Goal: Information Seeking & Learning: Check status

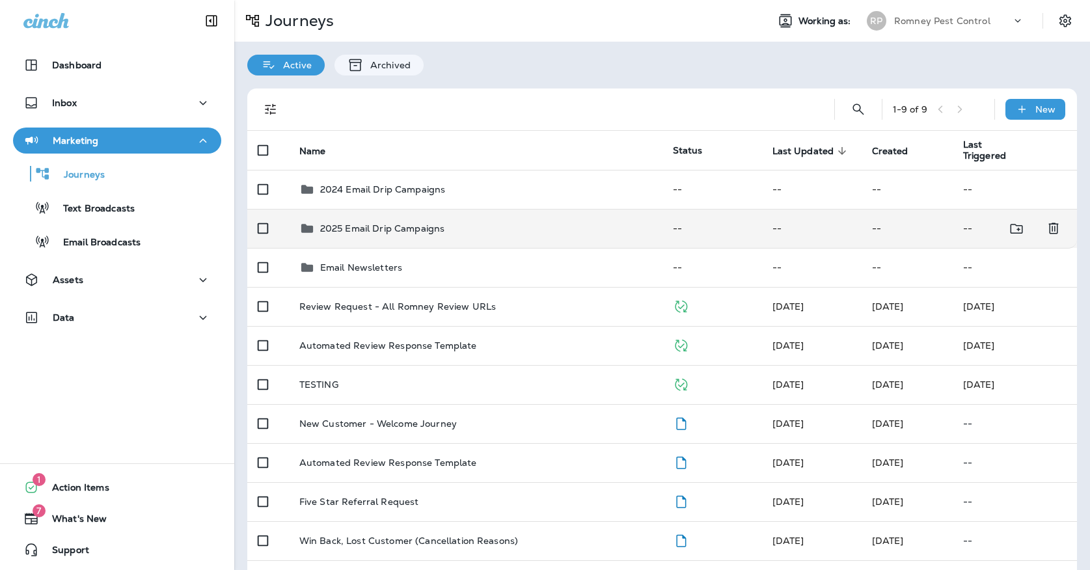
click at [359, 223] on p "2025 Email Drip Campaigns" at bounding box center [382, 228] width 125 height 10
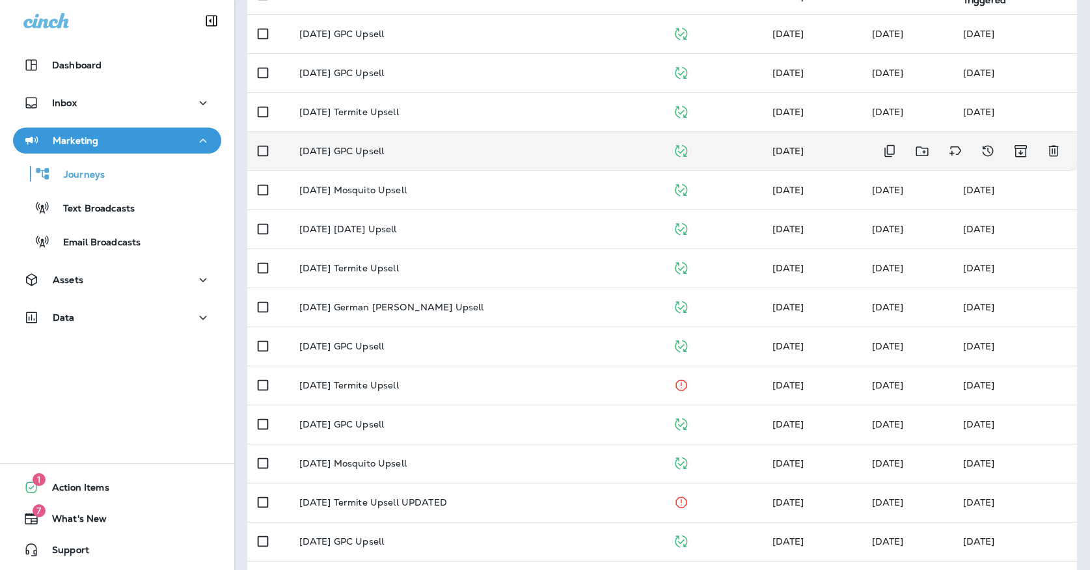
scroll to position [157, 0]
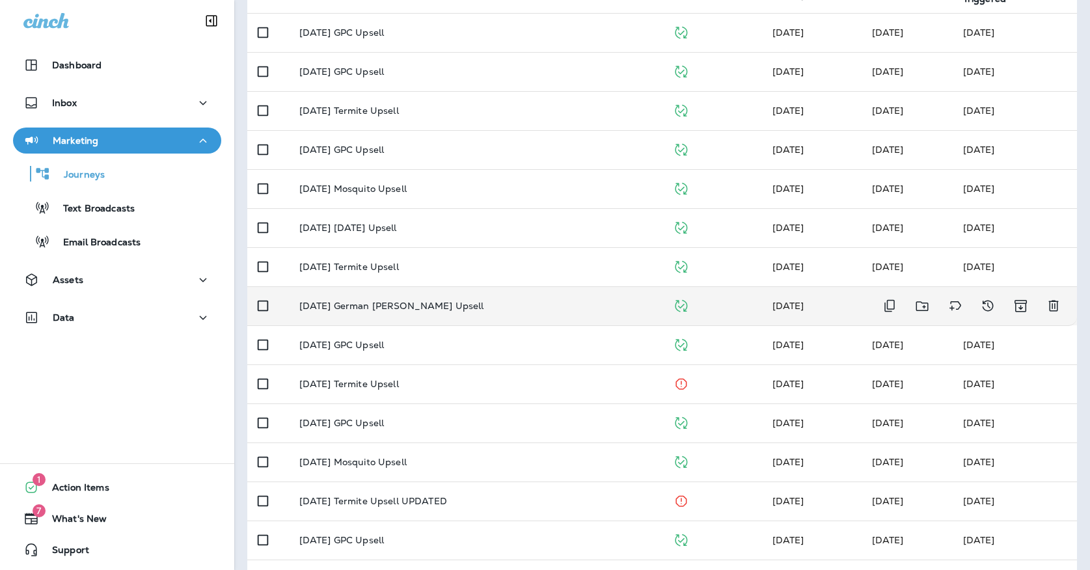
click at [359, 301] on p "[DATE] German [PERSON_NAME] Upsell" at bounding box center [391, 306] width 185 height 10
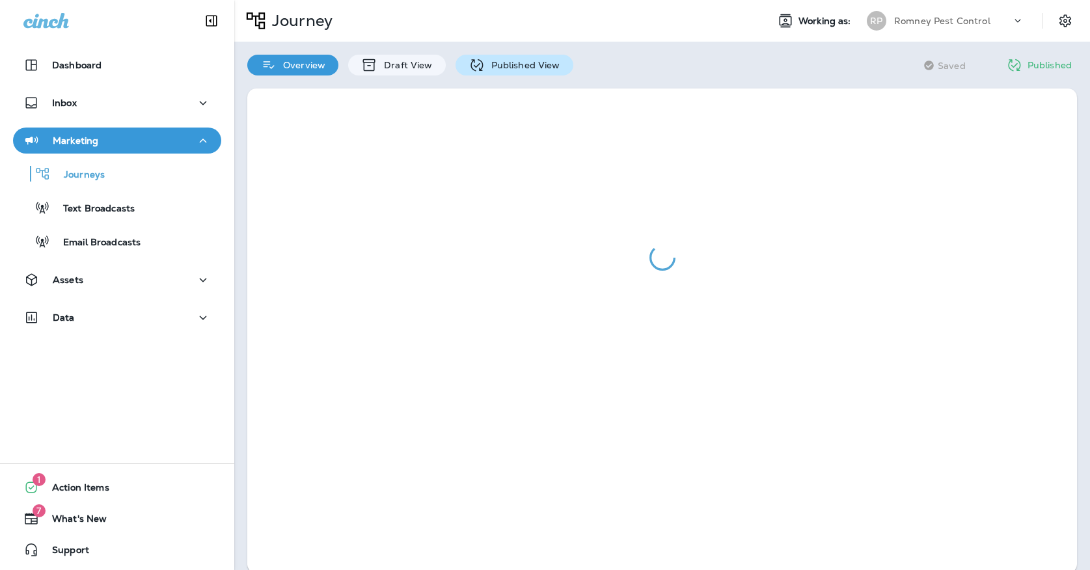
click at [514, 66] on p "Published View" at bounding box center [522, 65] width 75 height 10
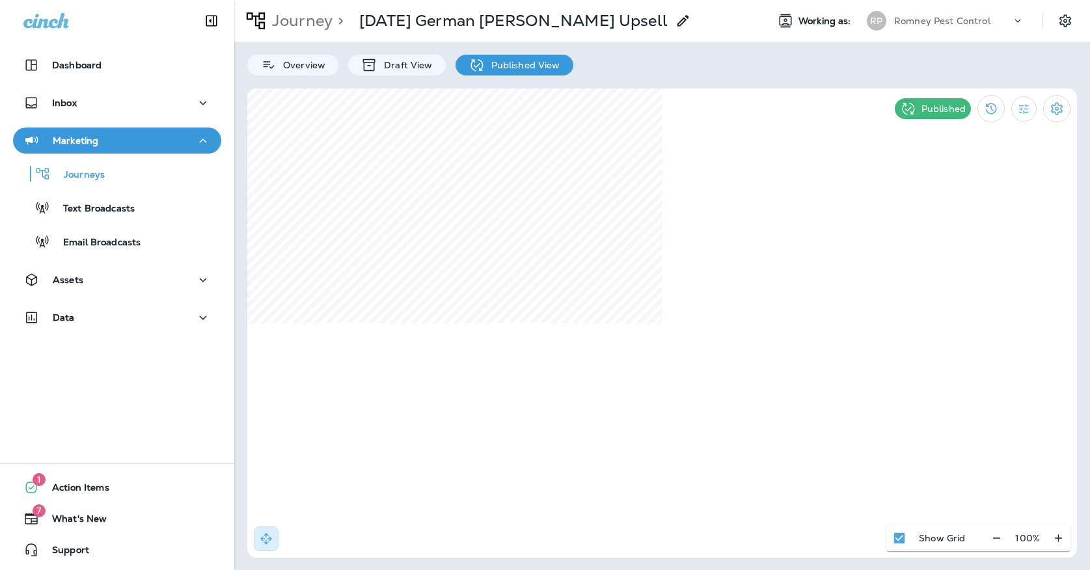
select select "*"
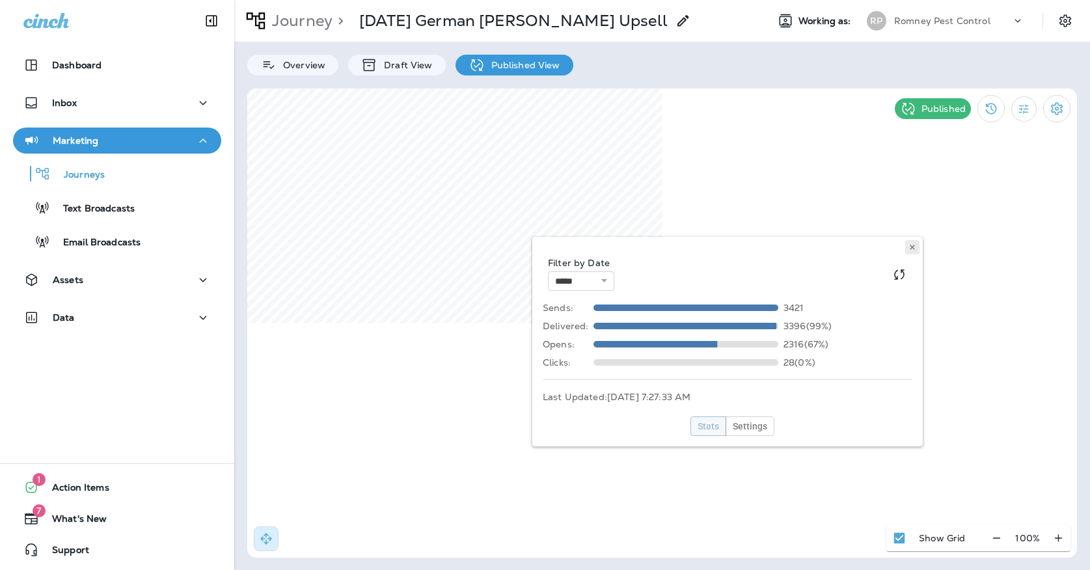
click at [908, 248] on button at bounding box center [912, 247] width 14 height 14
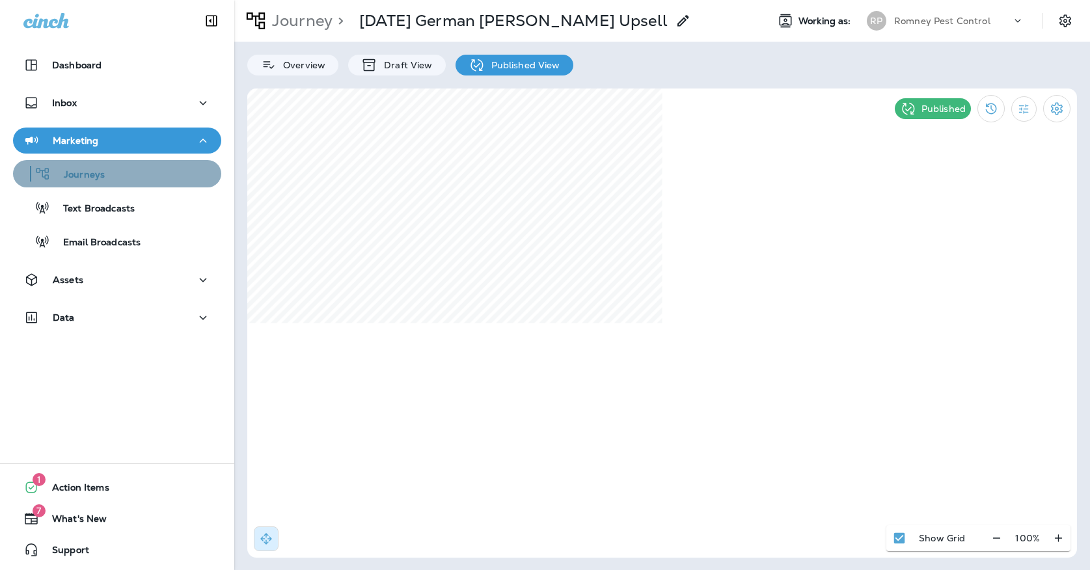
click at [178, 171] on div "Journeys" at bounding box center [117, 174] width 198 height 20
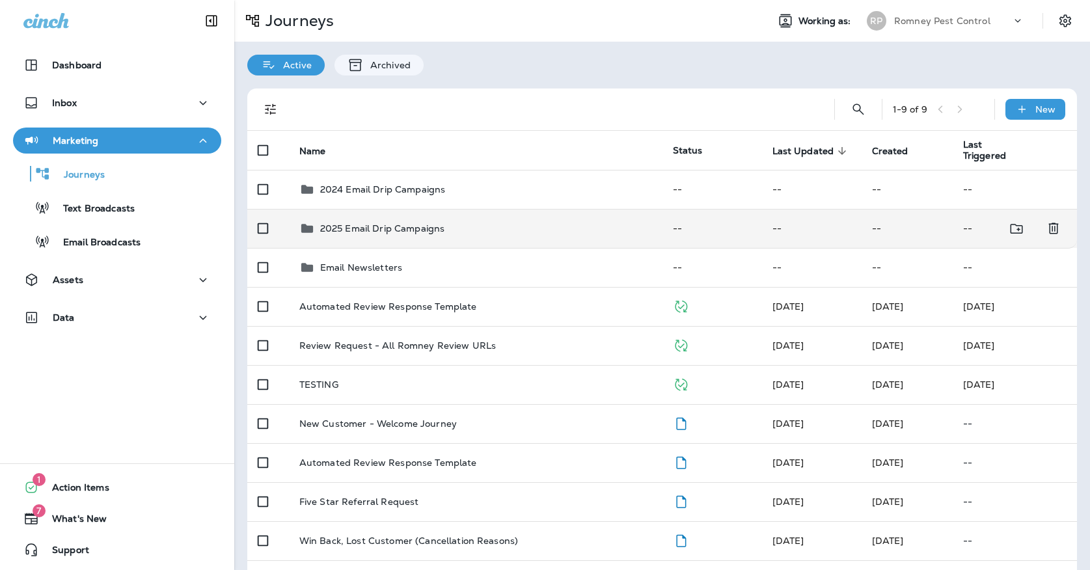
click at [346, 223] on p "2025 Email Drip Campaigns" at bounding box center [382, 228] width 125 height 10
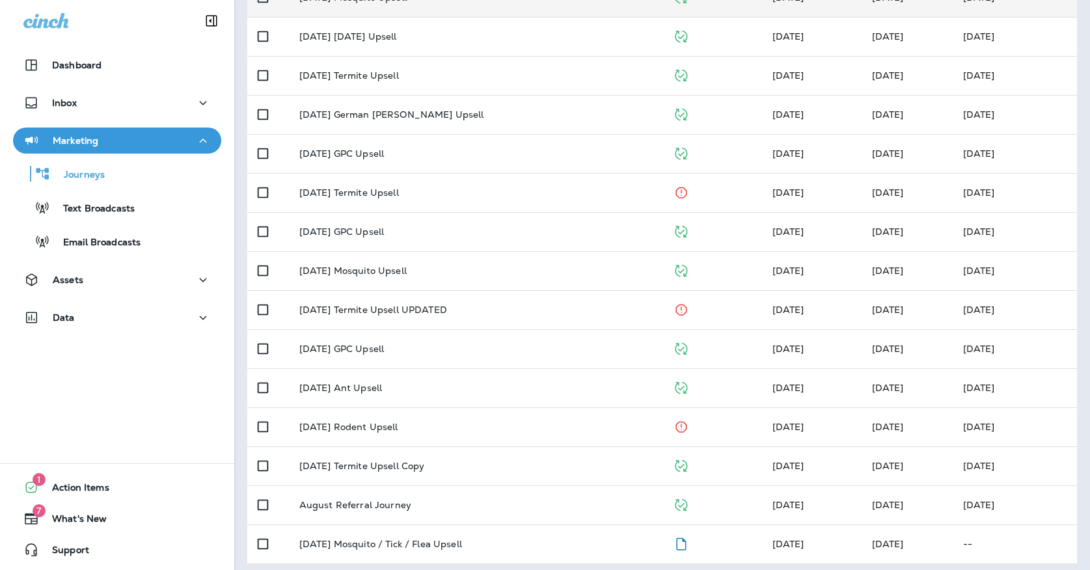
scroll to position [347, 0]
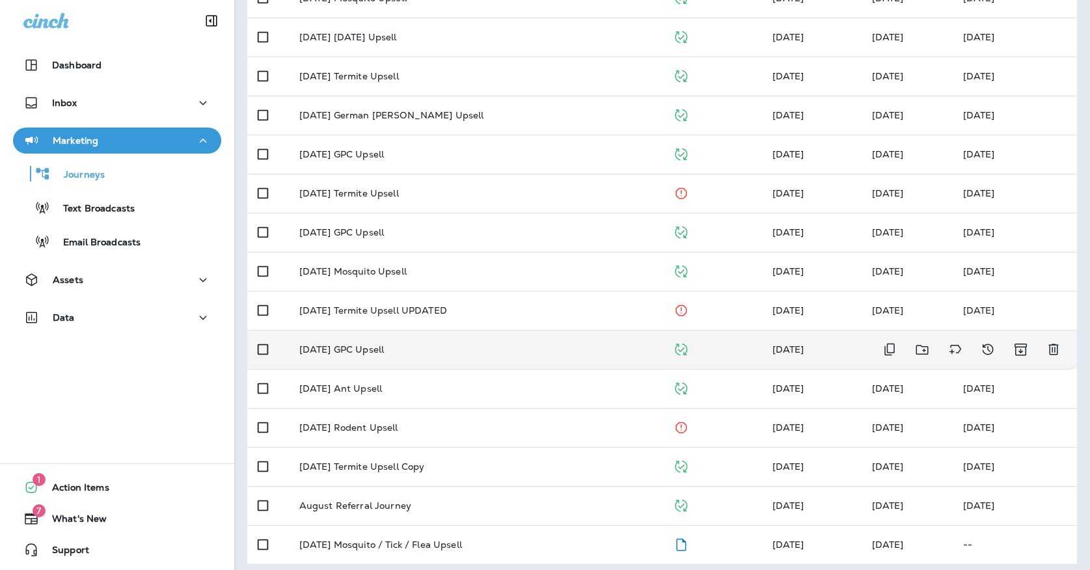
click at [360, 346] on p "[DATE] GPC Upsell" at bounding box center [341, 349] width 85 height 10
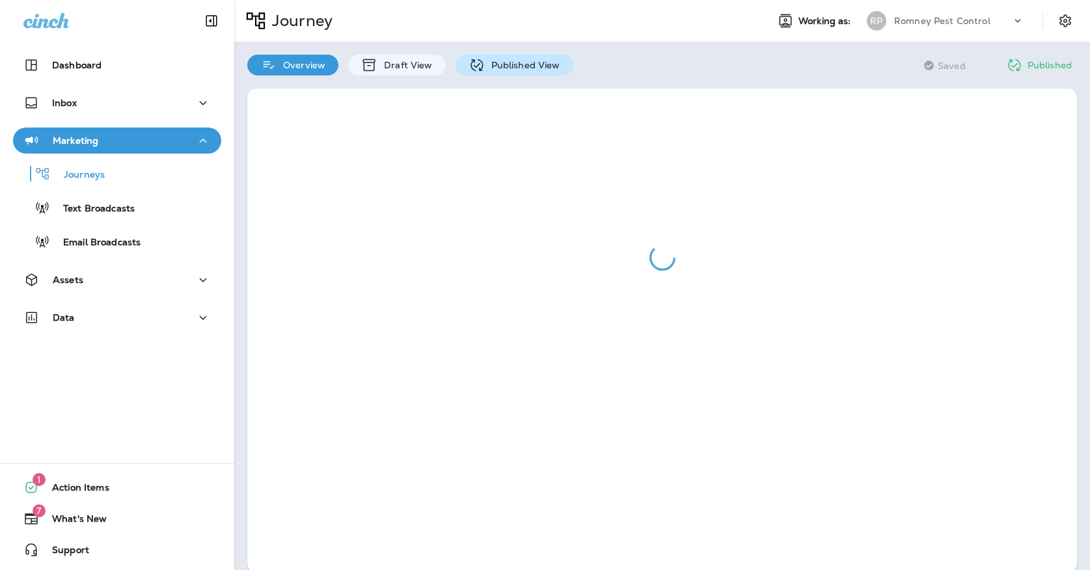
click at [478, 74] on div "Published View" at bounding box center [515, 65] width 118 height 21
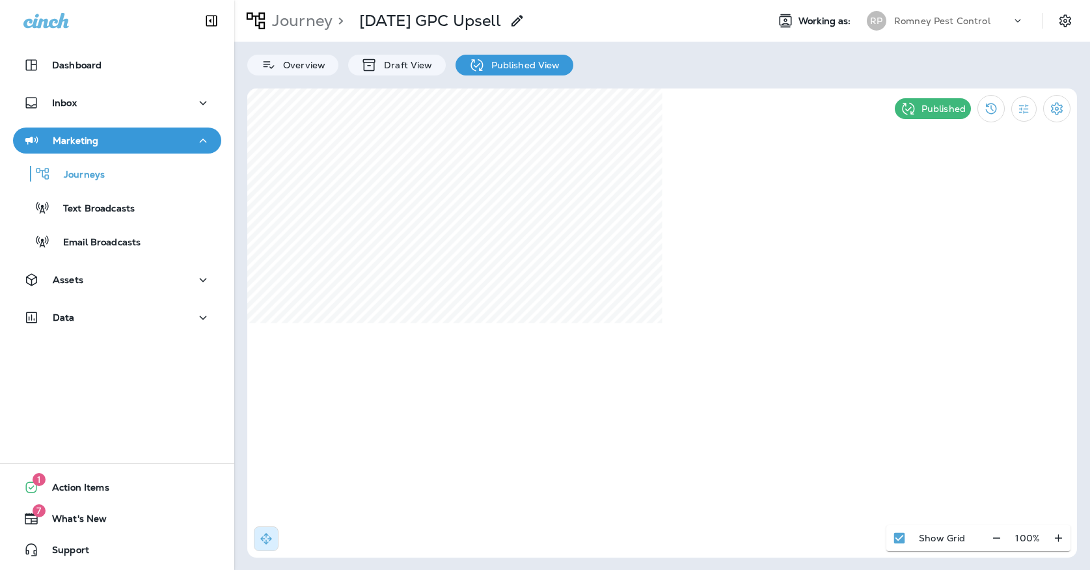
select select "*"
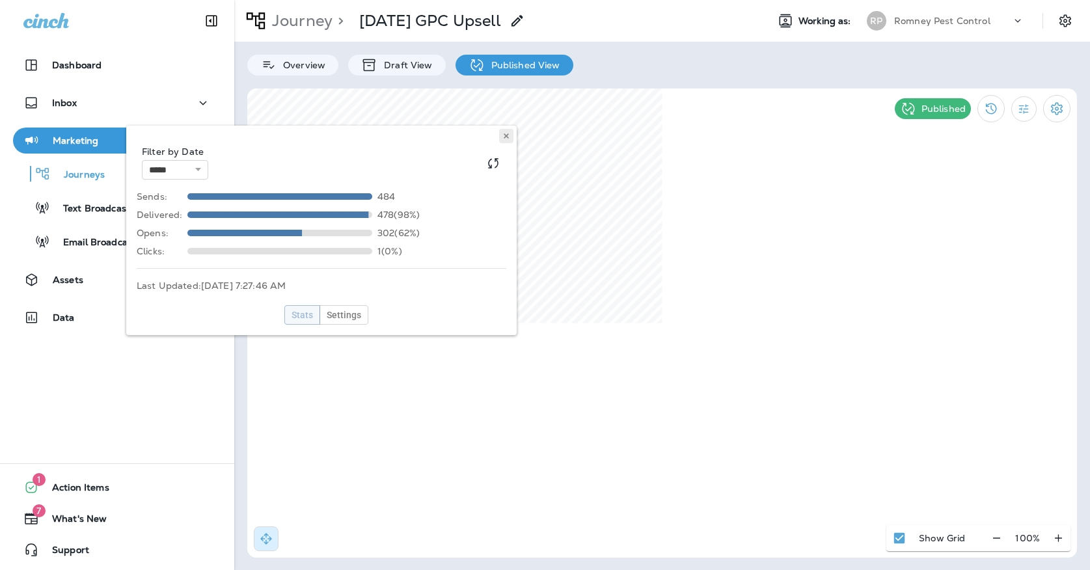
click at [502, 138] on button at bounding box center [506, 136] width 14 height 14
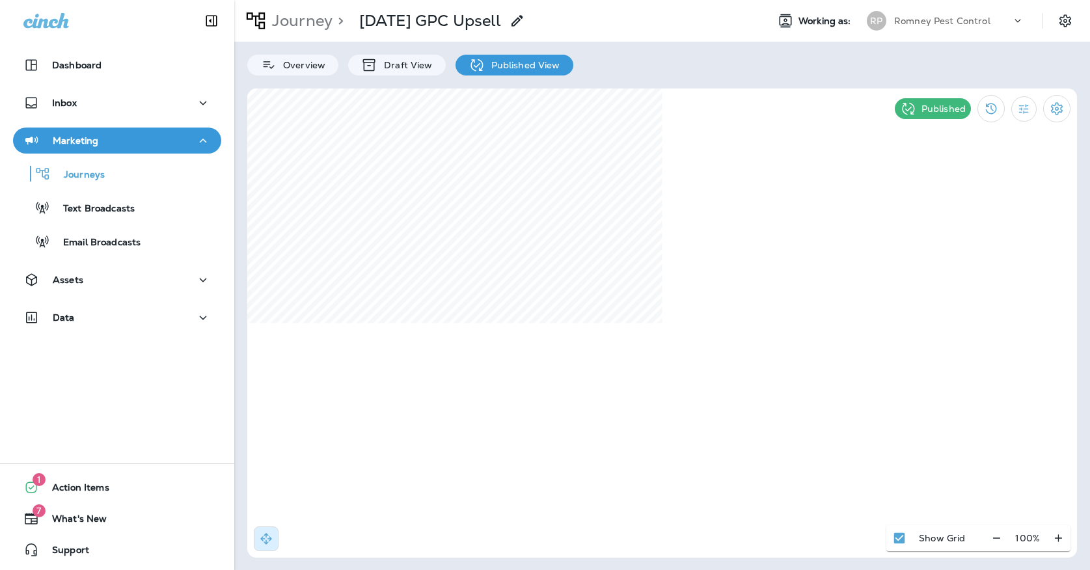
click at [869, 25] on div "RP" at bounding box center [877, 21] width 20 height 20
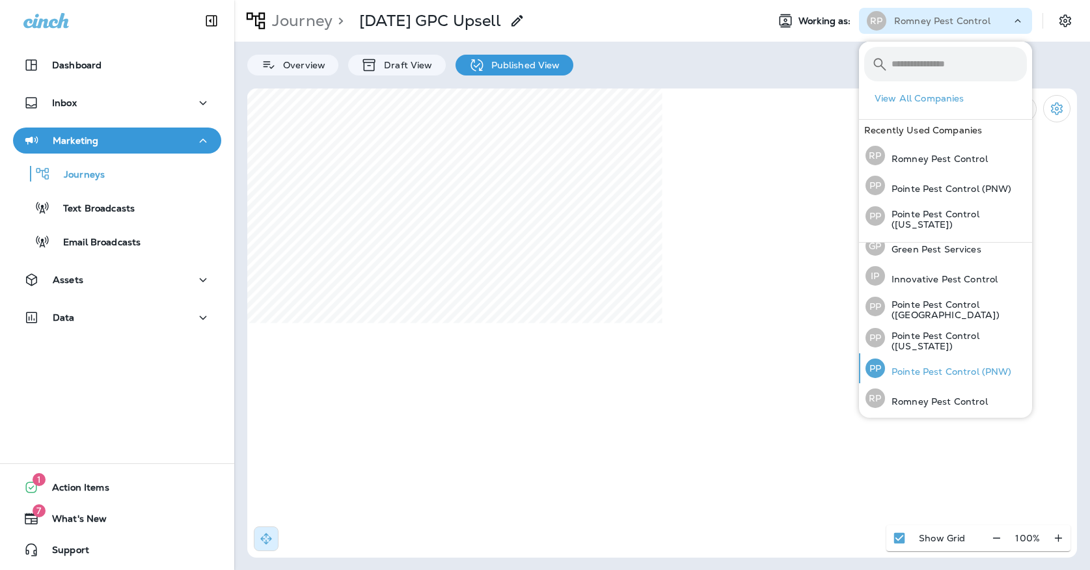
scroll to position [41, 0]
click at [899, 367] on p "Pointe Pest Control (PNW)" at bounding box center [948, 372] width 127 height 10
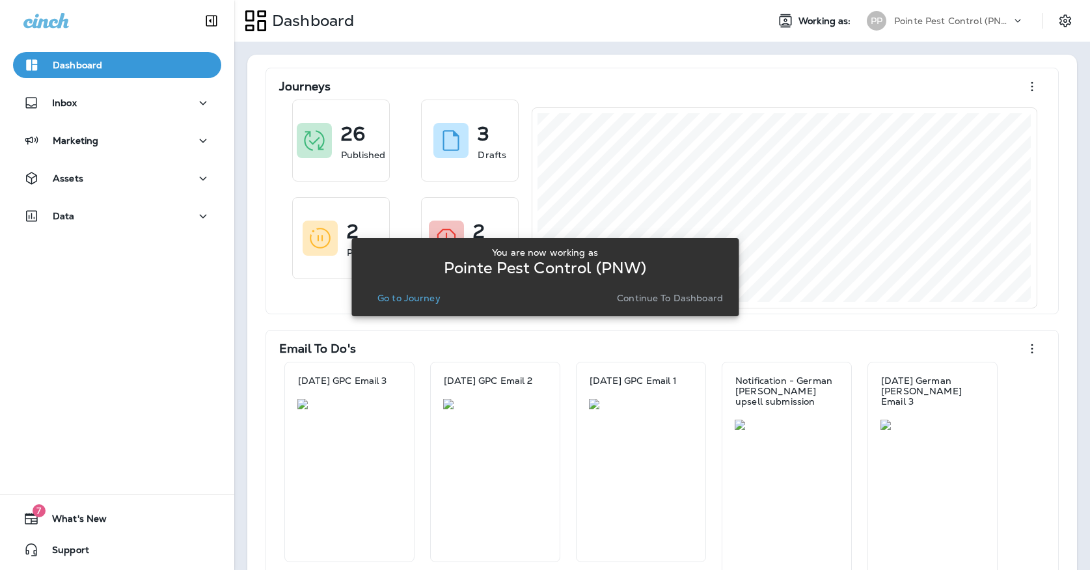
click at [439, 296] on p "Go to Journey" at bounding box center [408, 298] width 63 height 10
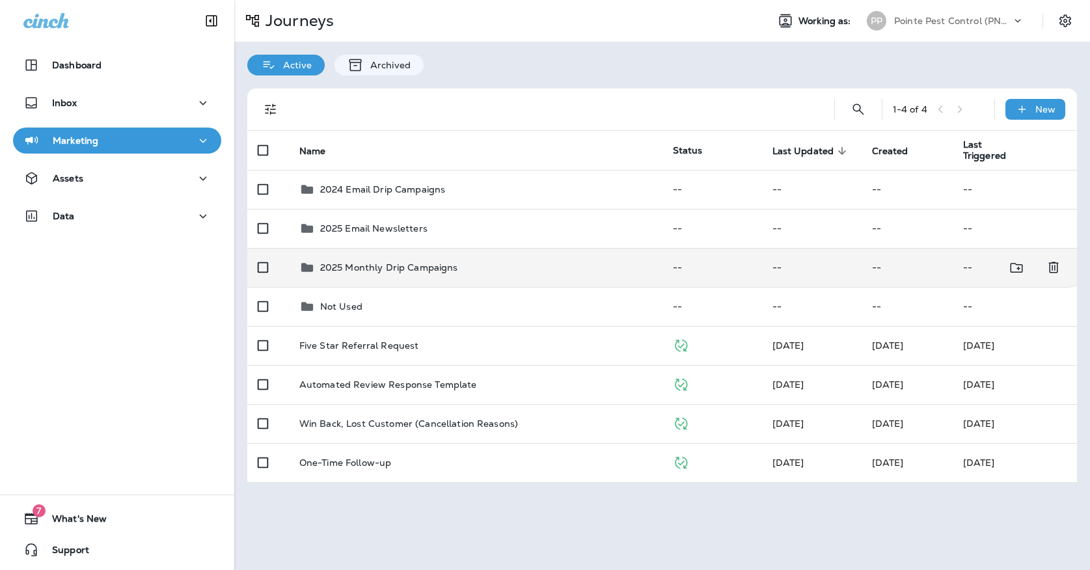
click at [433, 262] on p "2025 Monthly Drip Campaigns" at bounding box center [389, 267] width 138 height 10
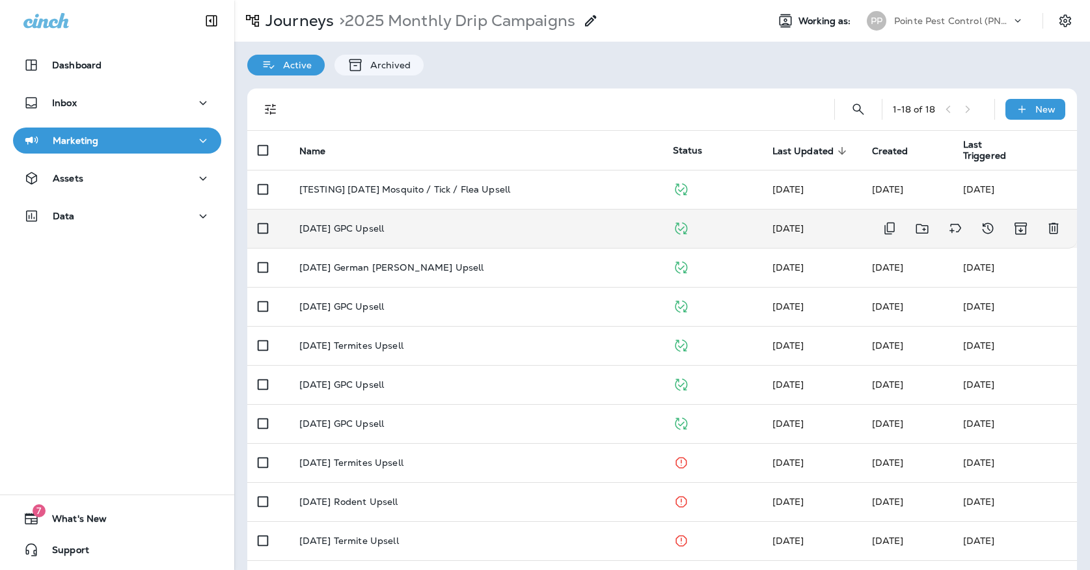
click at [418, 237] on td "[DATE] GPC Upsell" at bounding box center [476, 228] width 374 height 39
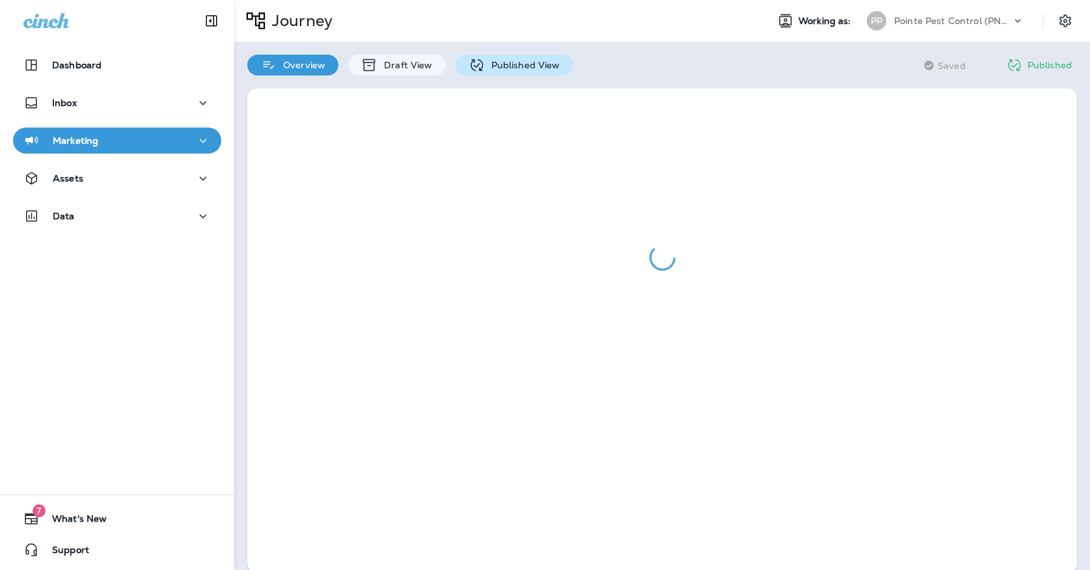
click at [492, 62] on p "Published View" at bounding box center [522, 65] width 75 height 10
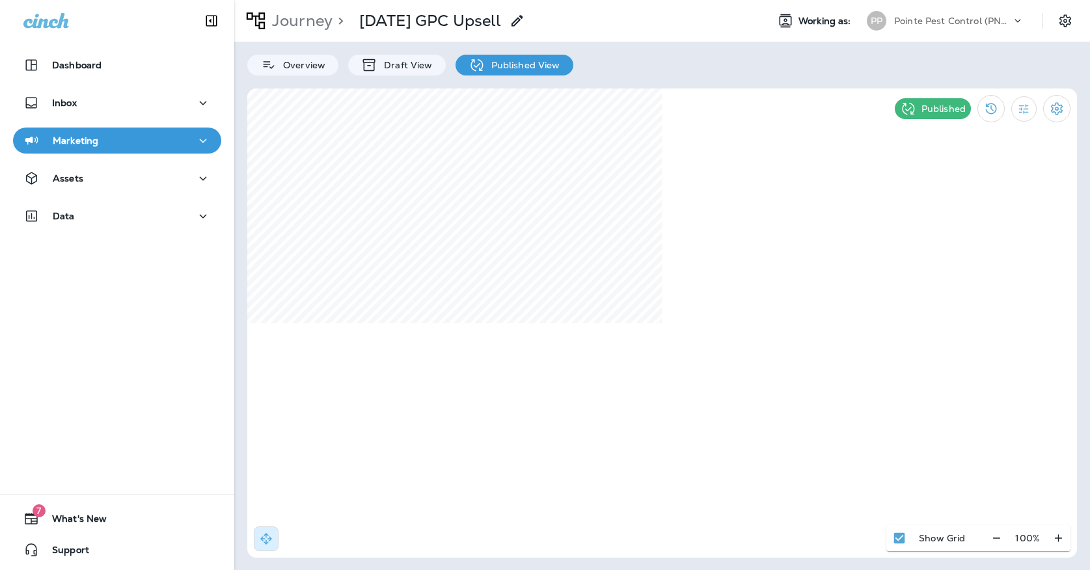
select select "*"
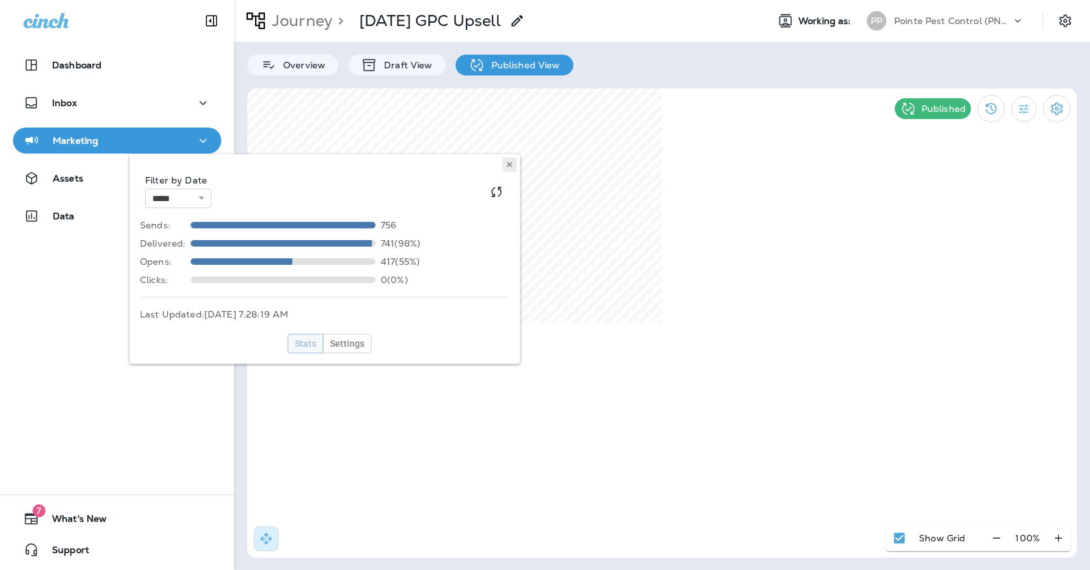
click at [508, 158] on button at bounding box center [509, 164] width 14 height 14
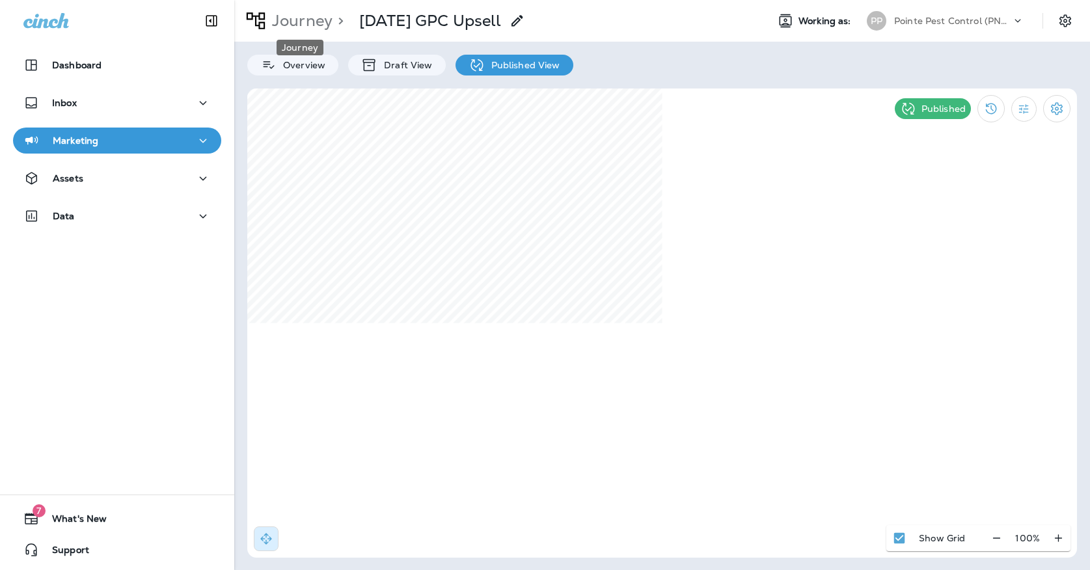
click at [312, 27] on p "Journey" at bounding box center [300, 21] width 66 height 20
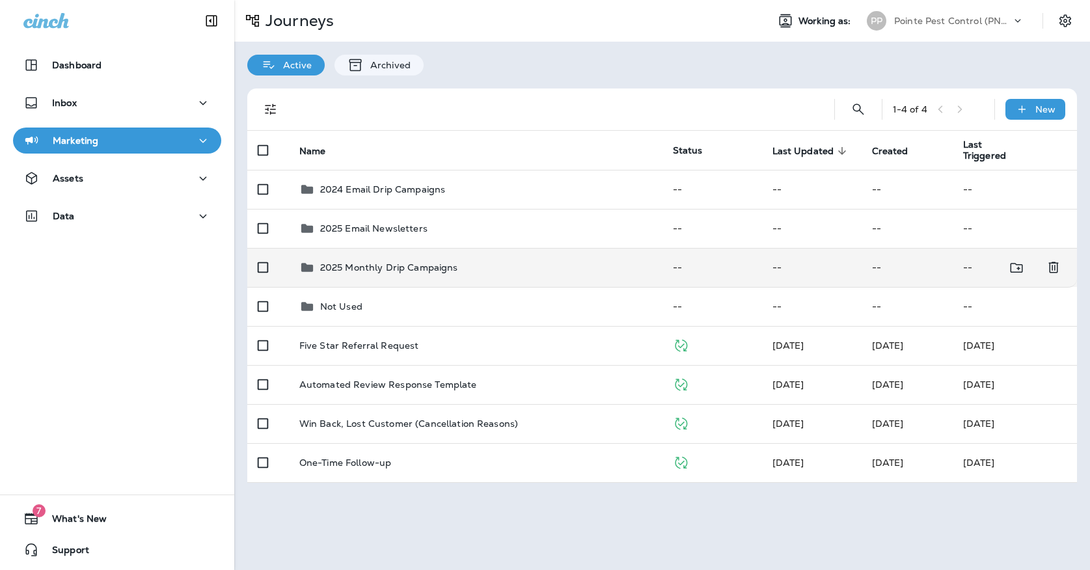
click at [354, 260] on div "2025 Monthly Drip Campaigns" at bounding box center [389, 268] width 138 height 16
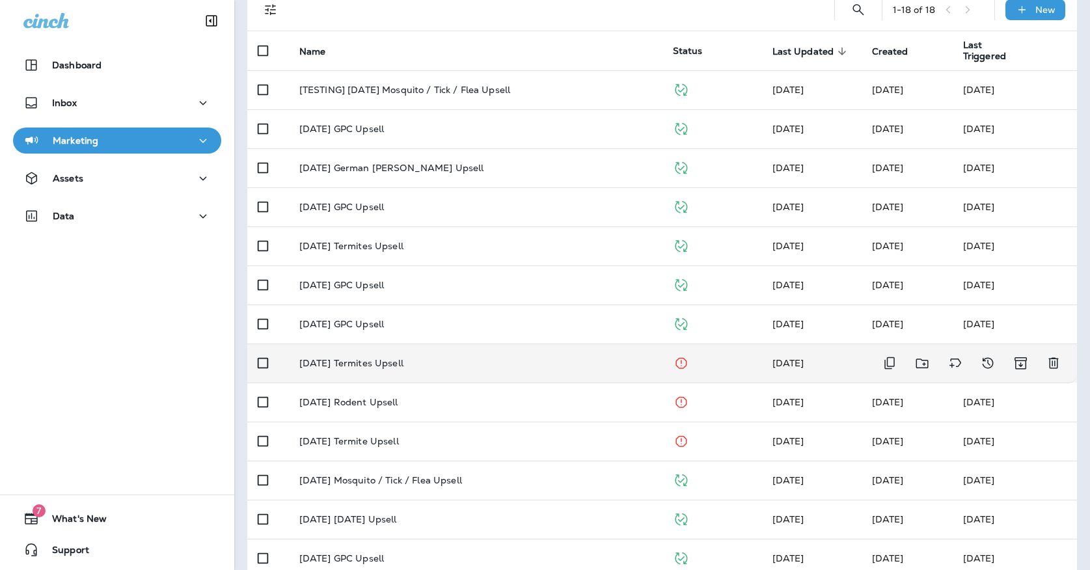
scroll to position [93, 0]
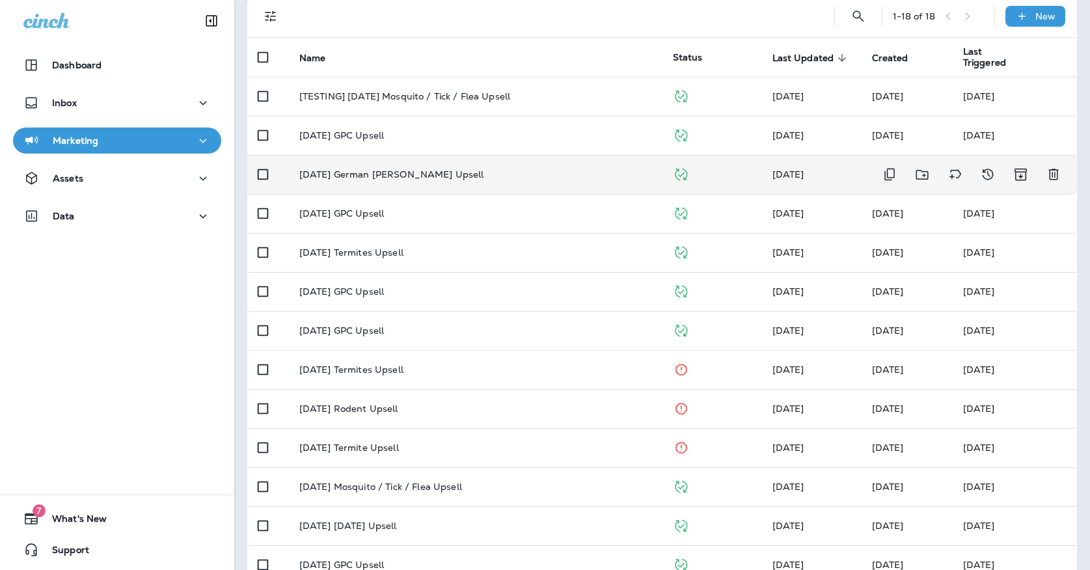
click at [341, 182] on td "[DATE] German [PERSON_NAME] Upsell" at bounding box center [476, 174] width 374 height 39
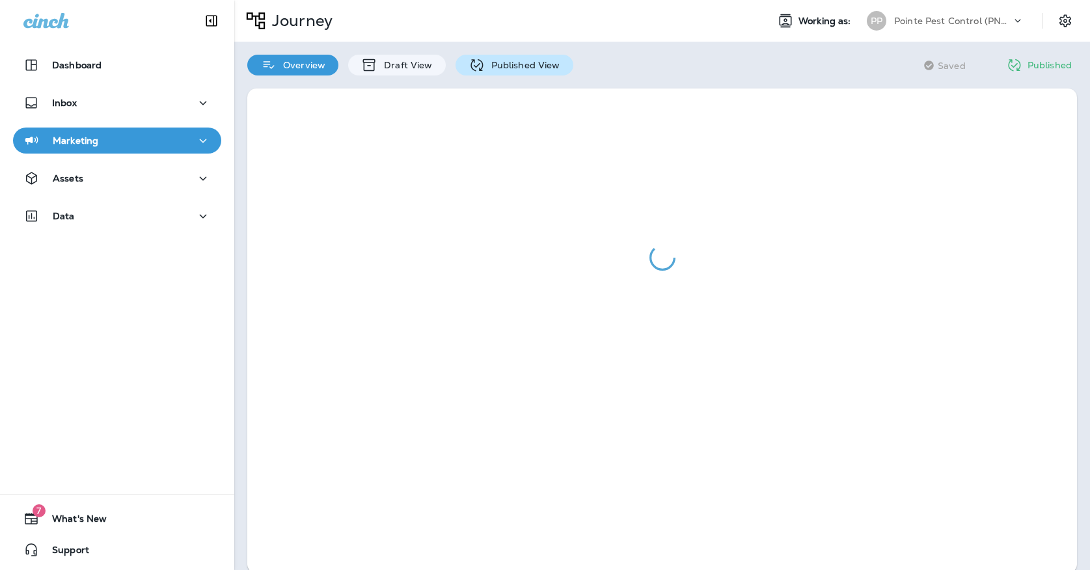
click at [472, 56] on div "Published View" at bounding box center [515, 65] width 118 height 21
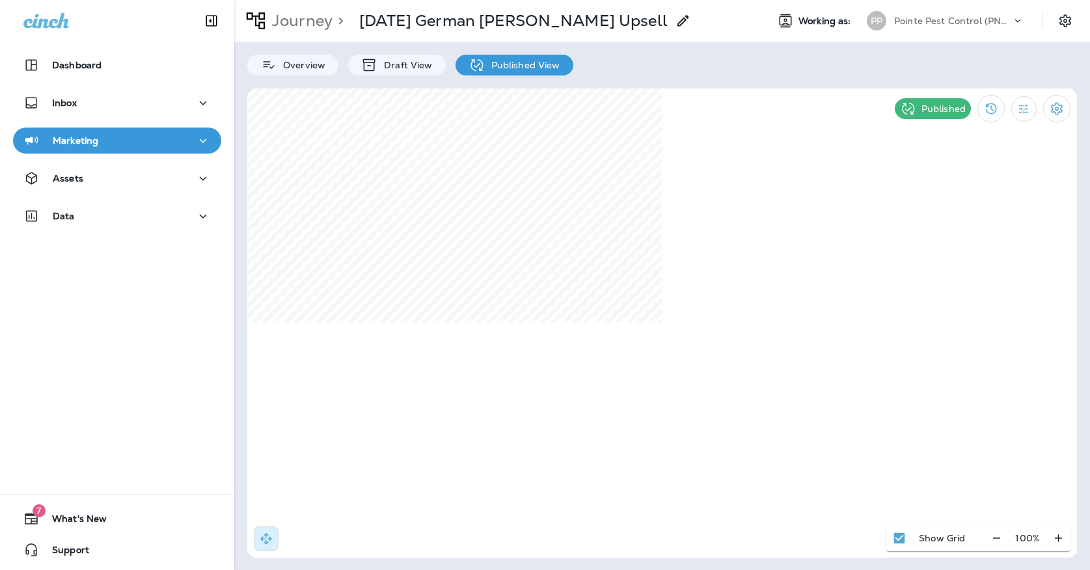
select select "*"
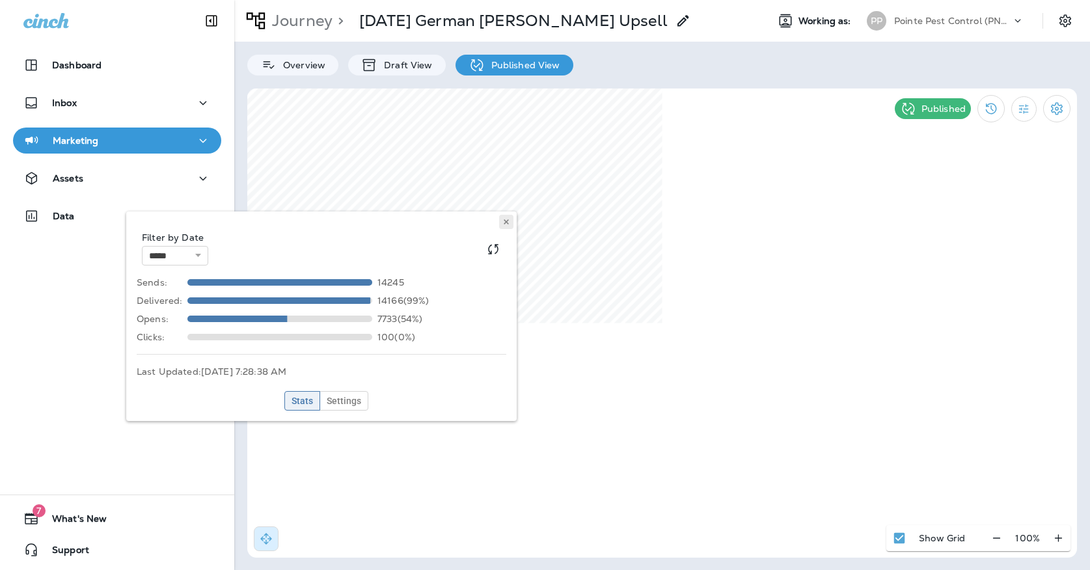
click at [506, 225] on icon at bounding box center [506, 222] width 8 height 8
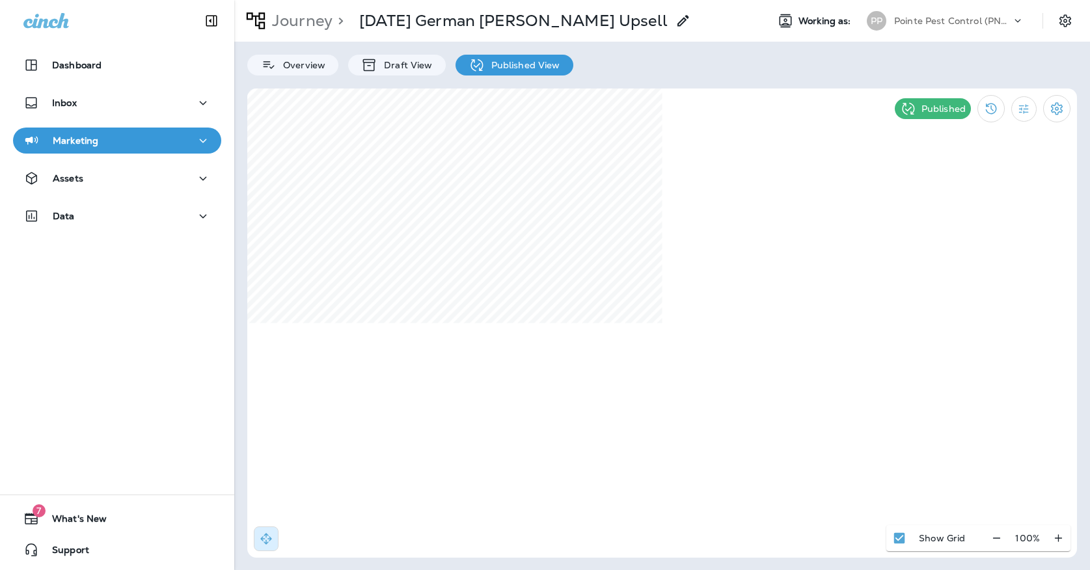
click at [890, 9] on div "PP Pointe Pest Control (PNW)" at bounding box center [945, 21] width 173 height 26
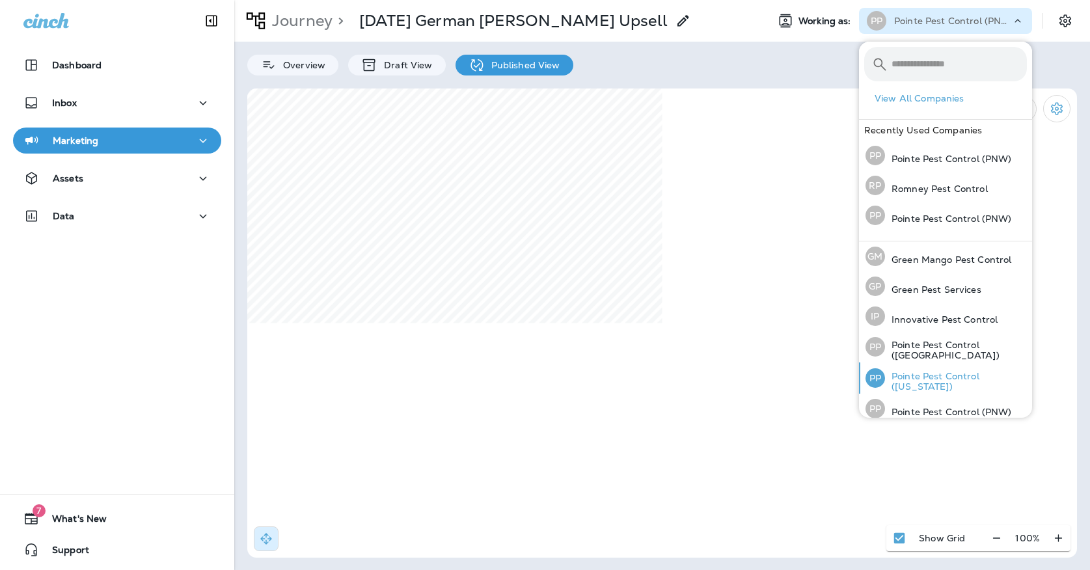
click at [927, 382] on p "Pointe Pest Control ([US_STATE])" at bounding box center [956, 381] width 142 height 21
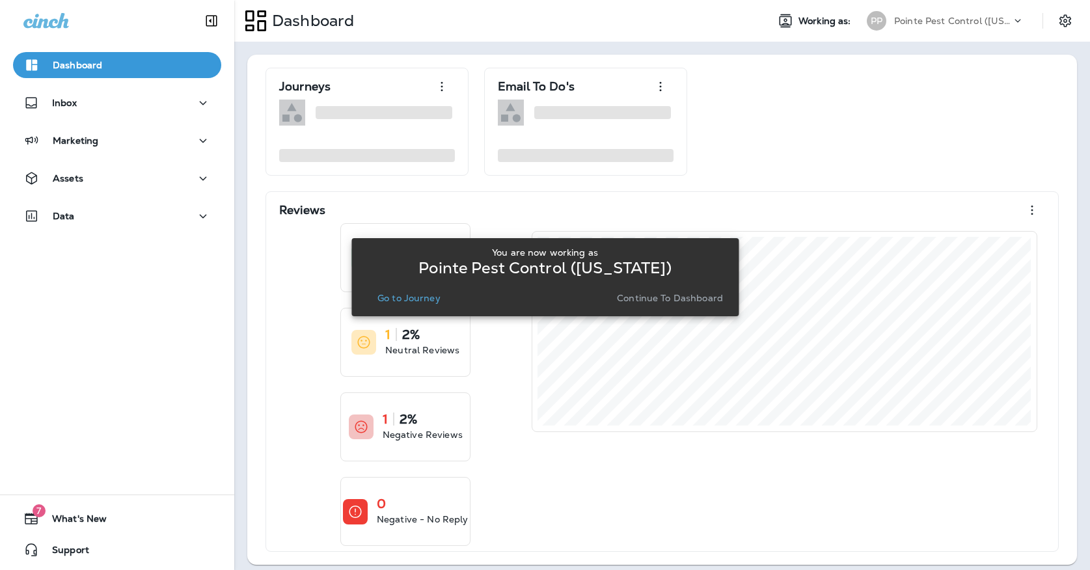
click at [409, 304] on button "Go to Journey" at bounding box center [409, 298] width 74 height 18
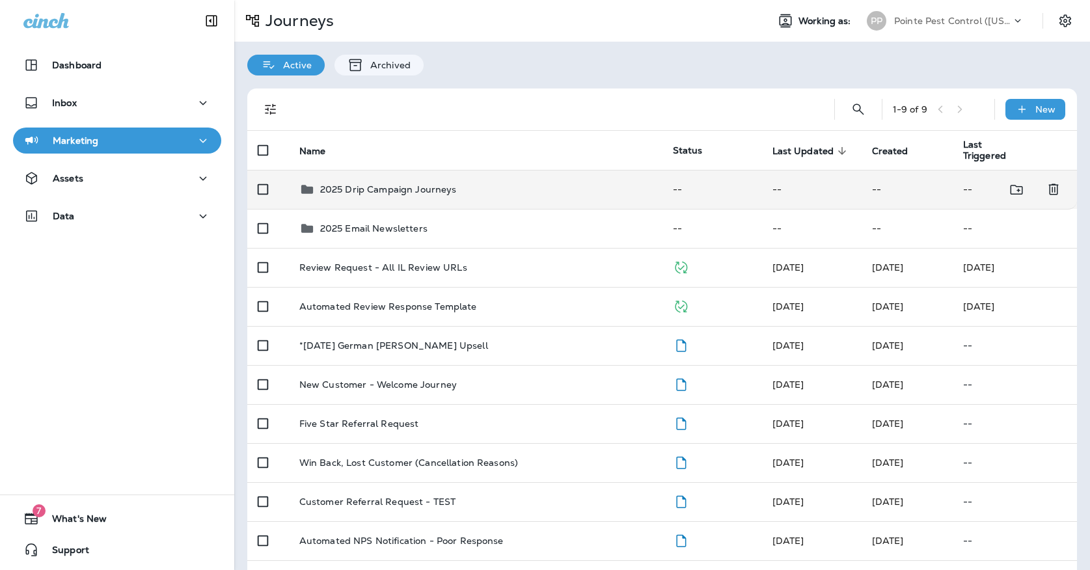
click at [438, 191] on td "2025 Drip Campaign Journeys" at bounding box center [476, 189] width 374 height 39
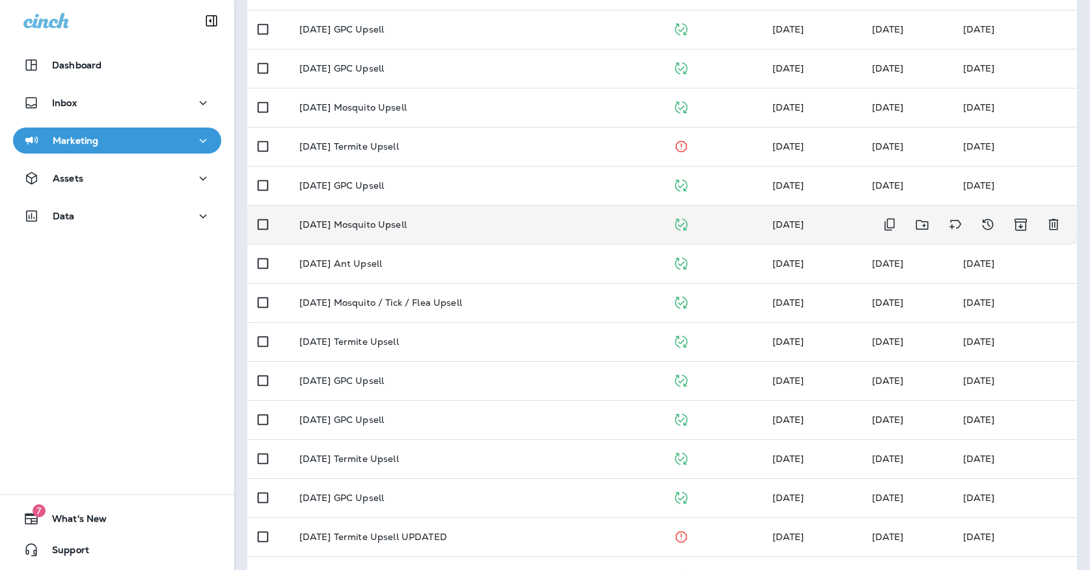
scroll to position [202, 0]
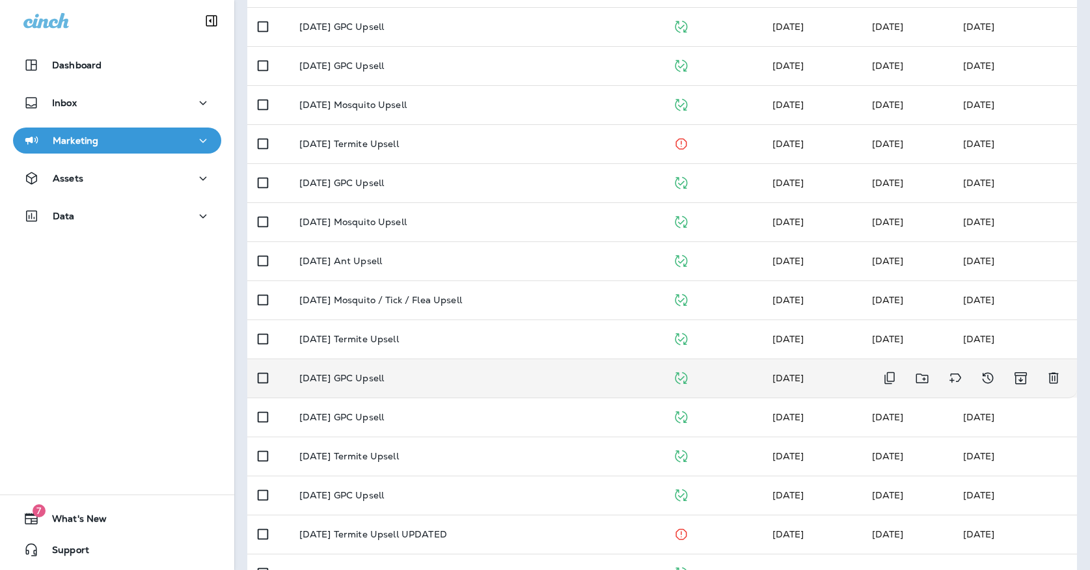
click at [377, 379] on td "[DATE] GPC Upsell" at bounding box center [476, 378] width 374 height 39
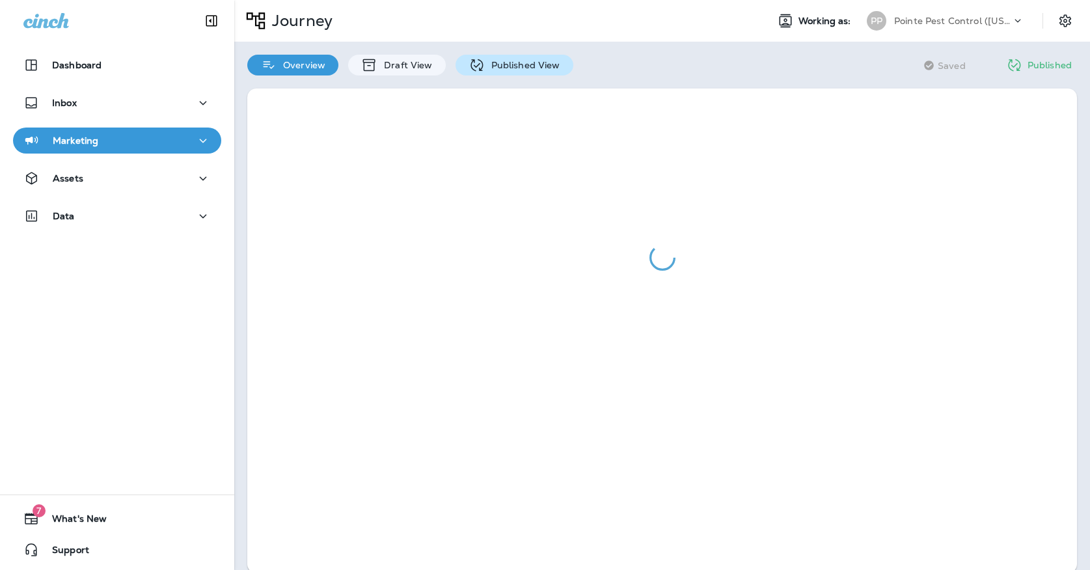
click at [495, 60] on p "Published View" at bounding box center [522, 65] width 75 height 10
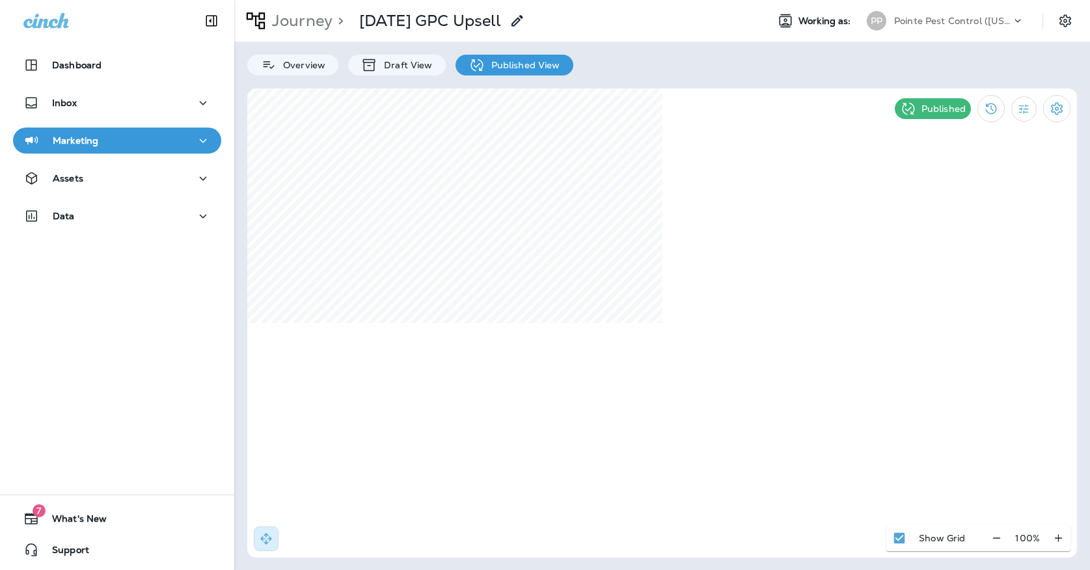
select select "*"
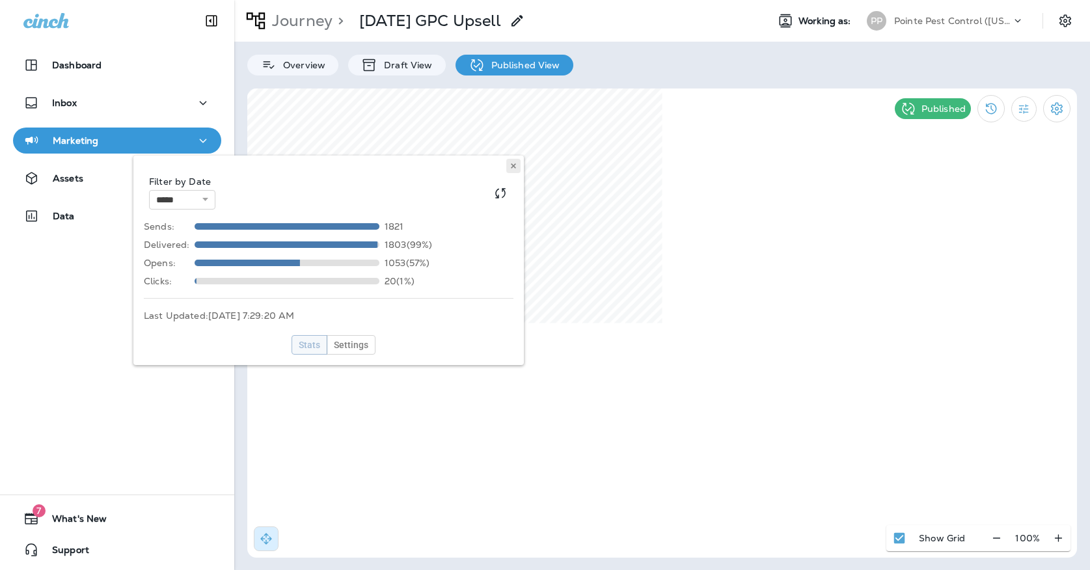
click at [516, 170] on button at bounding box center [513, 166] width 14 height 14
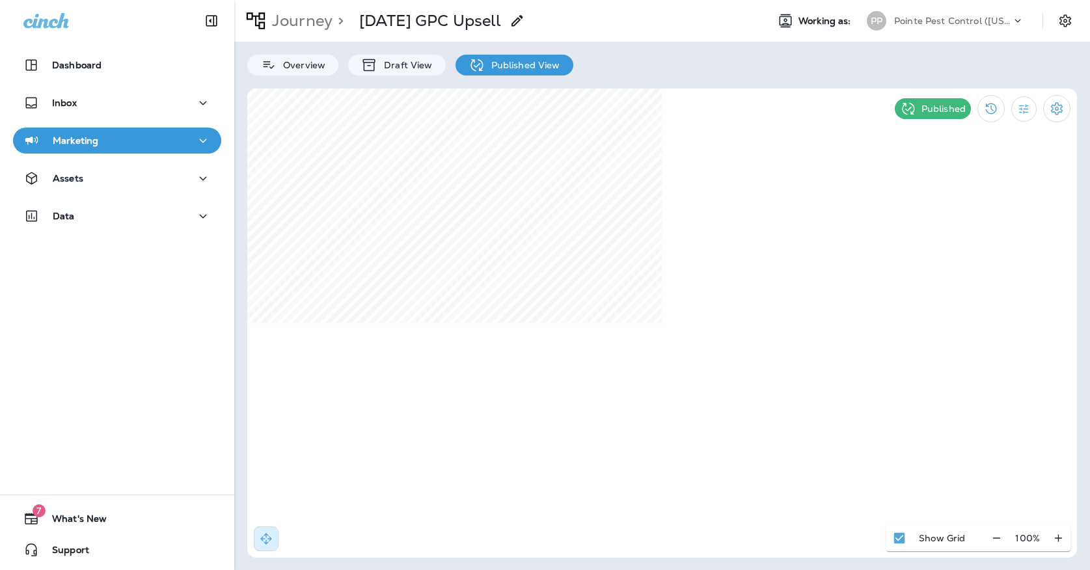
click at [111, 143] on div "Marketing" at bounding box center [116, 141] width 187 height 16
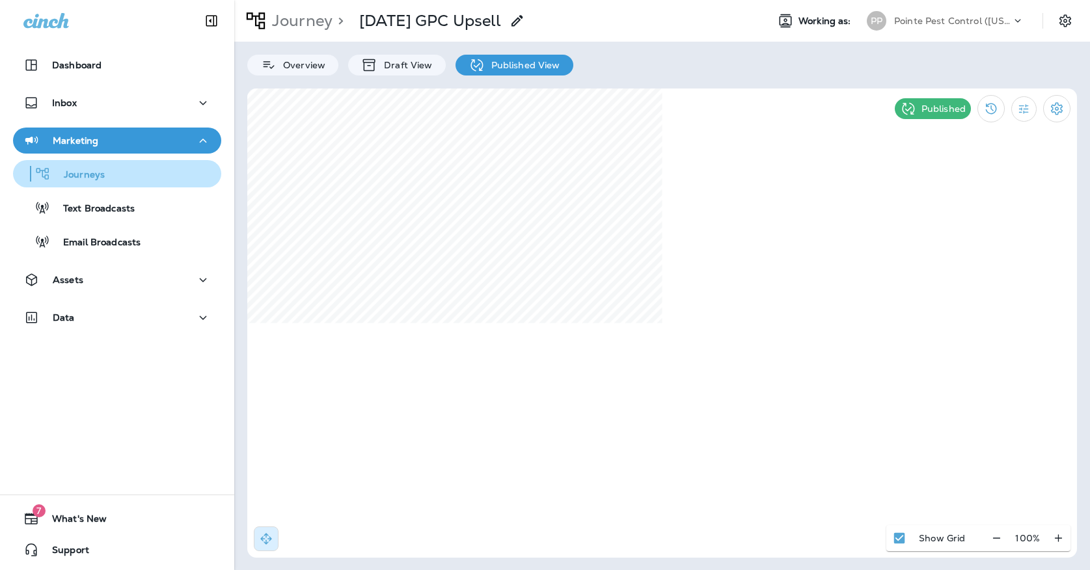
click at [110, 167] on div "Journeys" at bounding box center [117, 174] width 198 height 20
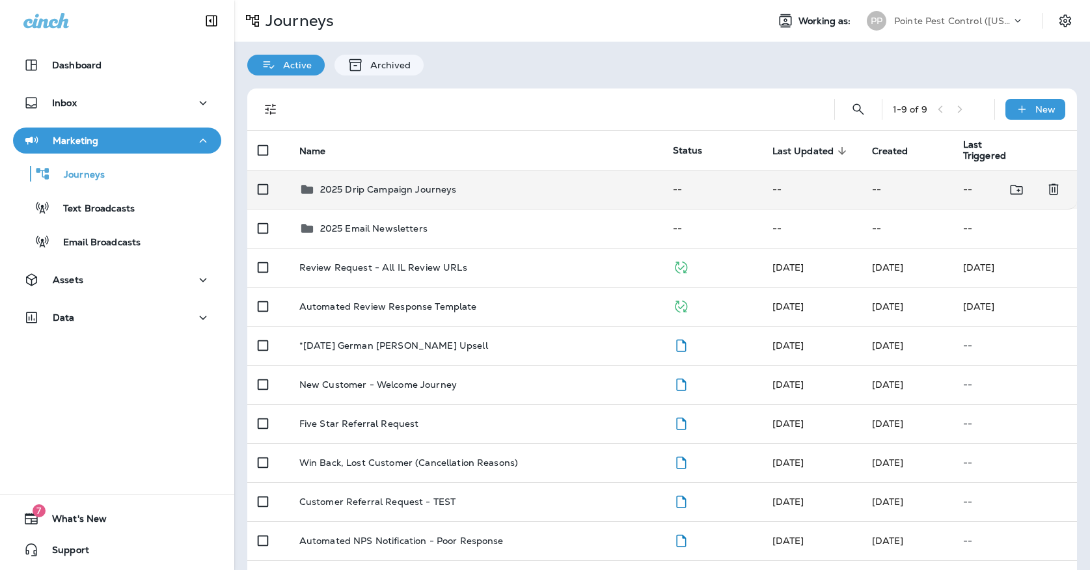
click at [339, 184] on p "2025 Drip Campaign Journeys" at bounding box center [388, 189] width 137 height 10
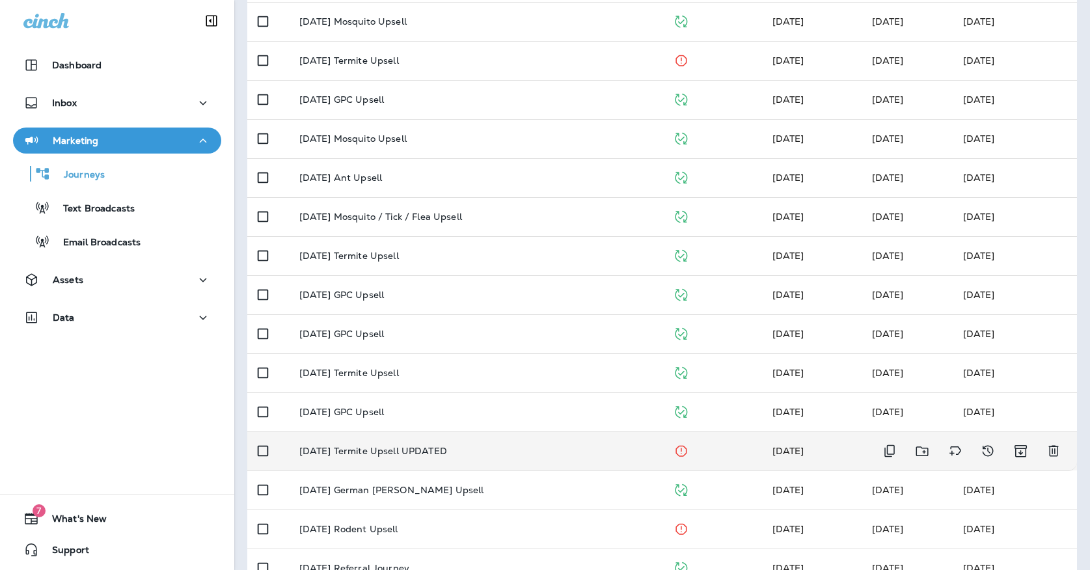
scroll to position [291, 0]
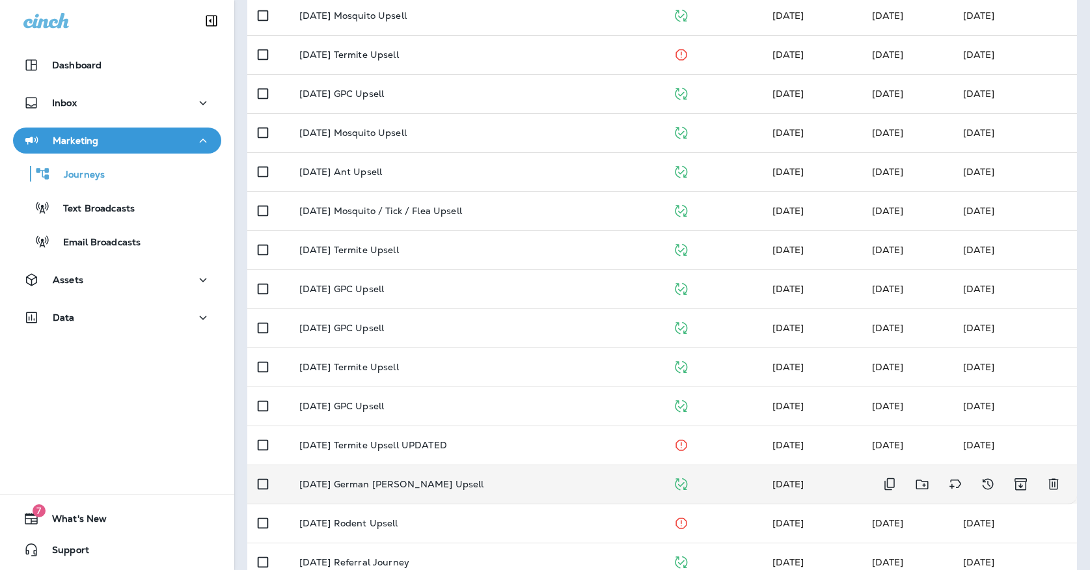
click at [370, 482] on p "[DATE] German [PERSON_NAME] Upsell" at bounding box center [391, 484] width 185 height 10
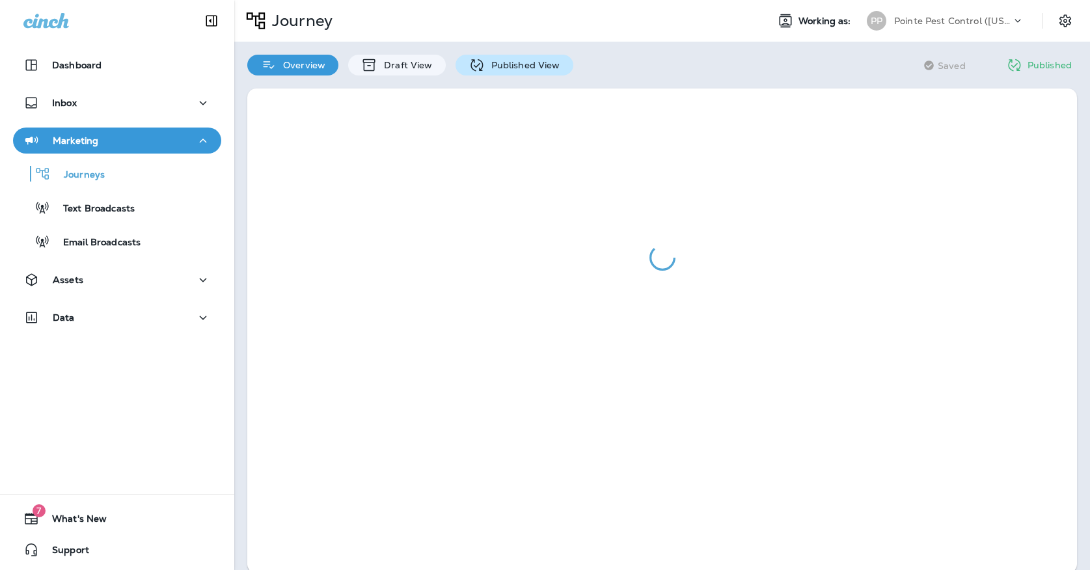
click at [488, 62] on p "Published View" at bounding box center [522, 65] width 75 height 10
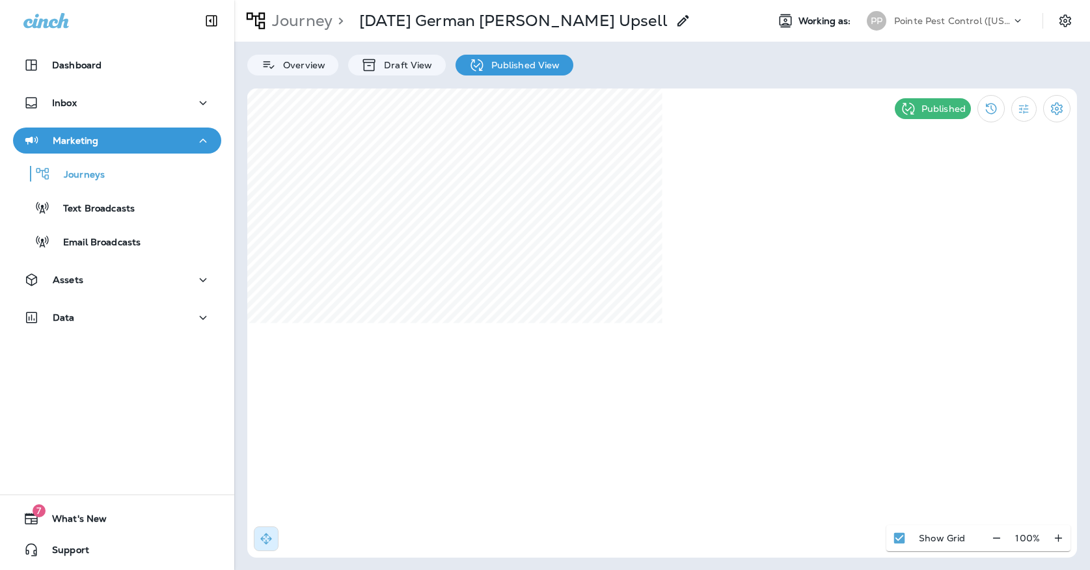
select select "*"
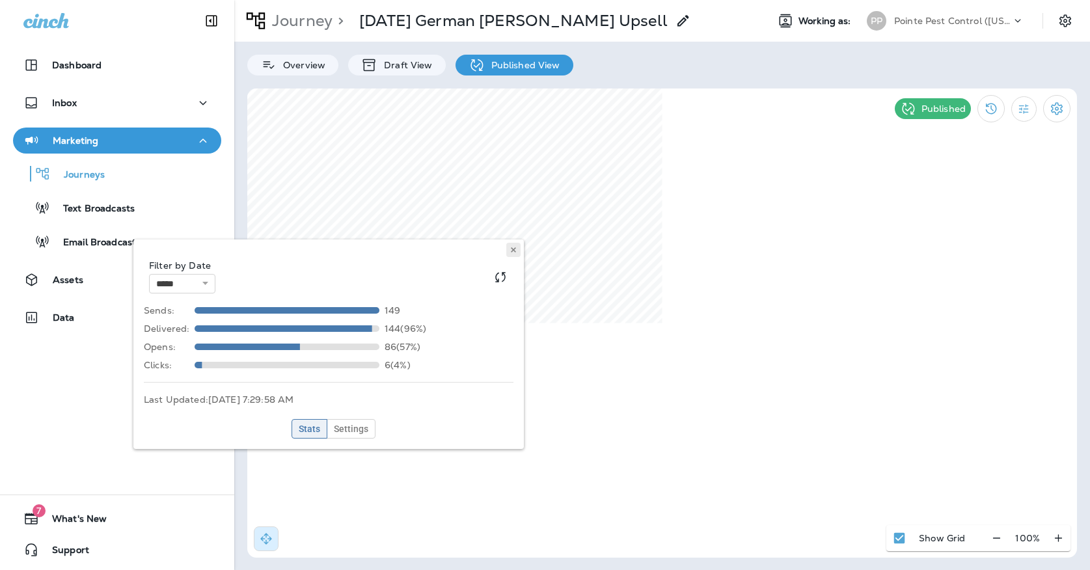
click at [517, 251] on icon at bounding box center [514, 250] width 8 height 8
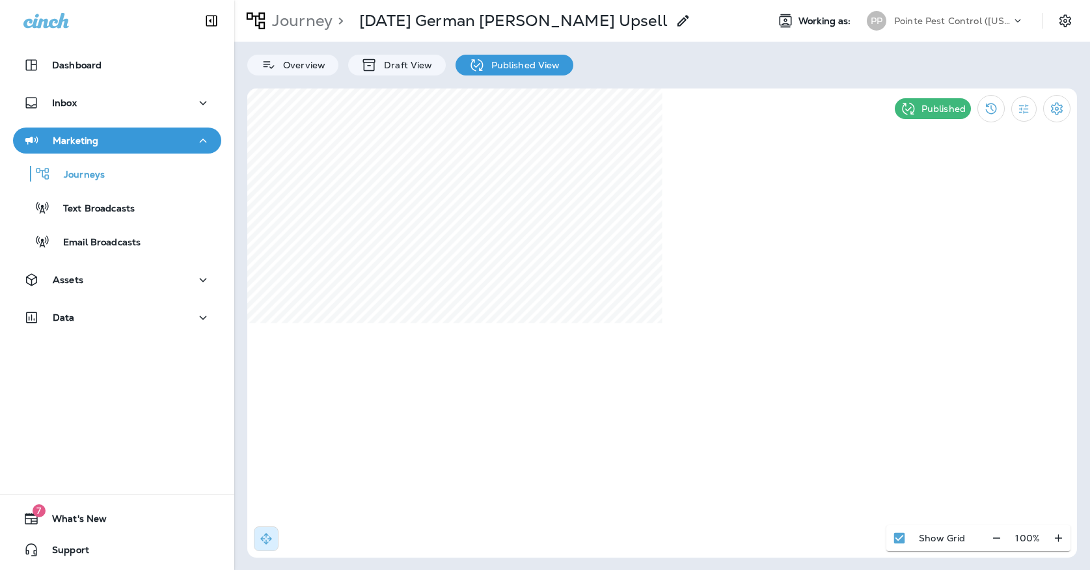
click at [893, 32] on div "PP Pointe Pest Control ([US_STATE])" at bounding box center [945, 21] width 173 height 26
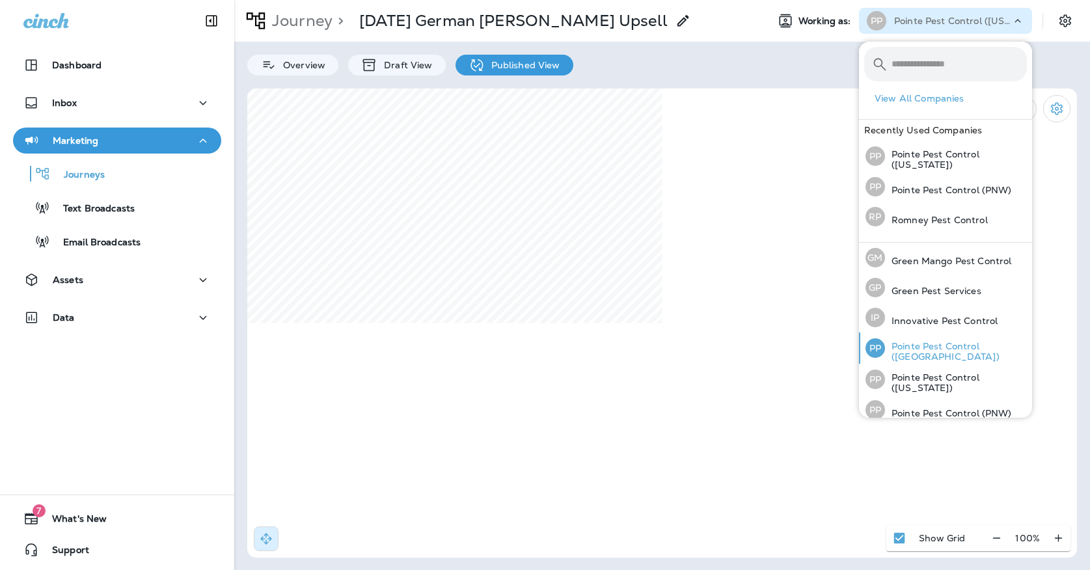
click at [880, 349] on div "PP" at bounding box center [875, 348] width 20 height 20
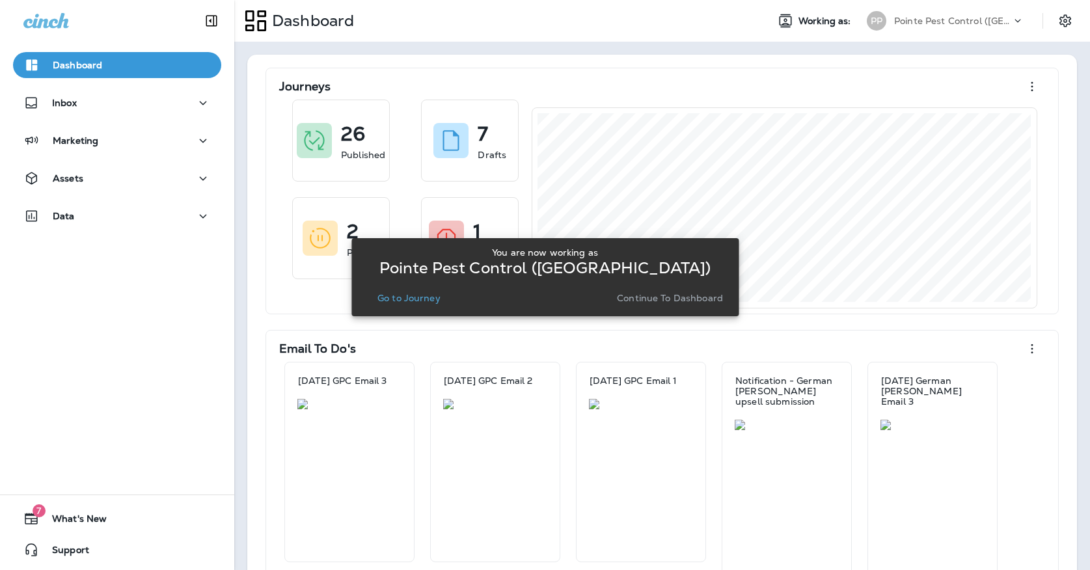
click at [395, 305] on button "Go to Journey" at bounding box center [409, 298] width 74 height 18
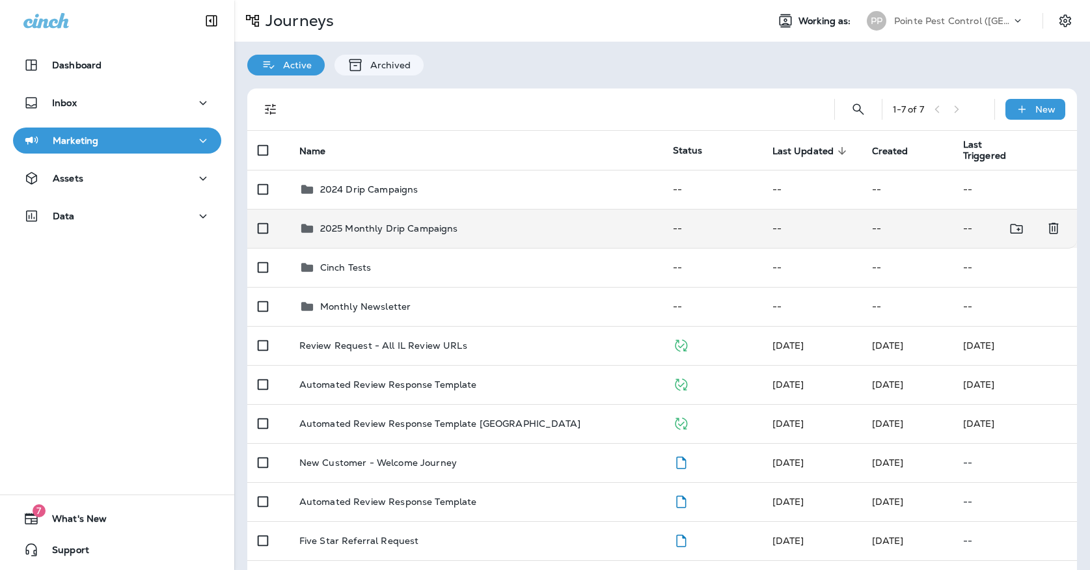
click at [392, 234] on td "2025 Monthly Drip Campaigns" at bounding box center [476, 228] width 374 height 39
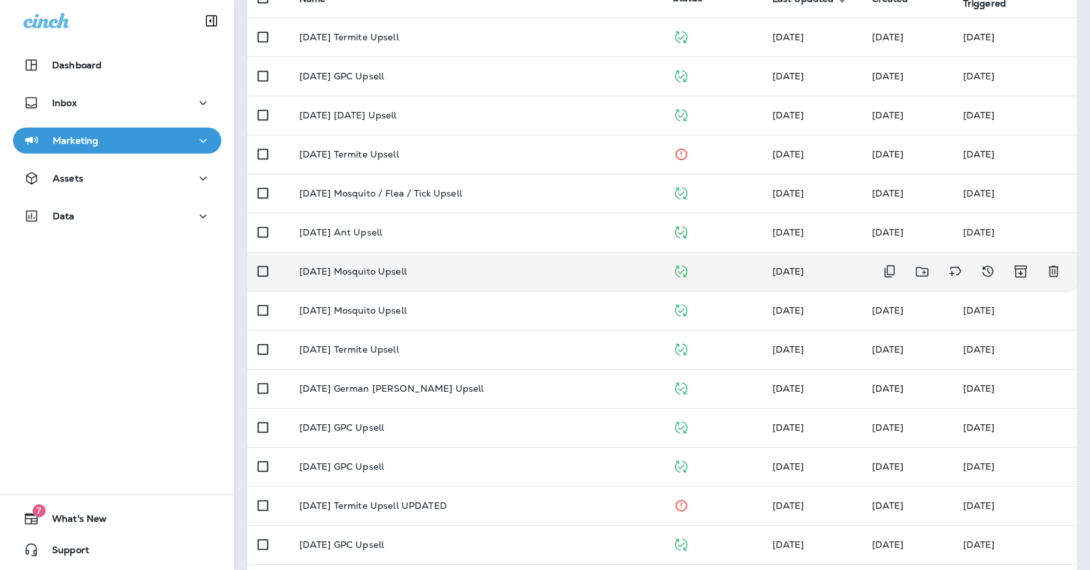
scroll to position [275, 0]
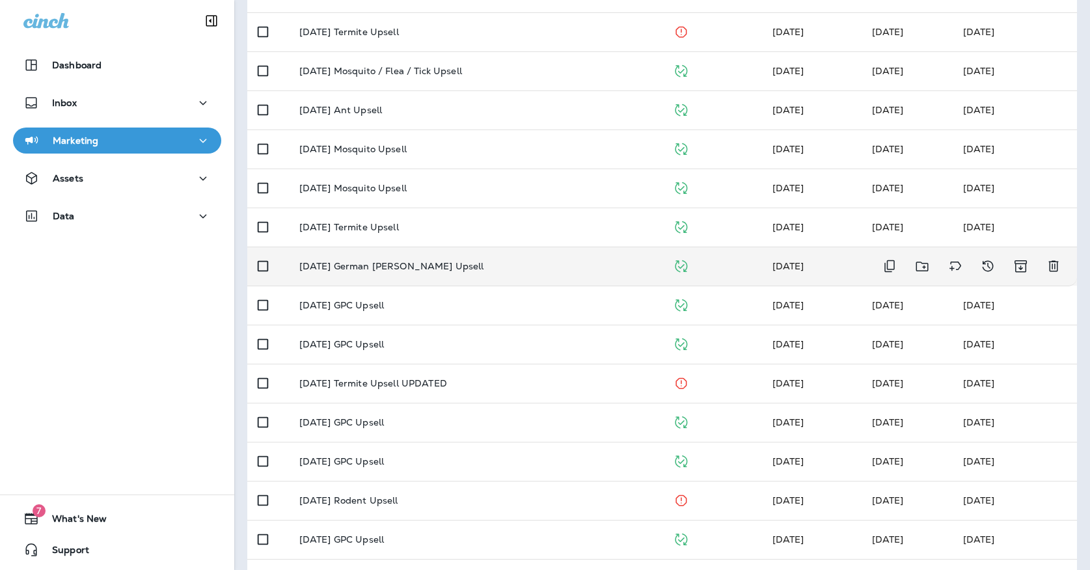
click at [364, 273] on td "[DATE] German [PERSON_NAME] Upsell" at bounding box center [476, 266] width 374 height 39
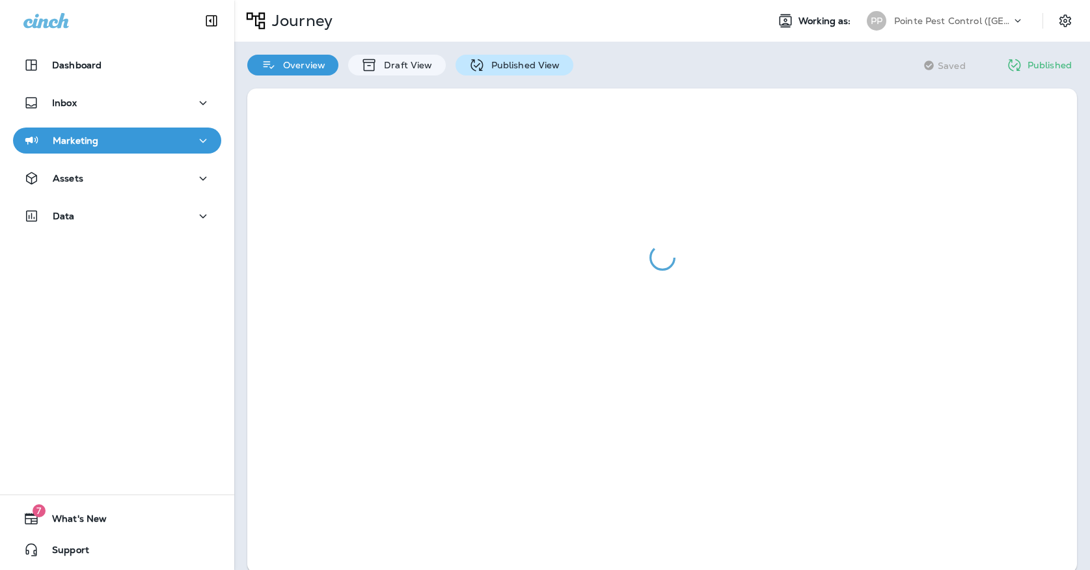
click at [537, 66] on p "Published View" at bounding box center [522, 65] width 75 height 10
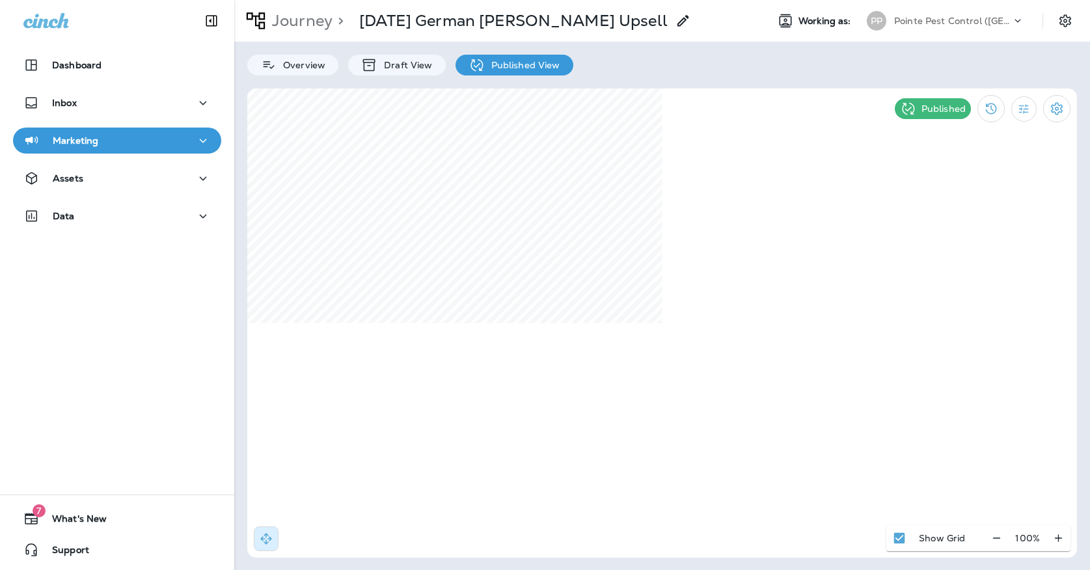
select select "*"
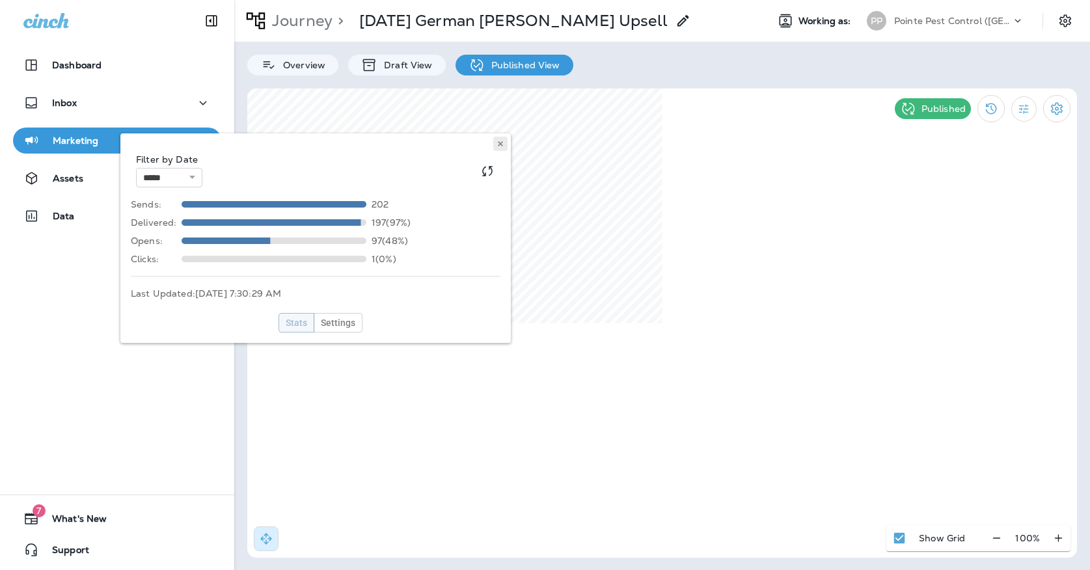
click at [497, 148] on button at bounding box center [500, 144] width 14 height 14
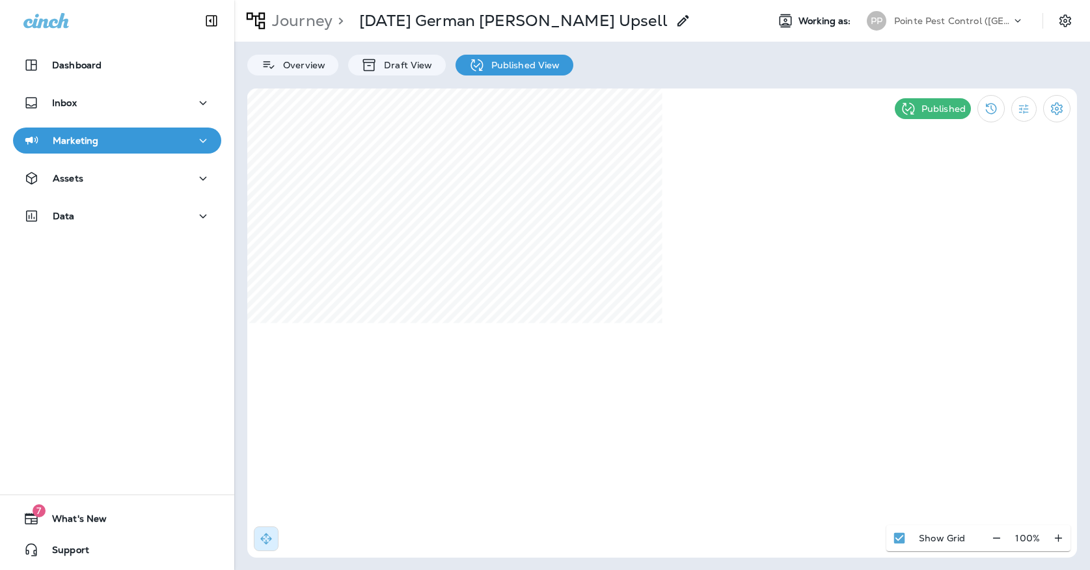
click at [191, 137] on div "Marketing" at bounding box center [116, 141] width 187 height 16
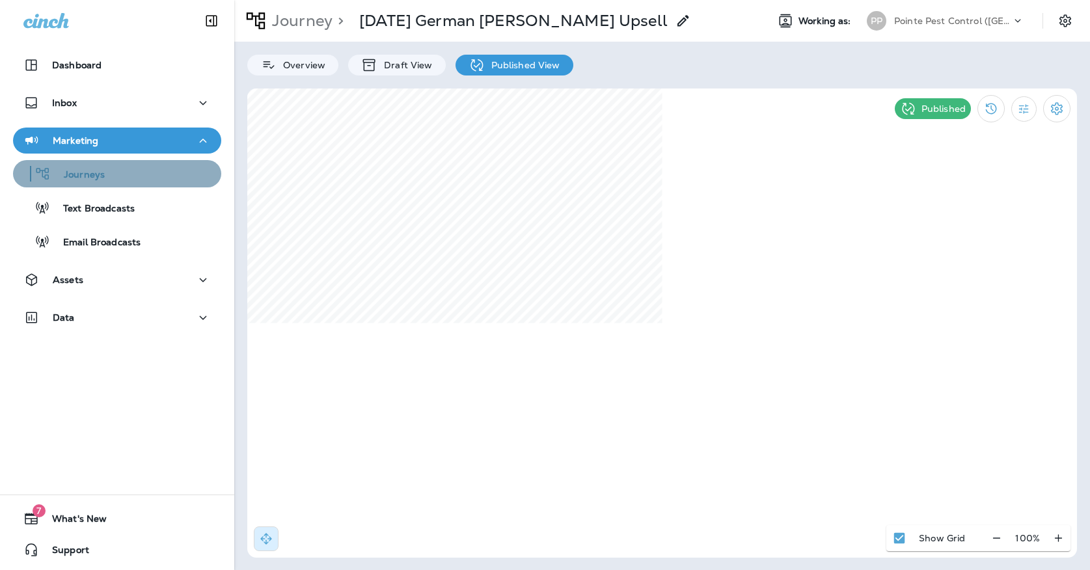
click at [168, 178] on div "Journeys" at bounding box center [117, 174] width 198 height 20
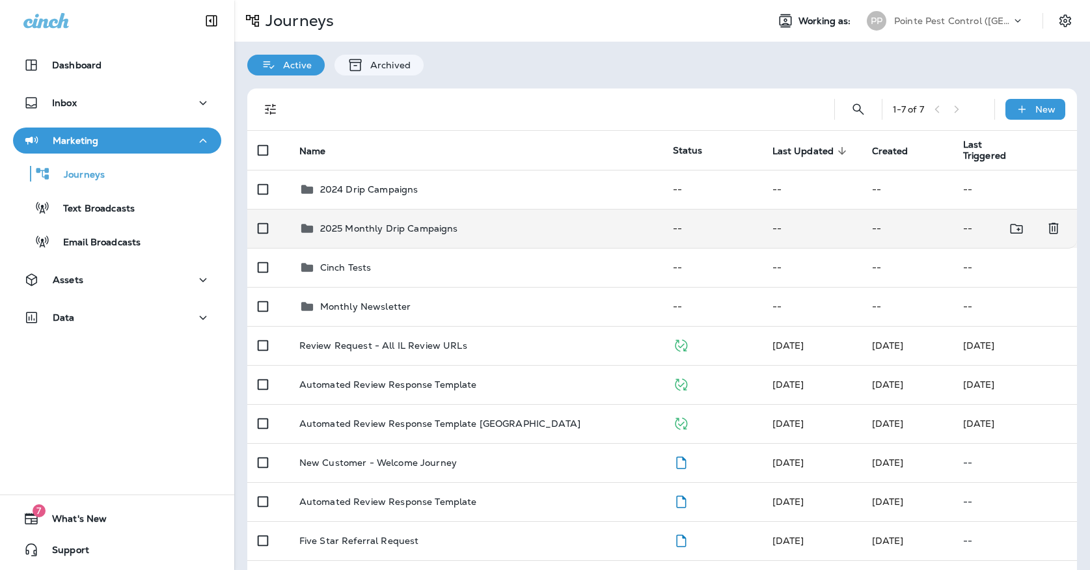
click at [335, 221] on div "2025 Monthly Drip Campaigns" at bounding box center [389, 229] width 138 height 16
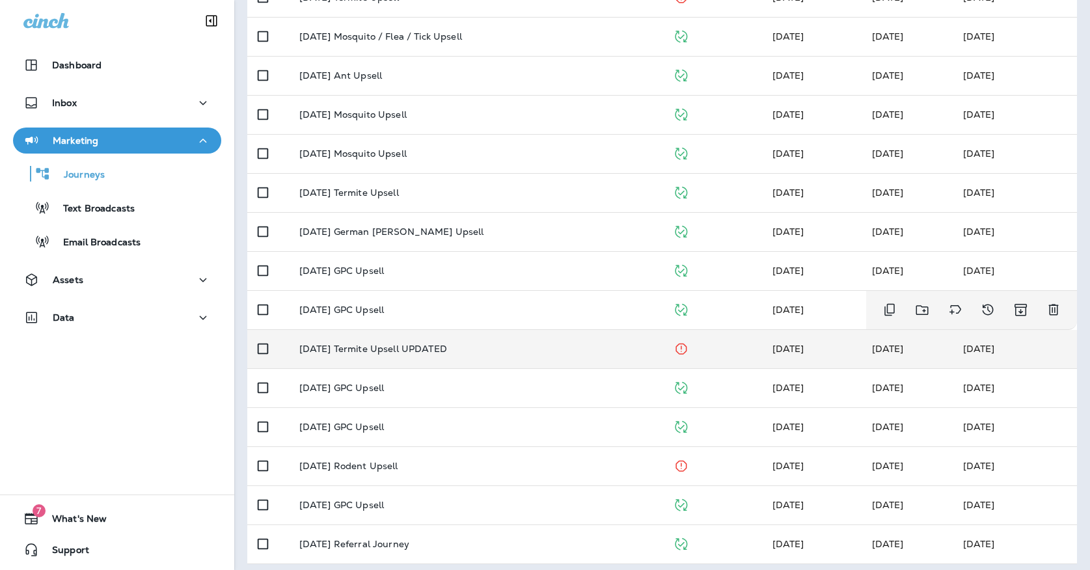
scroll to position [308, 0]
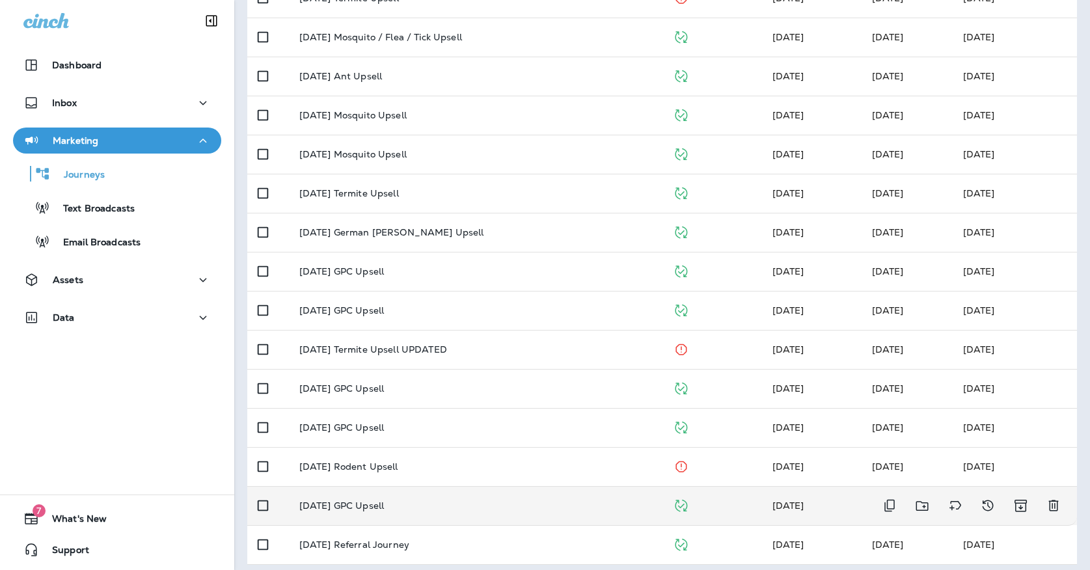
click at [367, 489] on td "[DATE] GPC Upsell" at bounding box center [476, 505] width 374 height 39
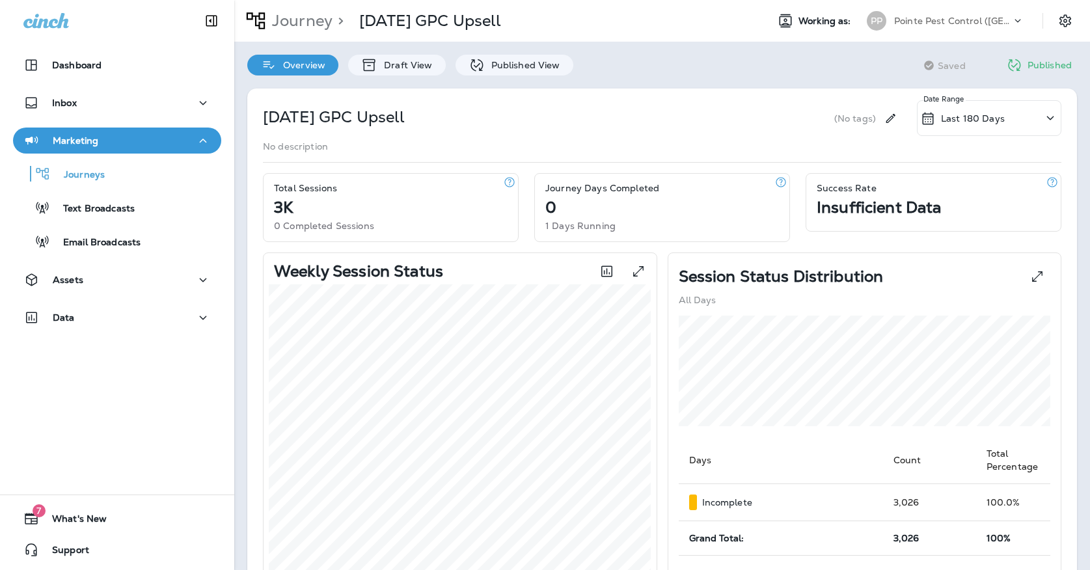
click at [520, 77] on div "[DATE] GPC Upsell (No tags) Last 180 Days Date Range No description Total Sessi…" at bounding box center [662, 532] width 856 height 914
click at [520, 66] on p "Published View" at bounding box center [522, 65] width 75 height 10
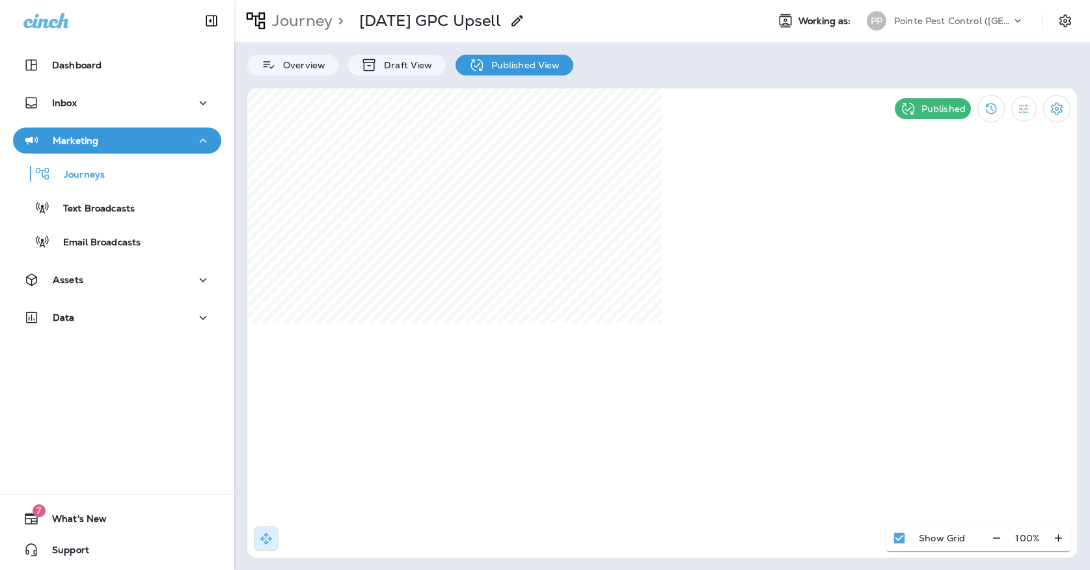
select select "*"
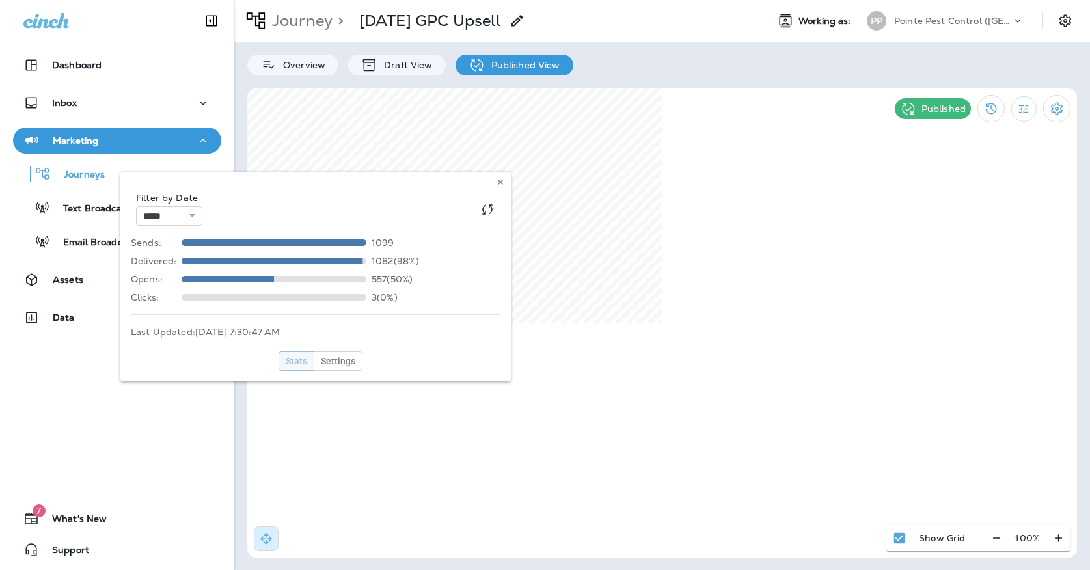
click at [501, 172] on div "**********" at bounding box center [315, 277] width 390 height 210
click at [501, 185] on icon at bounding box center [501, 182] width 8 height 8
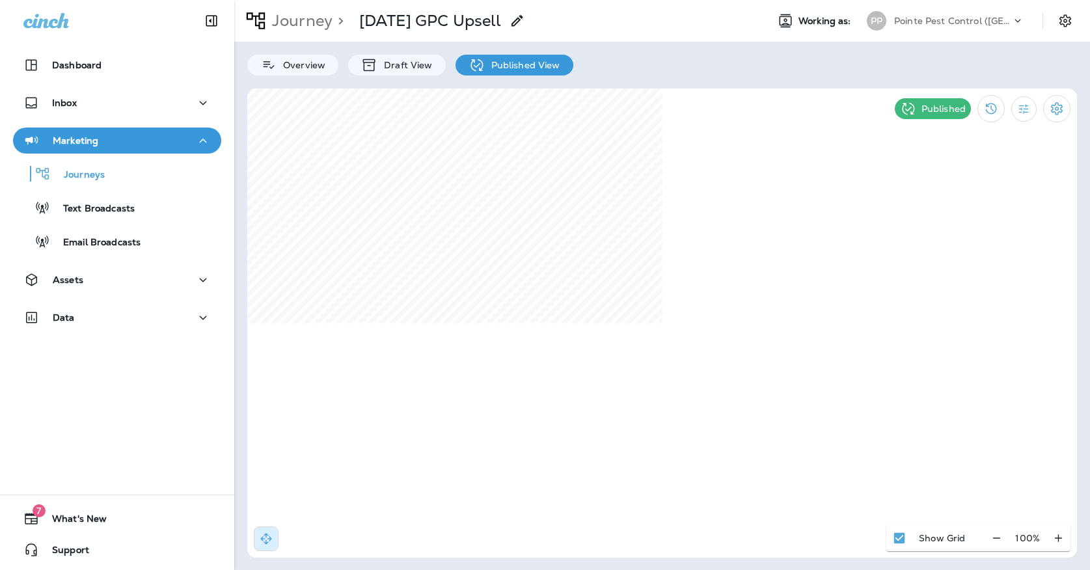
click at [899, 10] on div "PP Pointe Pest Control ([GEOGRAPHIC_DATA])" at bounding box center [945, 21] width 173 height 26
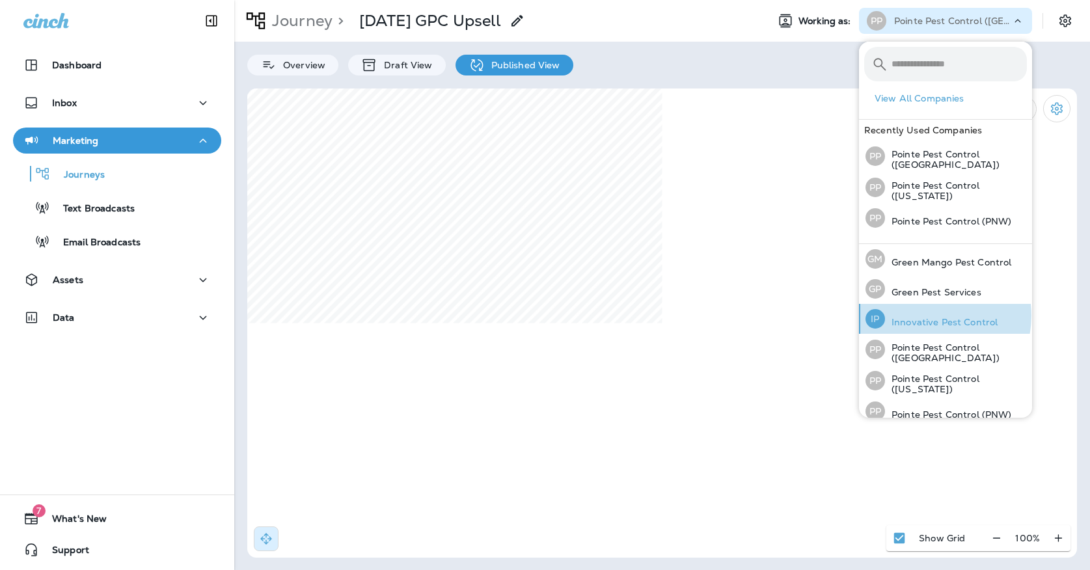
click at [927, 314] on div "IP Innovative Pest Control" at bounding box center [931, 319] width 143 height 30
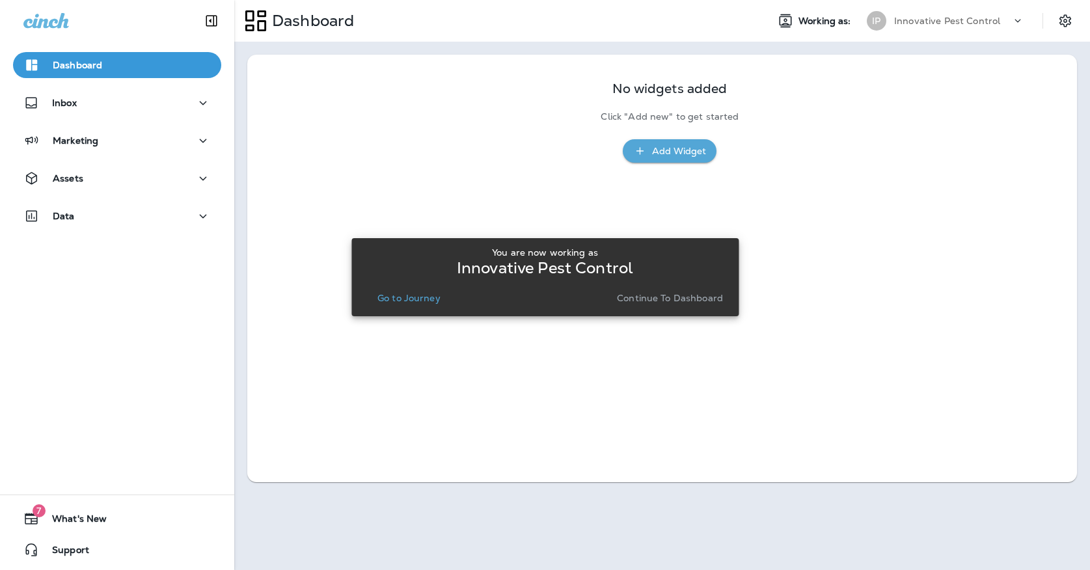
click at [415, 293] on p "Go to Journey" at bounding box center [408, 298] width 63 height 10
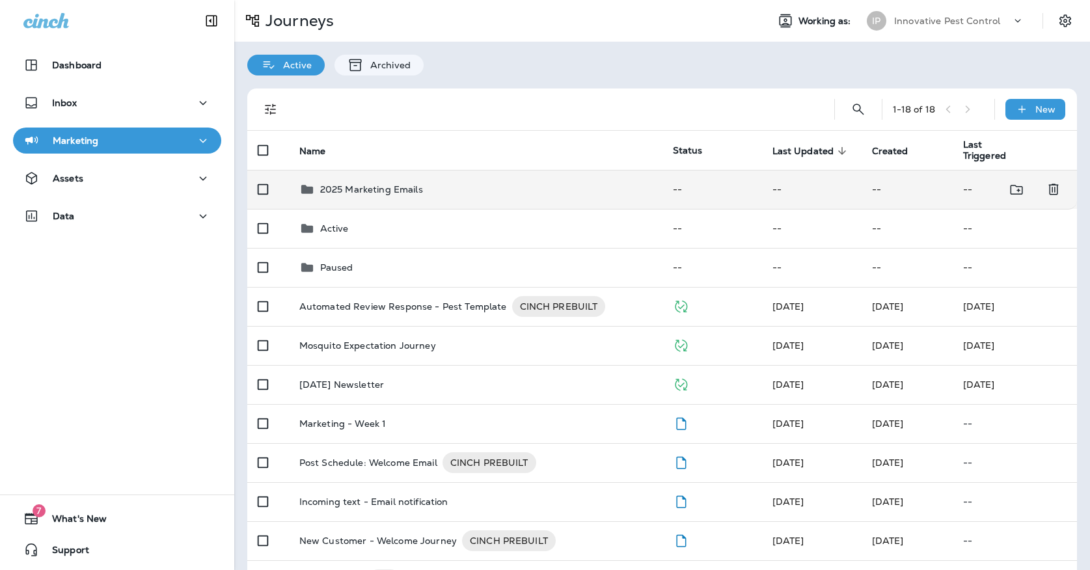
click at [425, 191] on td "2025 Marketing Emails" at bounding box center [476, 189] width 374 height 39
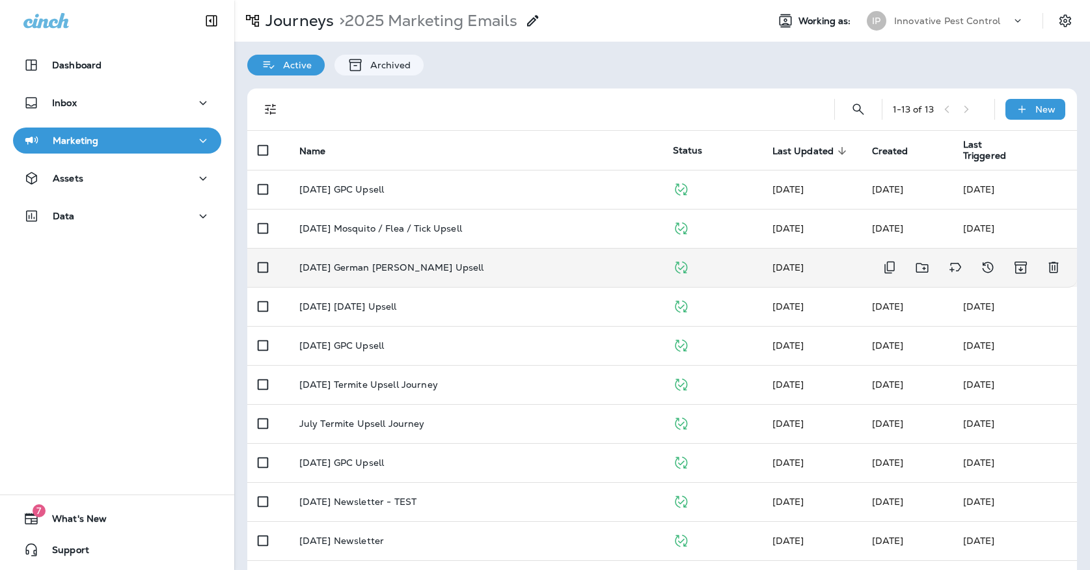
click at [419, 262] on p "[DATE] German [PERSON_NAME] Upsell" at bounding box center [391, 267] width 185 height 10
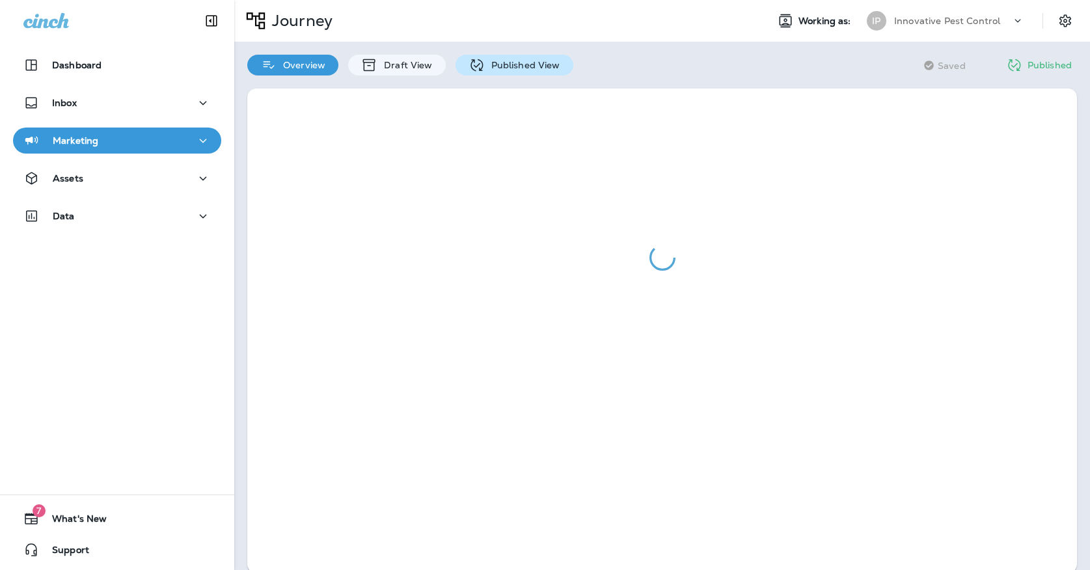
click at [487, 68] on p "Published View" at bounding box center [522, 65] width 75 height 10
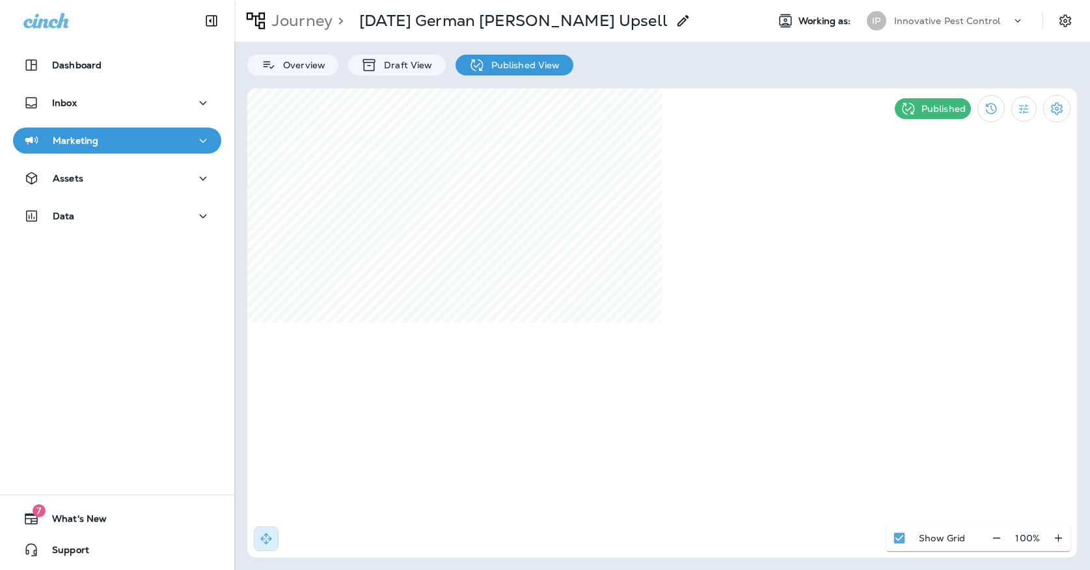
select select "*"
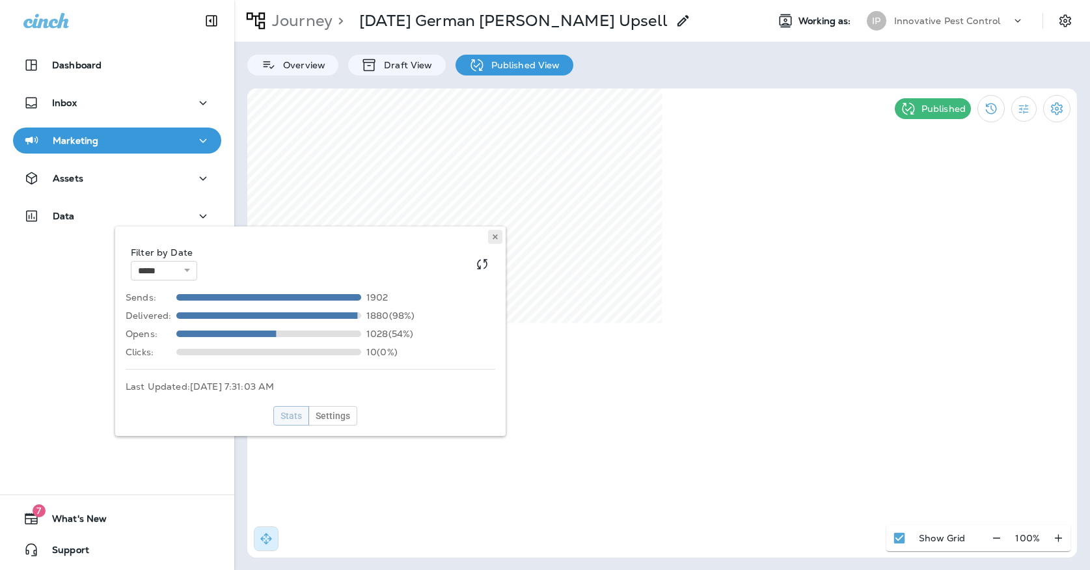
click at [499, 239] on button at bounding box center [495, 237] width 14 height 14
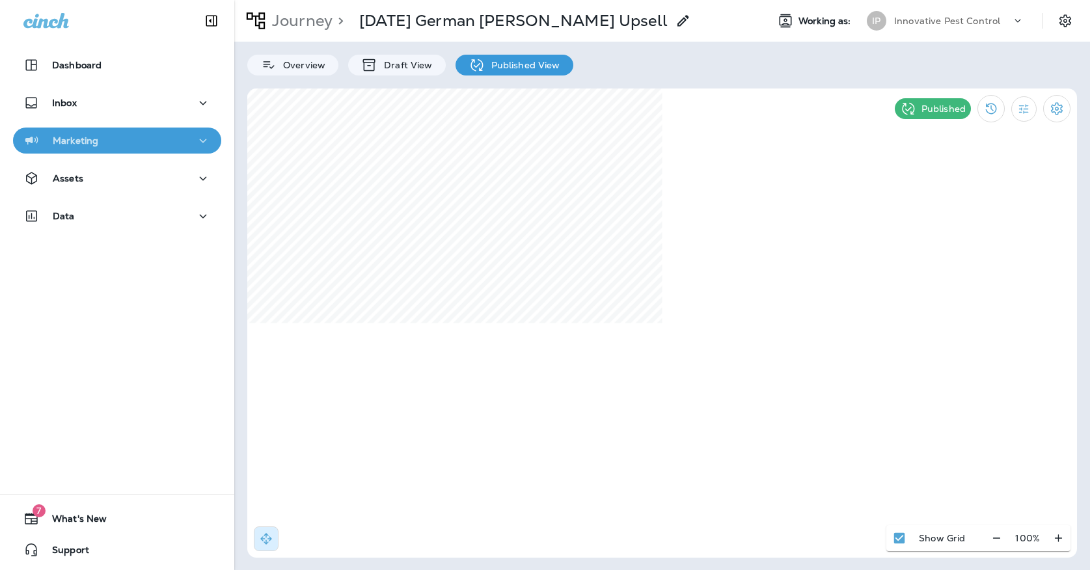
click at [167, 133] on div "Marketing" at bounding box center [116, 141] width 187 height 16
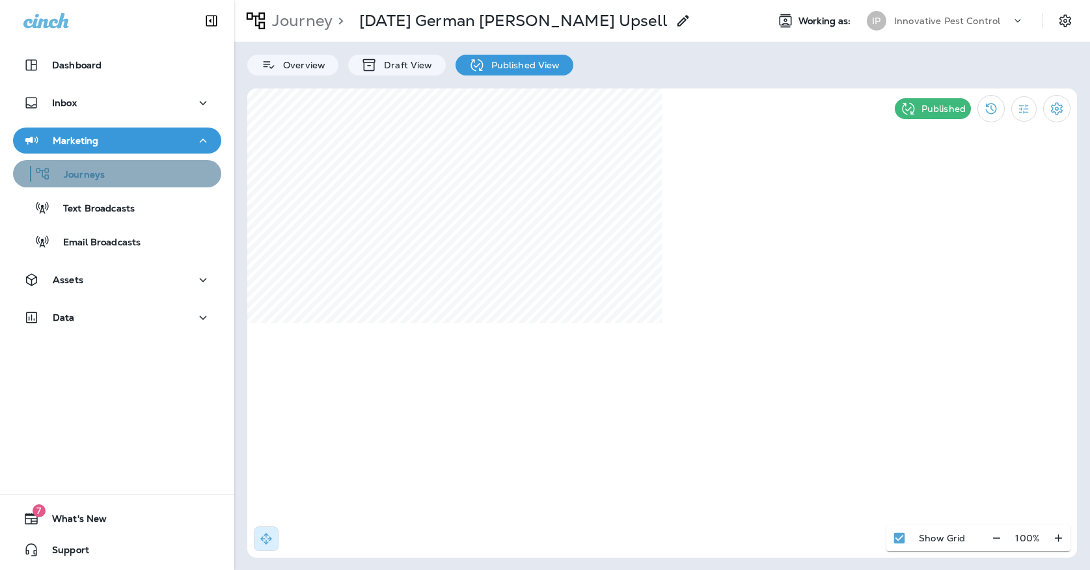
click at [137, 176] on div "Journeys" at bounding box center [117, 174] width 198 height 20
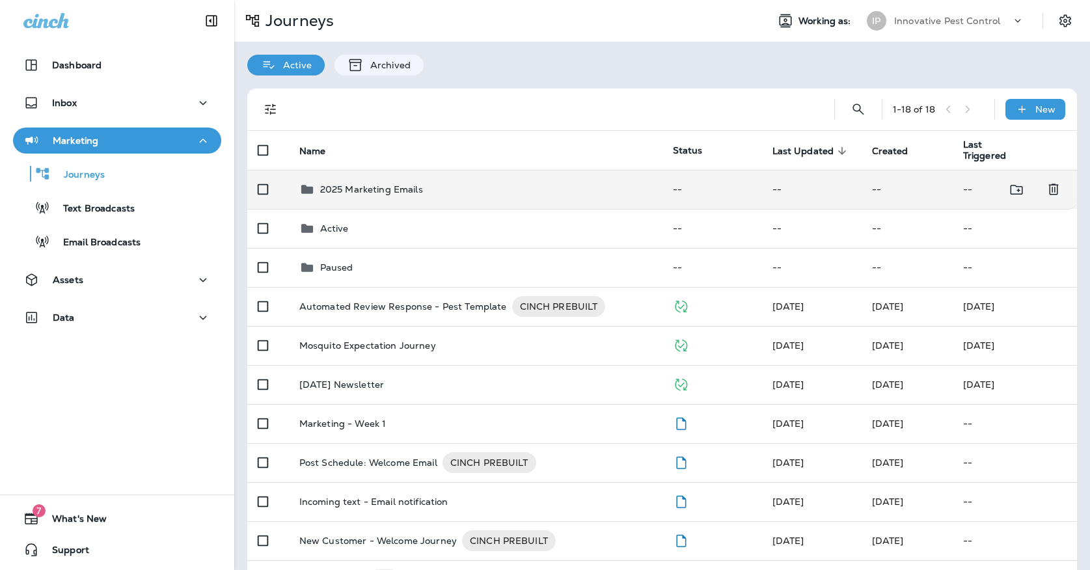
click at [319, 182] on div "2025 Marketing Emails" at bounding box center [475, 190] width 353 height 16
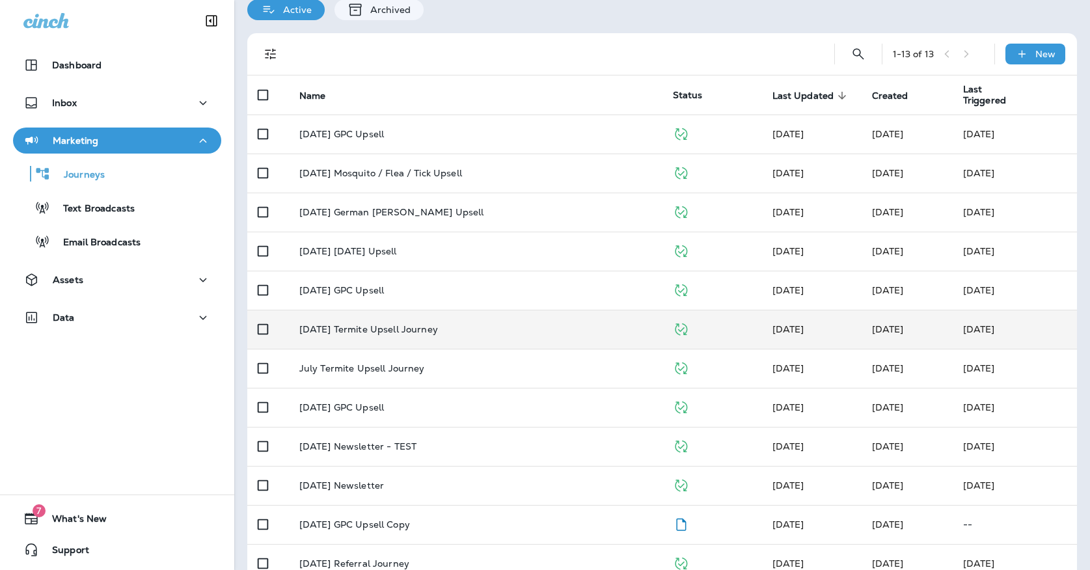
scroll to position [98, 0]
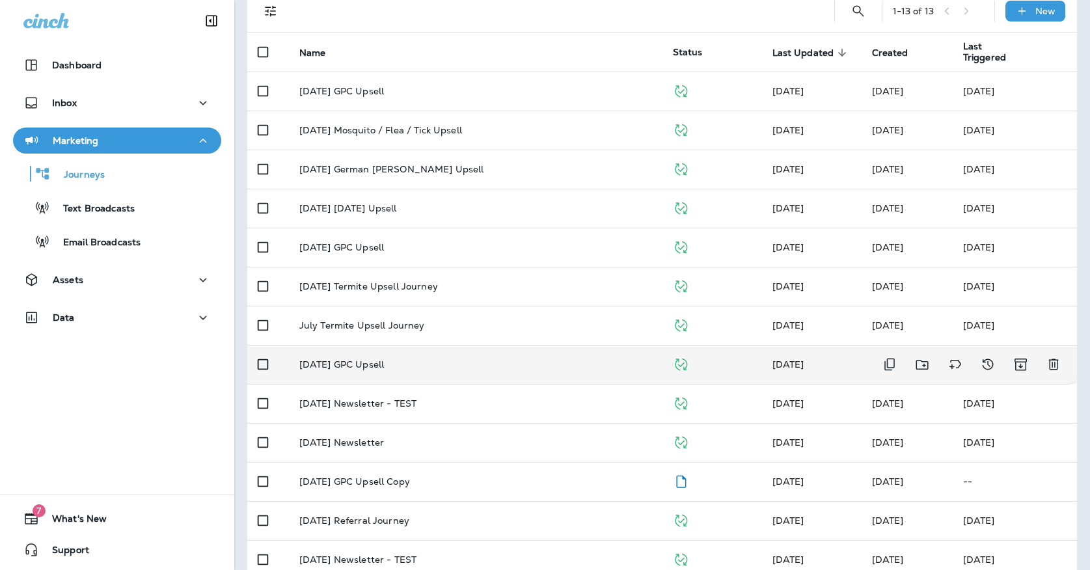
click at [354, 367] on td "[DATE] GPC Upsell" at bounding box center [476, 364] width 374 height 39
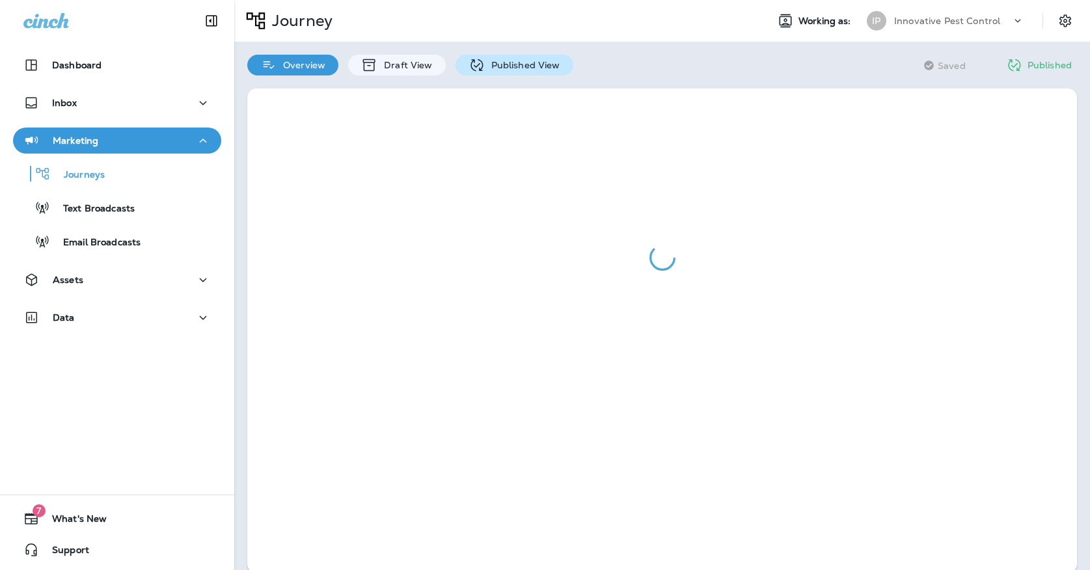
click at [483, 70] on div "Published View" at bounding box center [515, 65] width 118 height 21
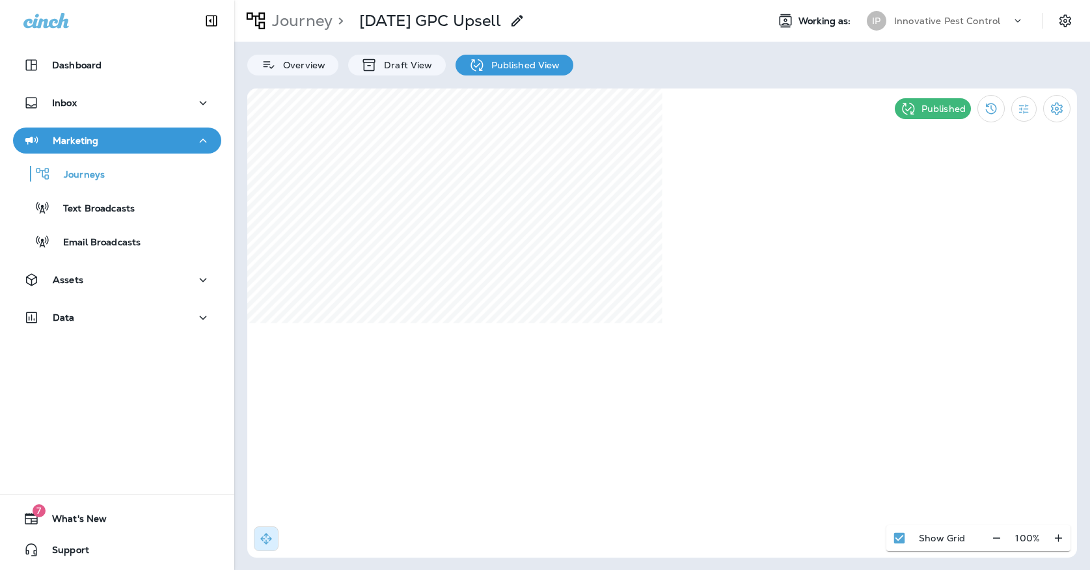
select select "*"
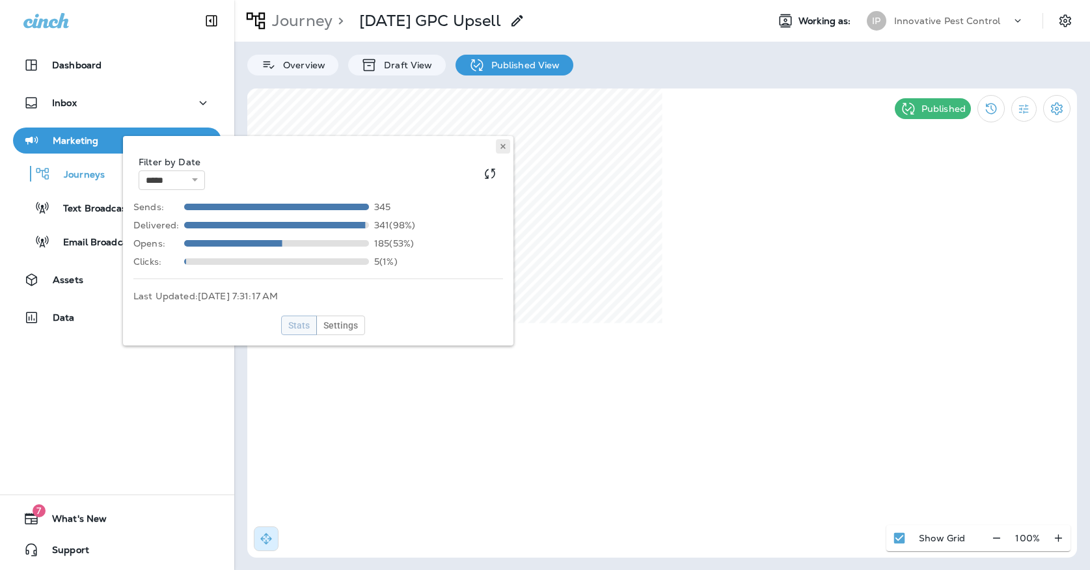
click at [506, 150] on icon at bounding box center [503, 147] width 8 height 8
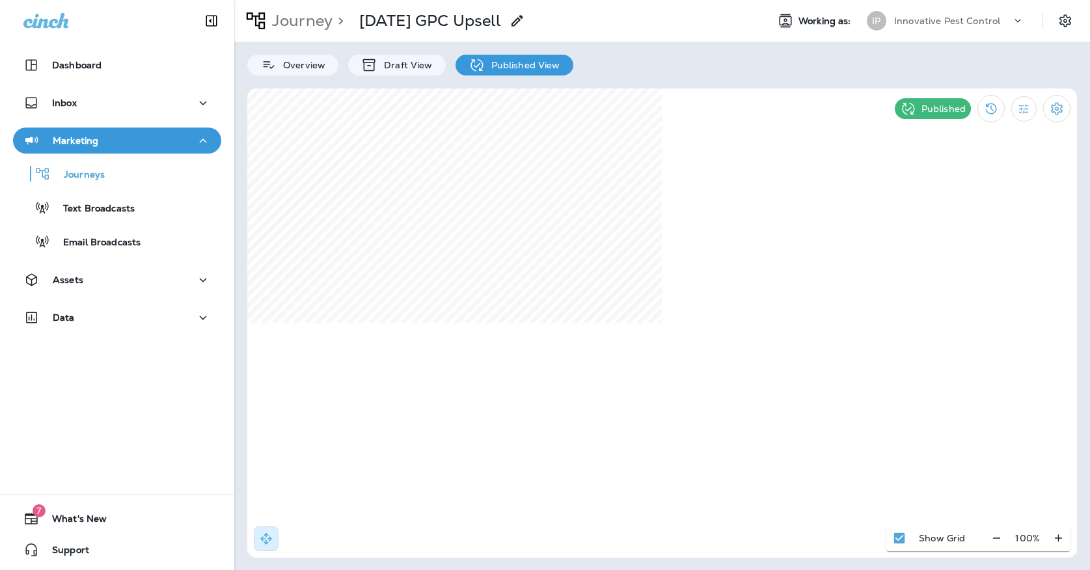
click at [882, 16] on div "IP" at bounding box center [877, 21] width 20 height 20
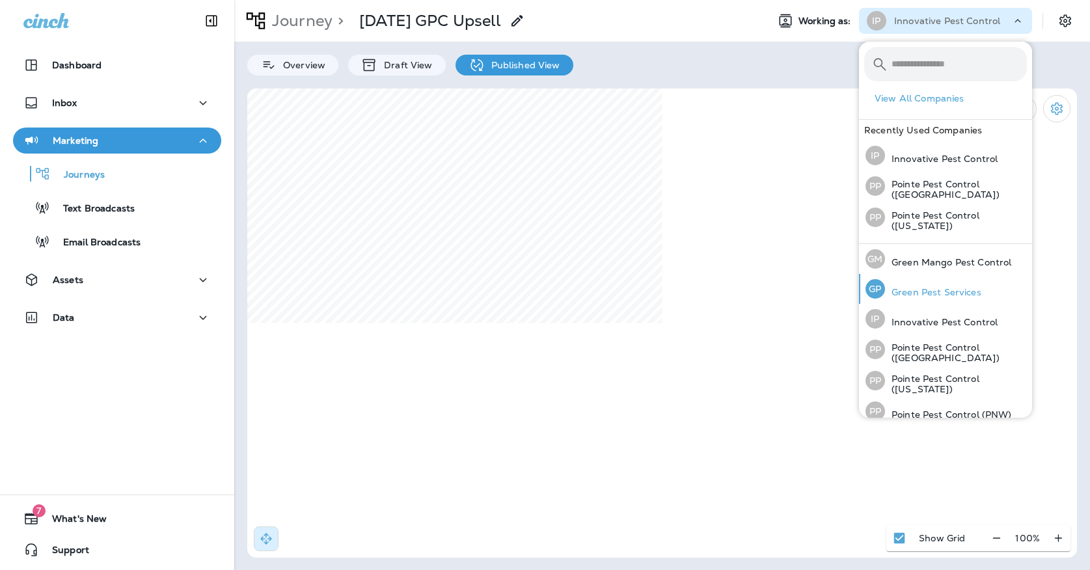
click at [921, 287] on p "Green Pest Services" at bounding box center [933, 292] width 96 height 10
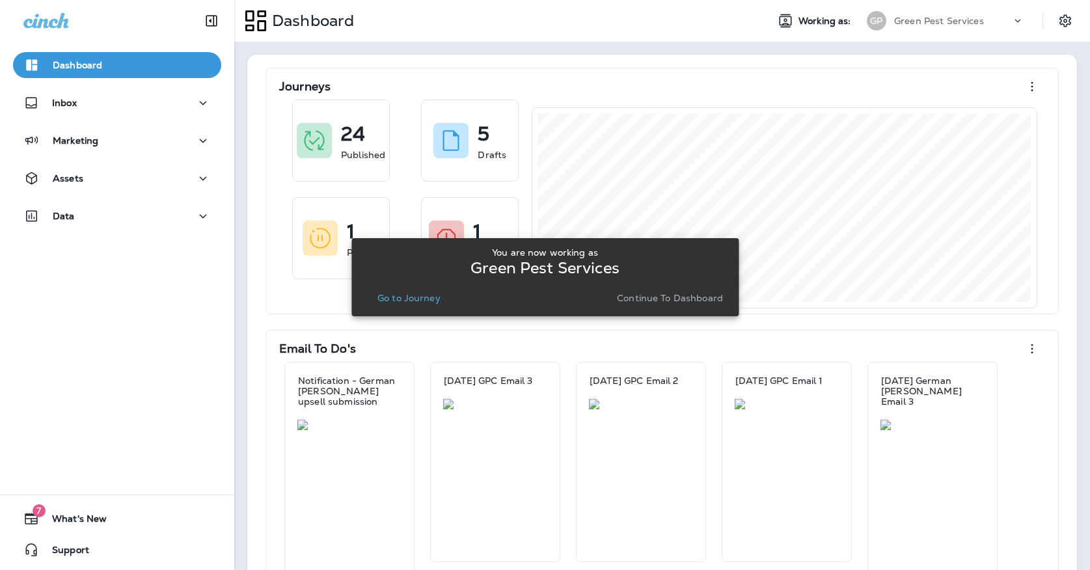
click at [381, 308] on div "You are now working as Green Pest Services Go to Journey Continue to Dashboard" at bounding box center [545, 277] width 366 height 70
click at [383, 303] on p "Go to Journey" at bounding box center [408, 298] width 63 height 10
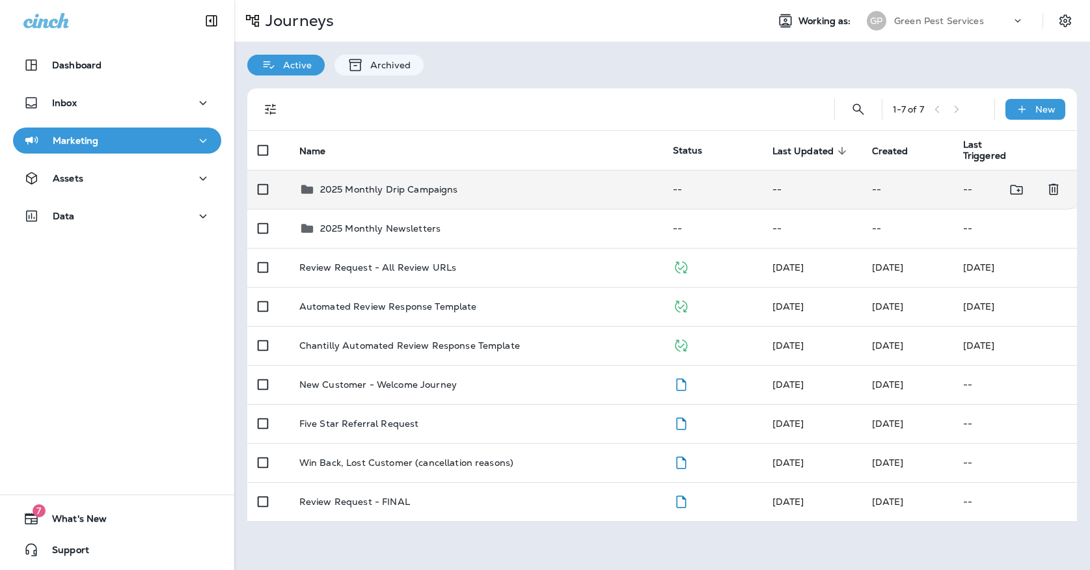
click at [405, 193] on td "2025 Monthly Drip Campaigns" at bounding box center [476, 189] width 374 height 39
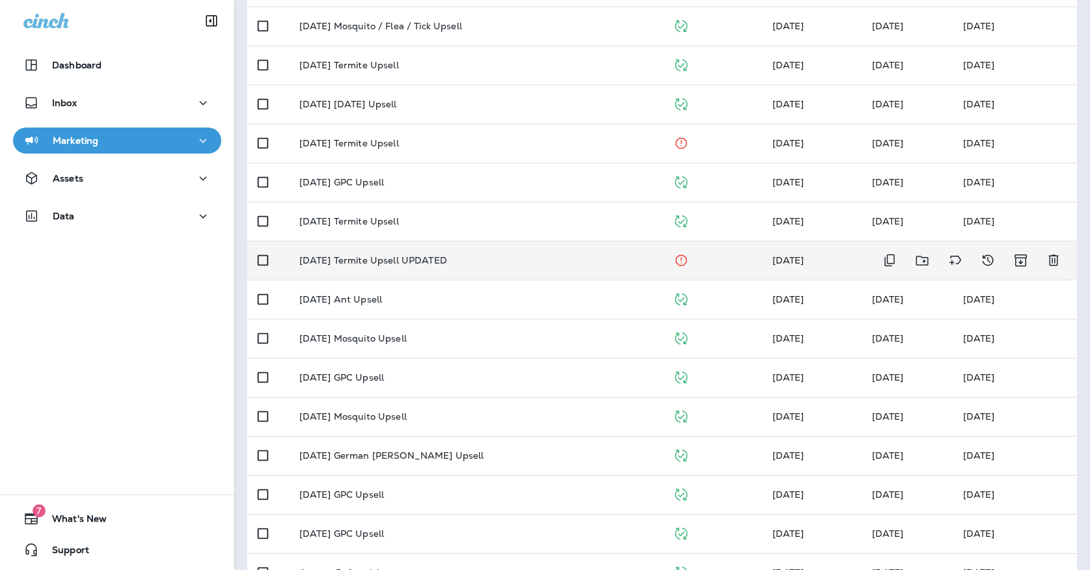
scroll to position [242, 0]
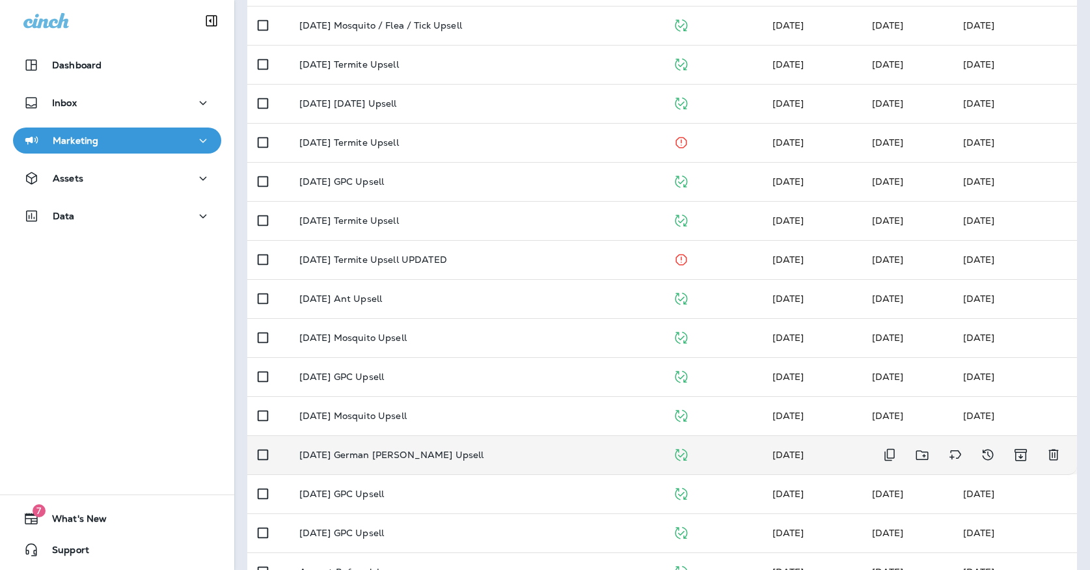
click at [327, 458] on td "[DATE] German [PERSON_NAME] Upsell" at bounding box center [476, 454] width 374 height 39
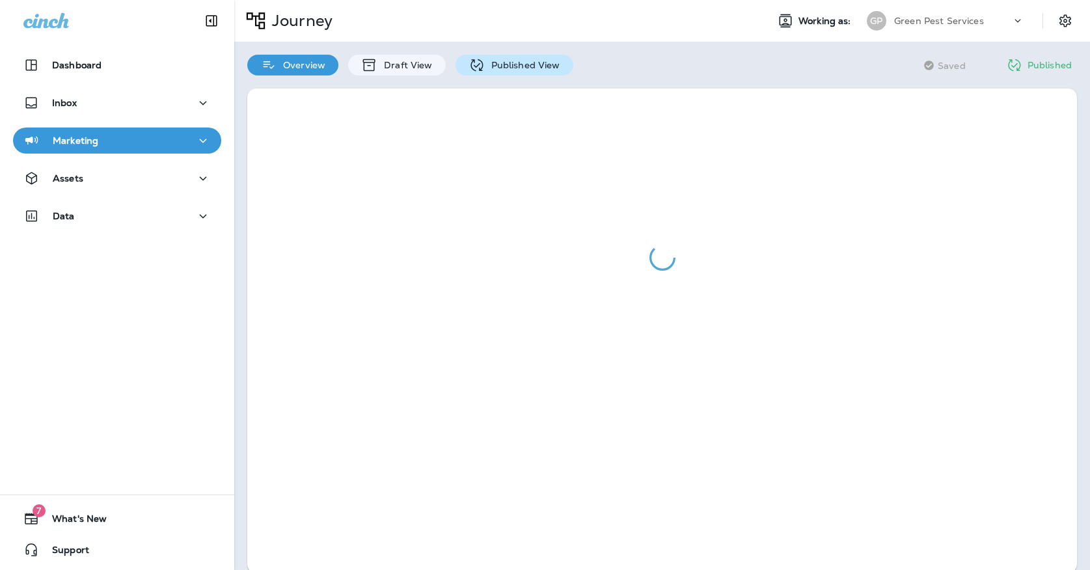
click at [485, 59] on div "Published View" at bounding box center [515, 65] width 118 height 21
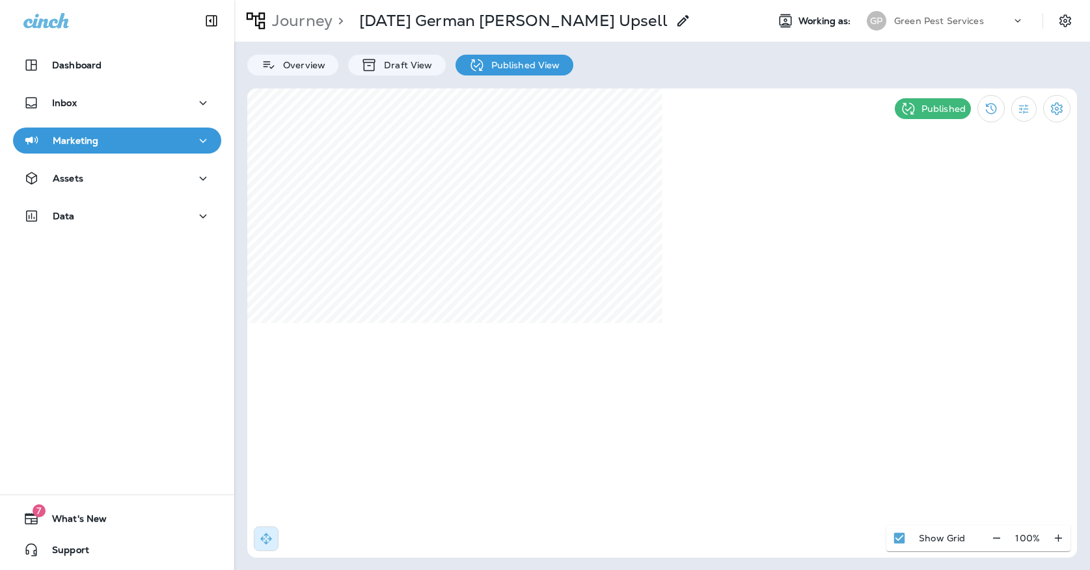
select select "*"
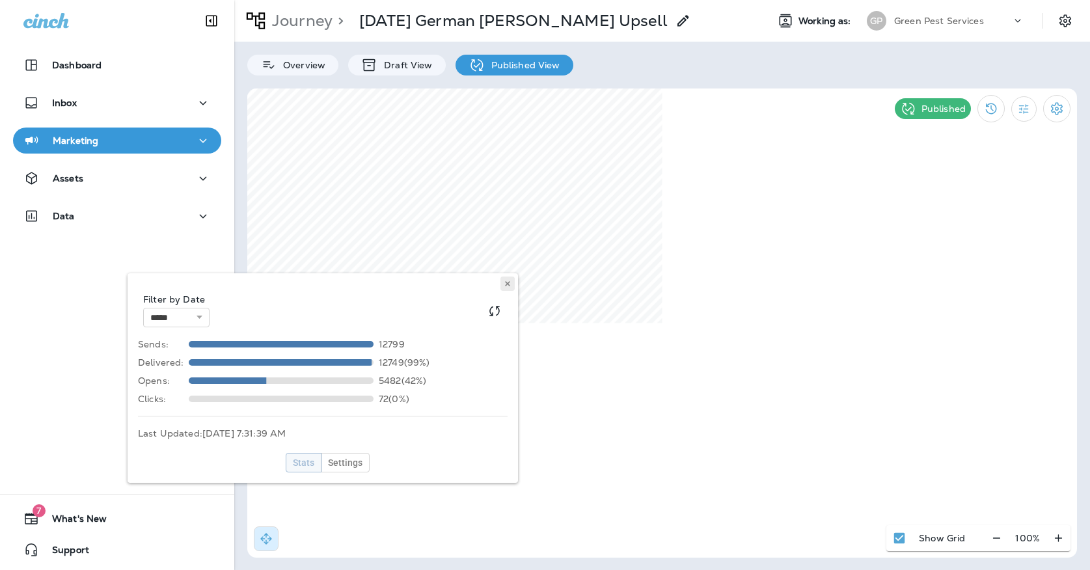
click at [510, 277] on button at bounding box center [507, 284] width 14 height 14
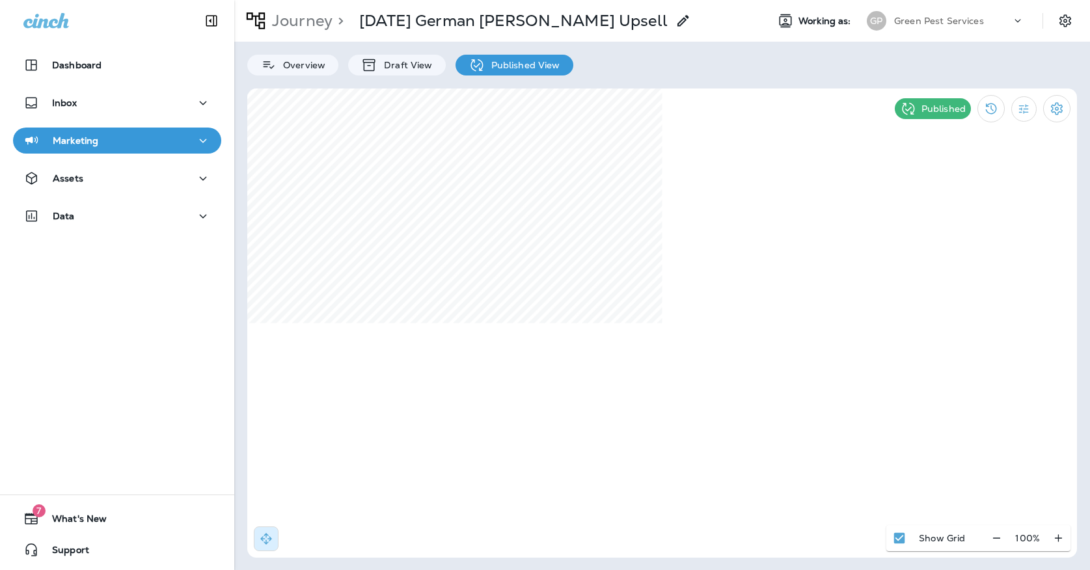
click at [314, 33] on div "Journey > [DATE] German [PERSON_NAME] Upsell" at bounding box center [462, 21] width 457 height 33
click at [312, 27] on p "Journey" at bounding box center [300, 21] width 66 height 20
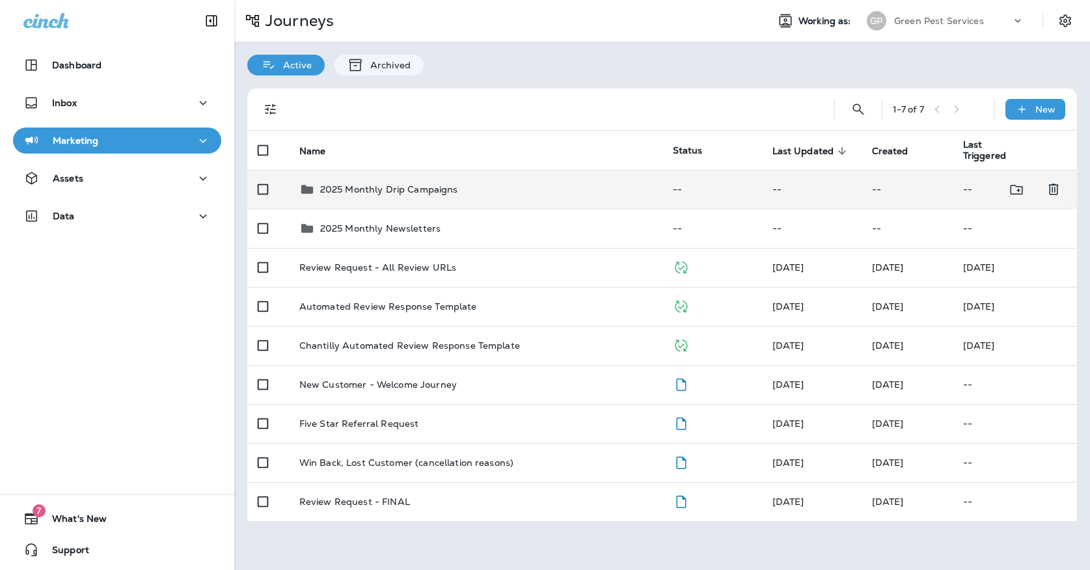
click at [422, 193] on td "2025 Monthly Drip Campaigns" at bounding box center [476, 189] width 374 height 39
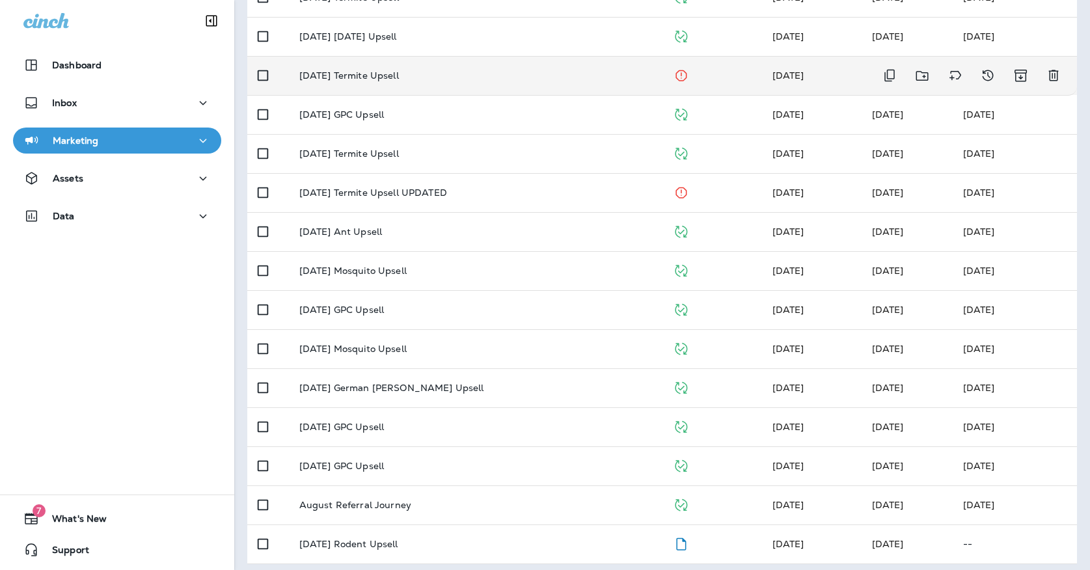
scroll to position [308, 0]
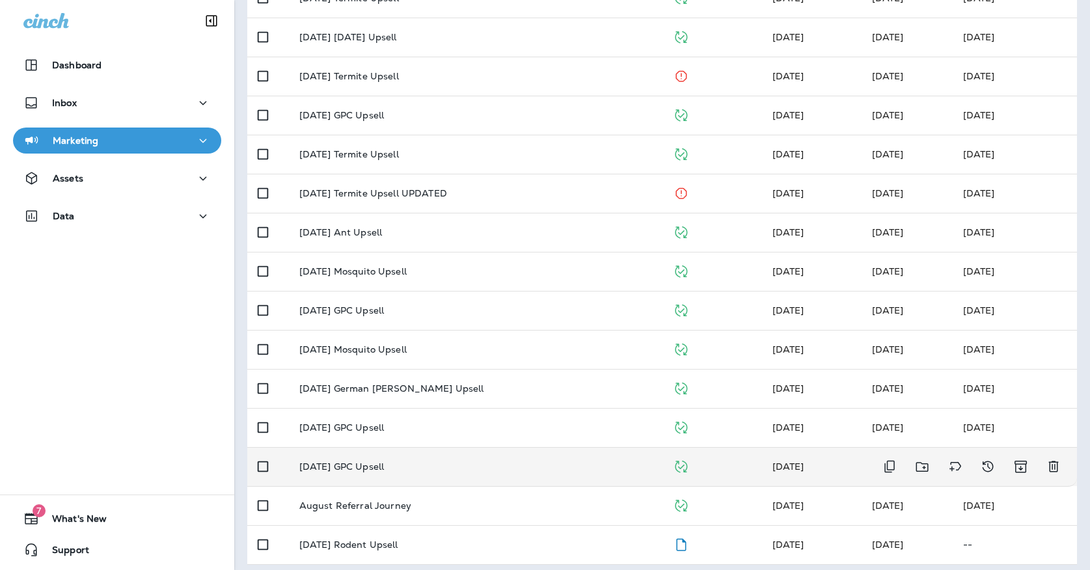
click at [420, 472] on td "[DATE] GPC Upsell" at bounding box center [476, 466] width 374 height 39
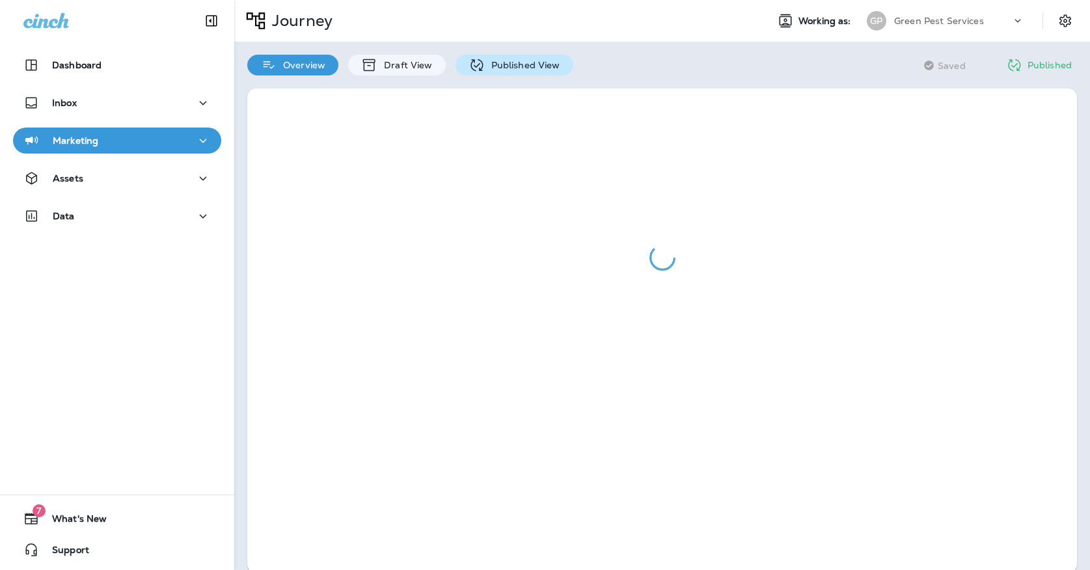
click at [521, 62] on p "Published View" at bounding box center [522, 65] width 75 height 10
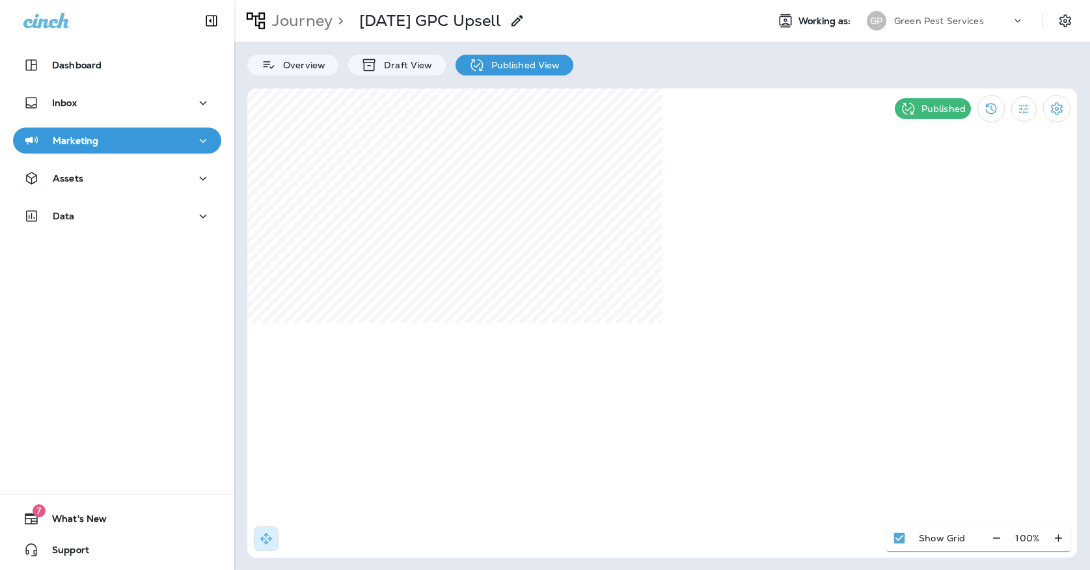
select select "*"
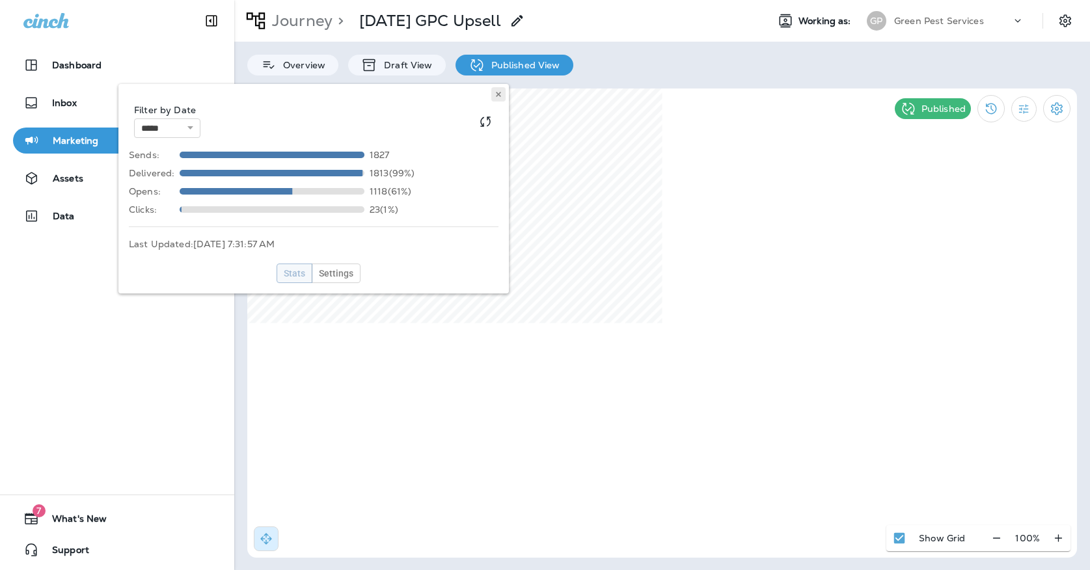
click at [498, 93] on use at bounding box center [498, 94] width 5 height 5
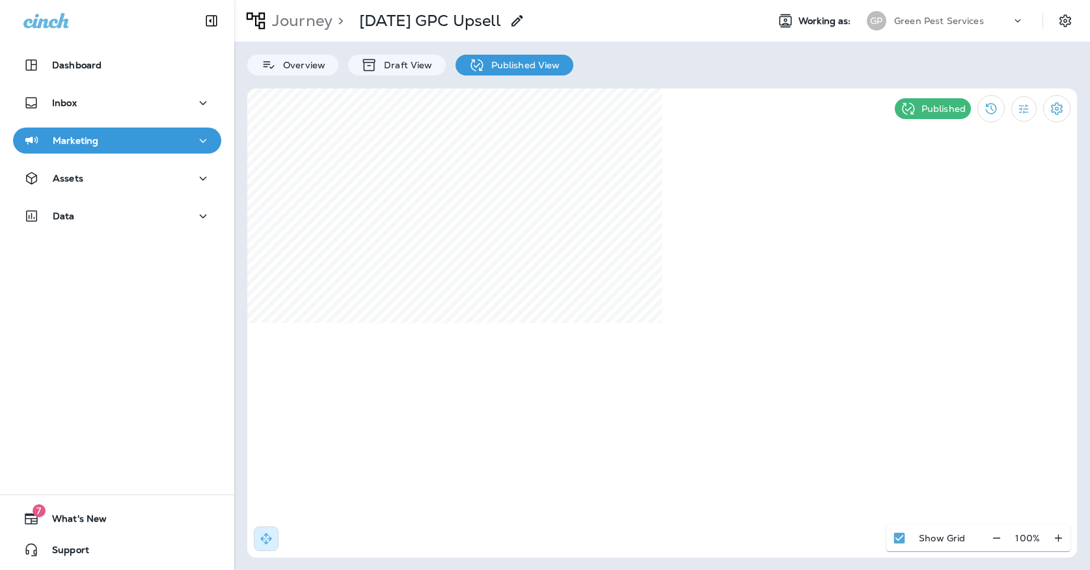
click at [905, 21] on p "Green Pest Services" at bounding box center [939, 21] width 90 height 10
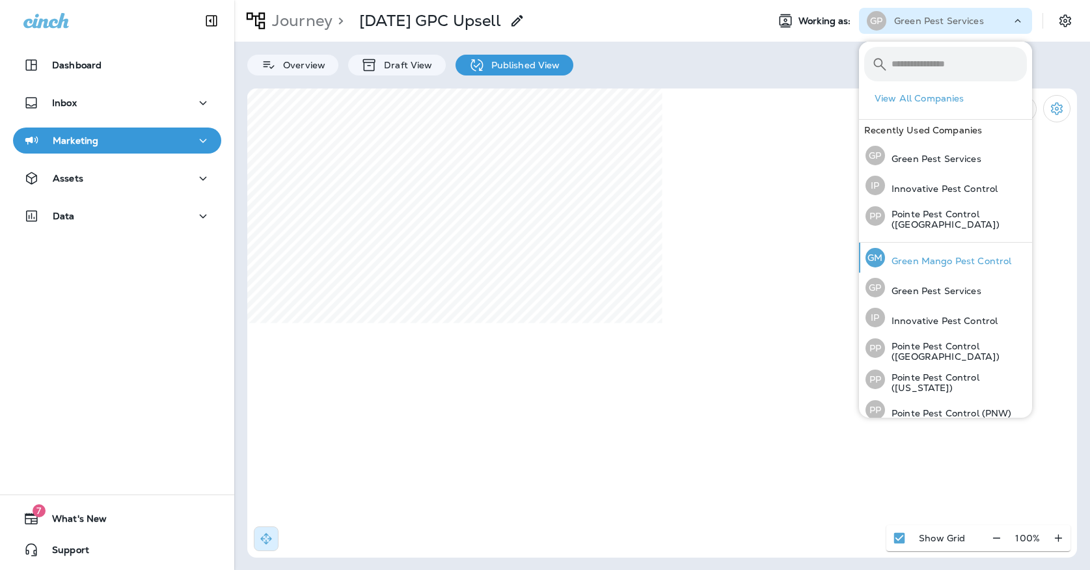
click at [893, 252] on div "[PERSON_NAME] Mango Pest Control" at bounding box center [938, 258] width 156 height 30
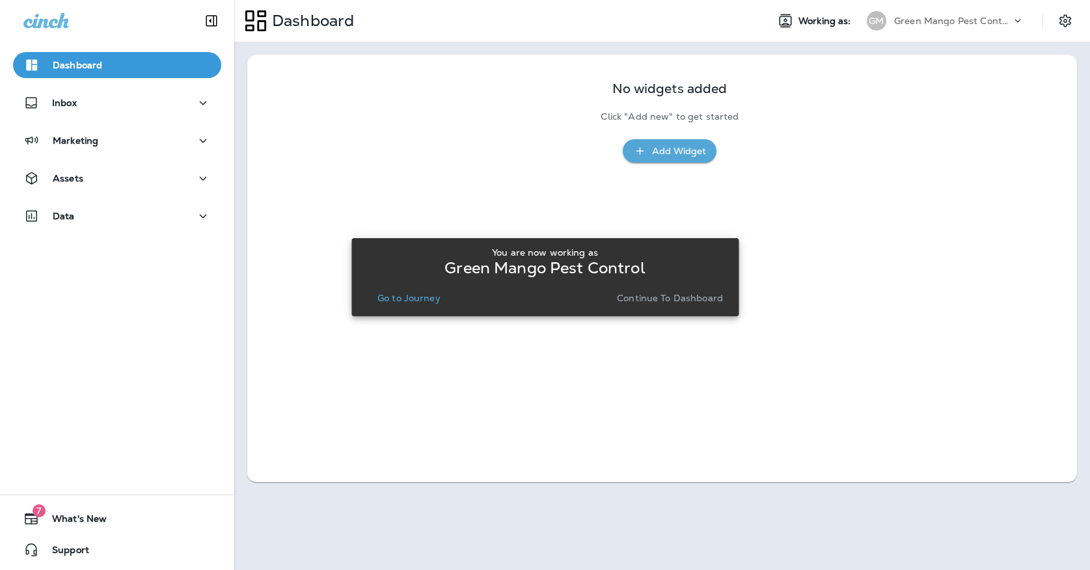
click at [371, 308] on div "You are now working as Green Mango Pest Control Go to Journey Continue to Dashb…" at bounding box center [545, 277] width 366 height 70
click at [386, 301] on p "Go to Journey" at bounding box center [408, 298] width 63 height 10
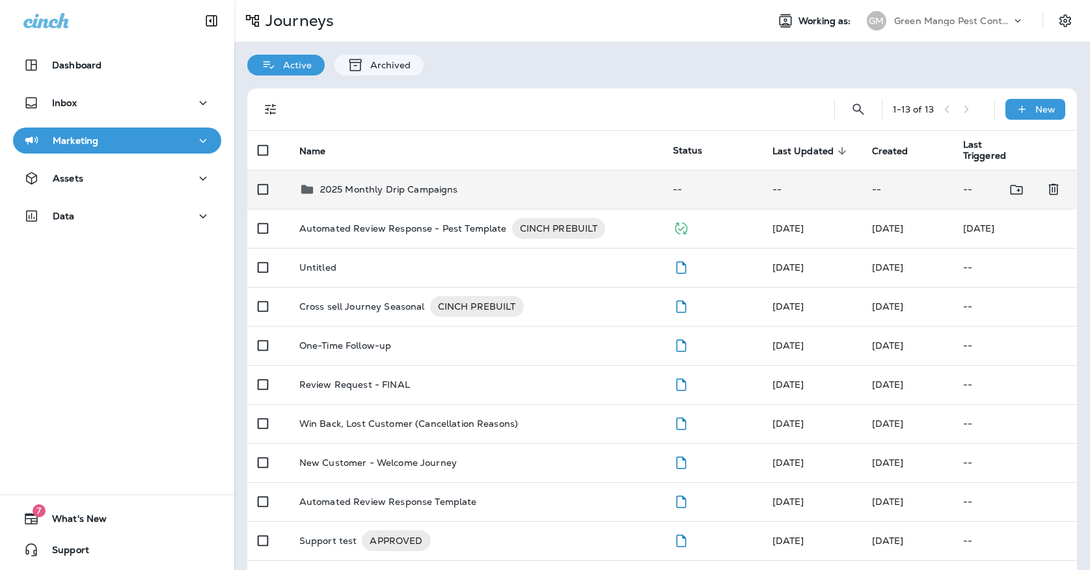
click at [391, 192] on td "2025 Monthly Drip Campaigns" at bounding box center [476, 189] width 374 height 39
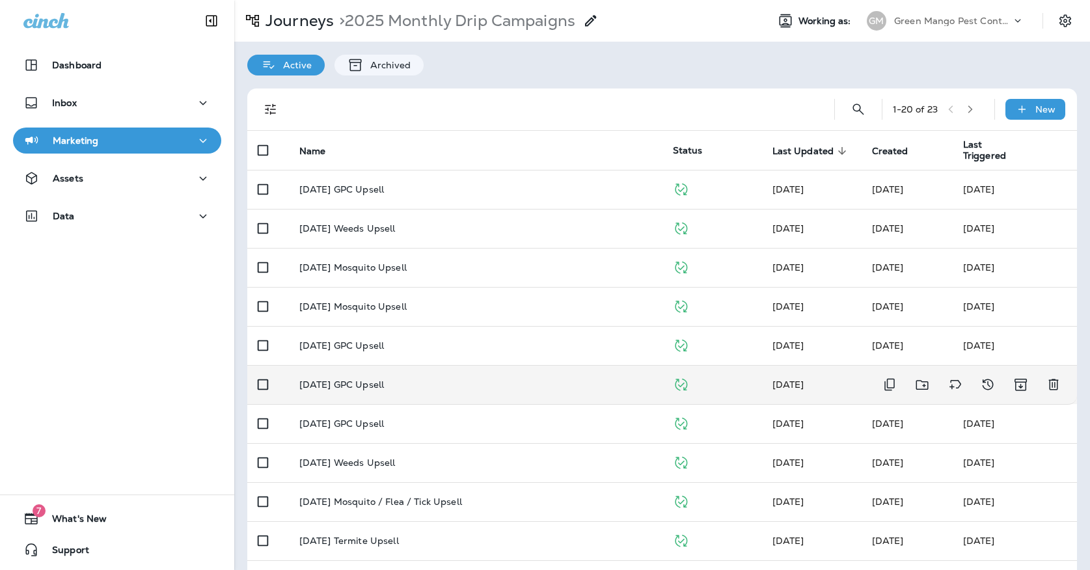
click at [426, 365] on td "[DATE] GPC Upsell" at bounding box center [476, 384] width 374 height 39
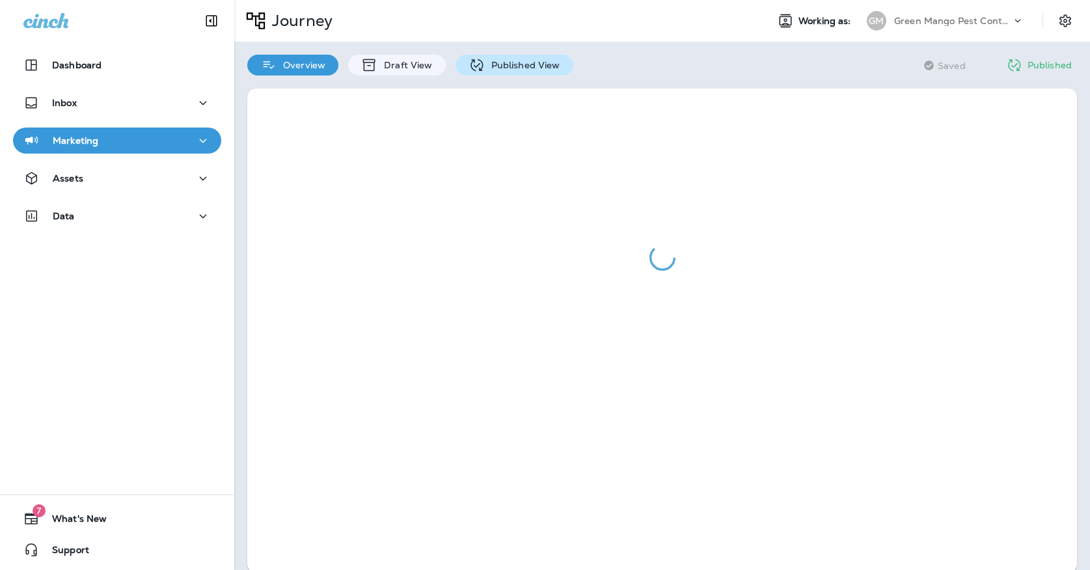
click at [472, 70] on icon at bounding box center [477, 65] width 16 height 16
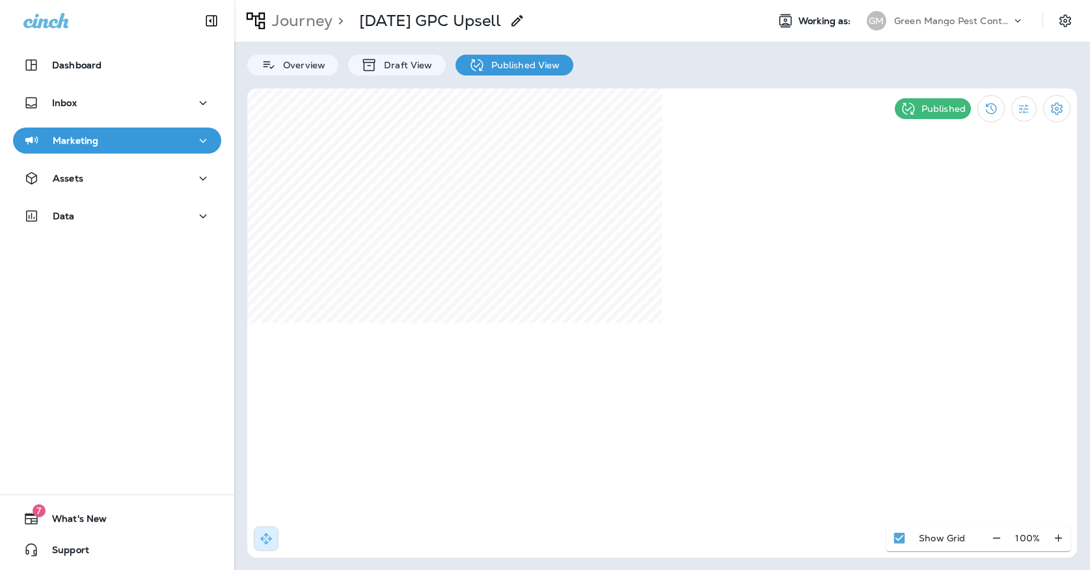
select select "*"
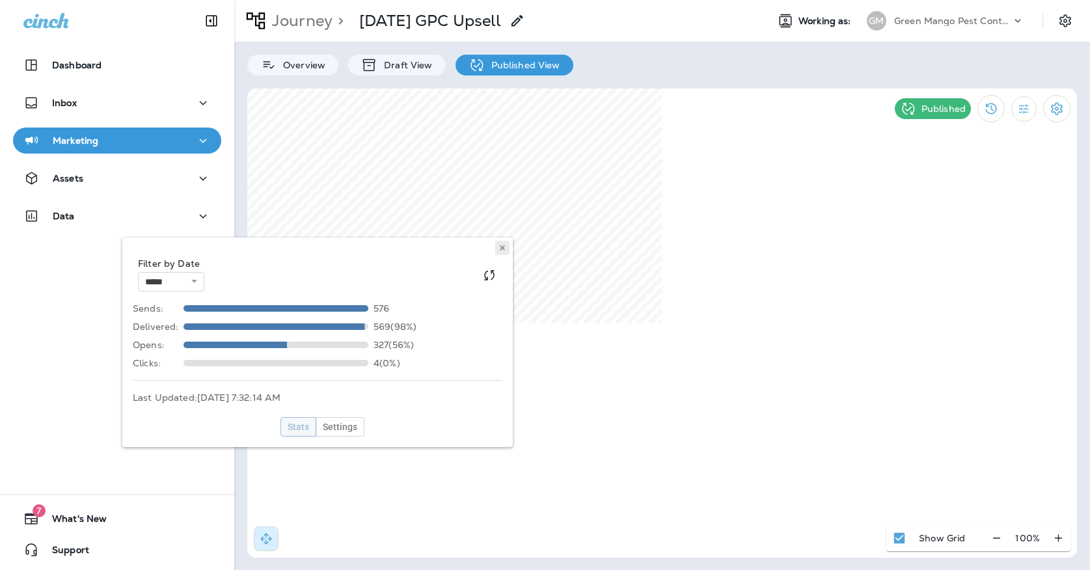
click at [503, 250] on icon at bounding box center [502, 248] width 8 height 8
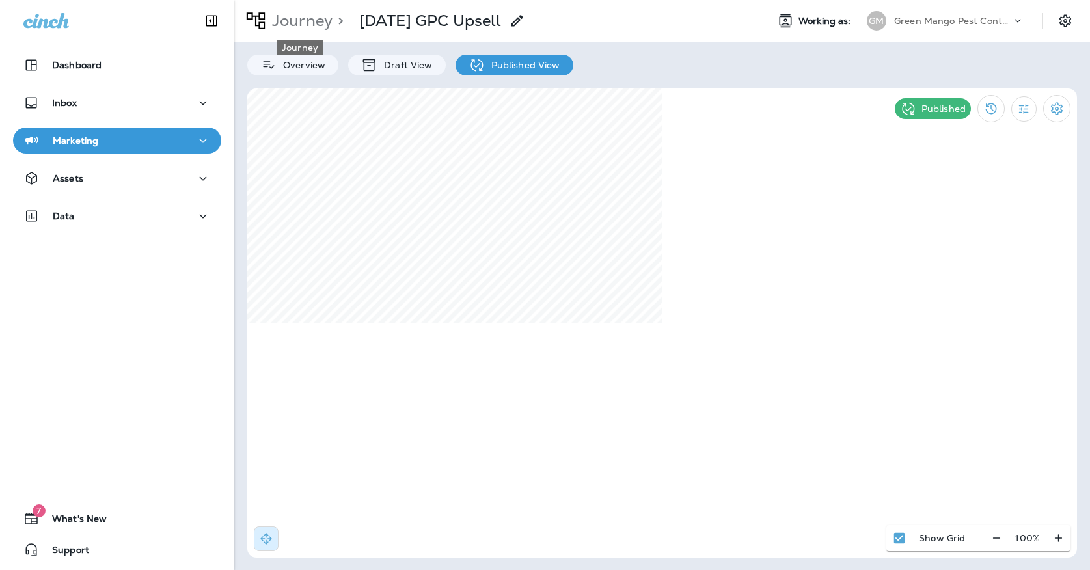
click at [314, 20] on p "Journey" at bounding box center [300, 21] width 66 height 20
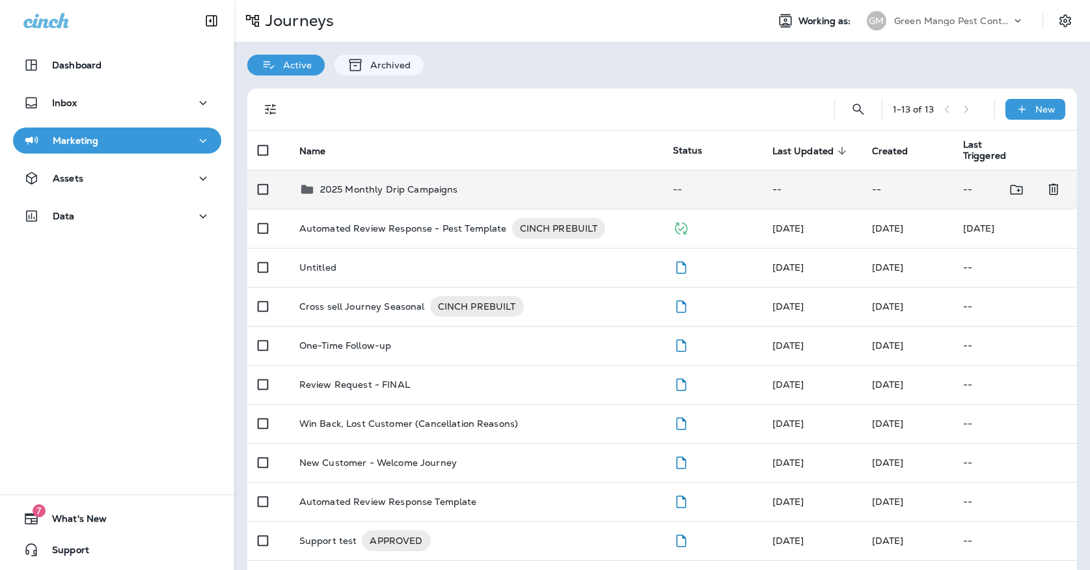
click at [456, 170] on td "2025 Monthly Drip Campaigns" at bounding box center [476, 189] width 374 height 39
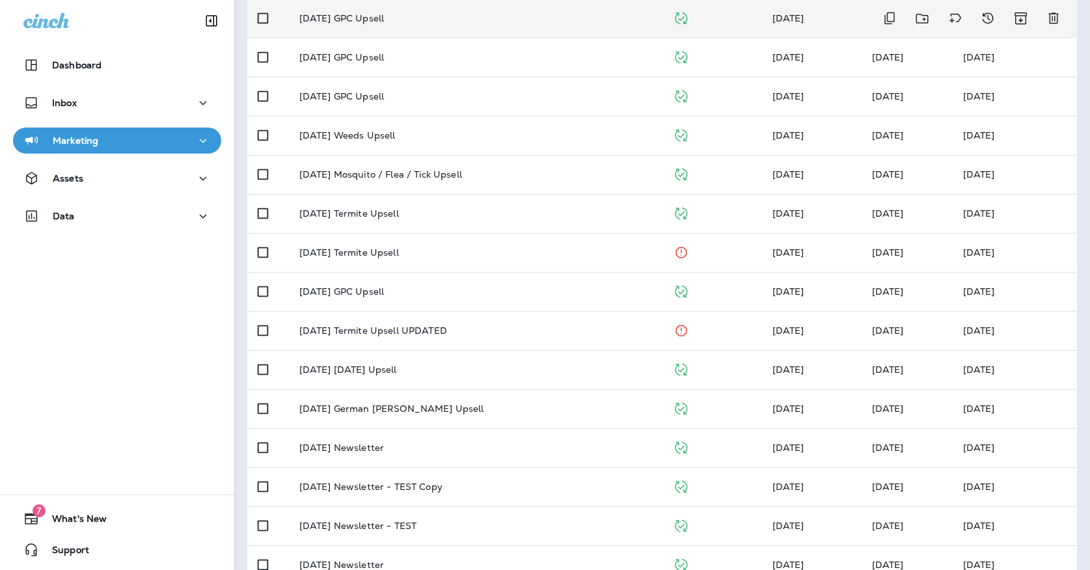
scroll to position [331, 0]
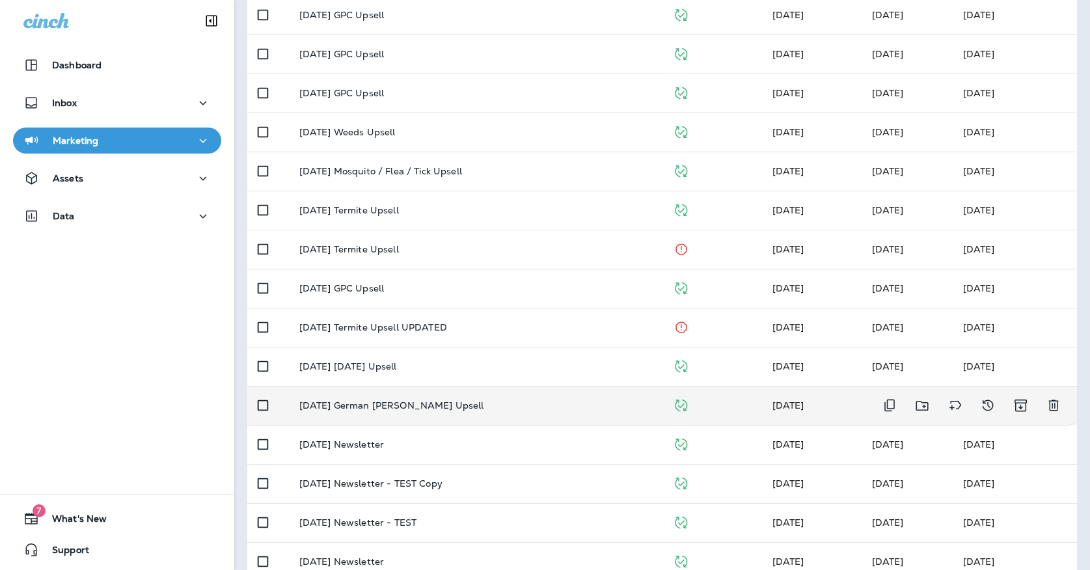
click at [471, 400] on div "[DATE] German [PERSON_NAME] Upsell" at bounding box center [475, 405] width 353 height 10
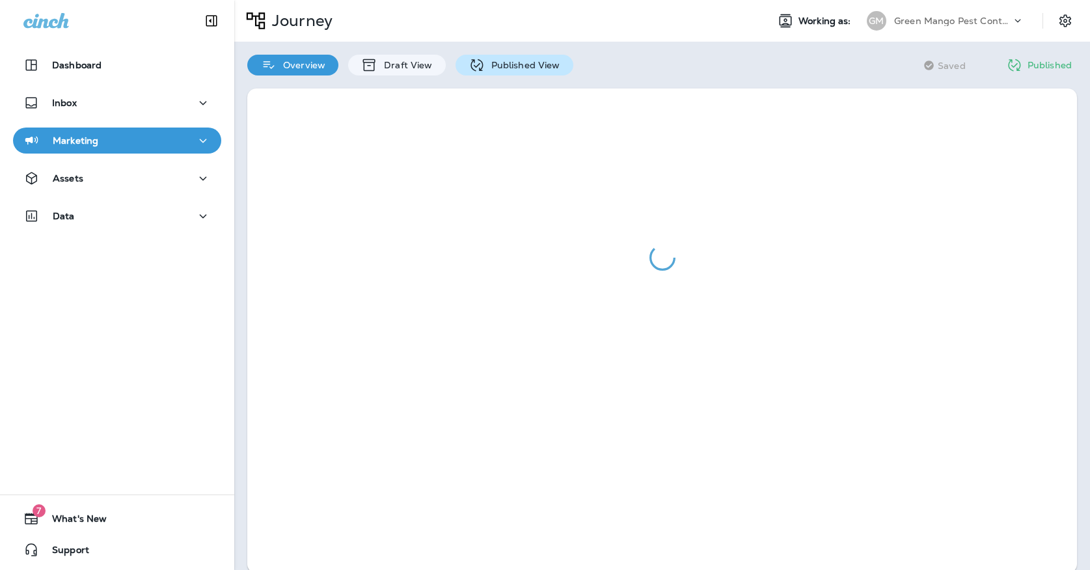
click at [474, 70] on icon at bounding box center [477, 65] width 16 height 16
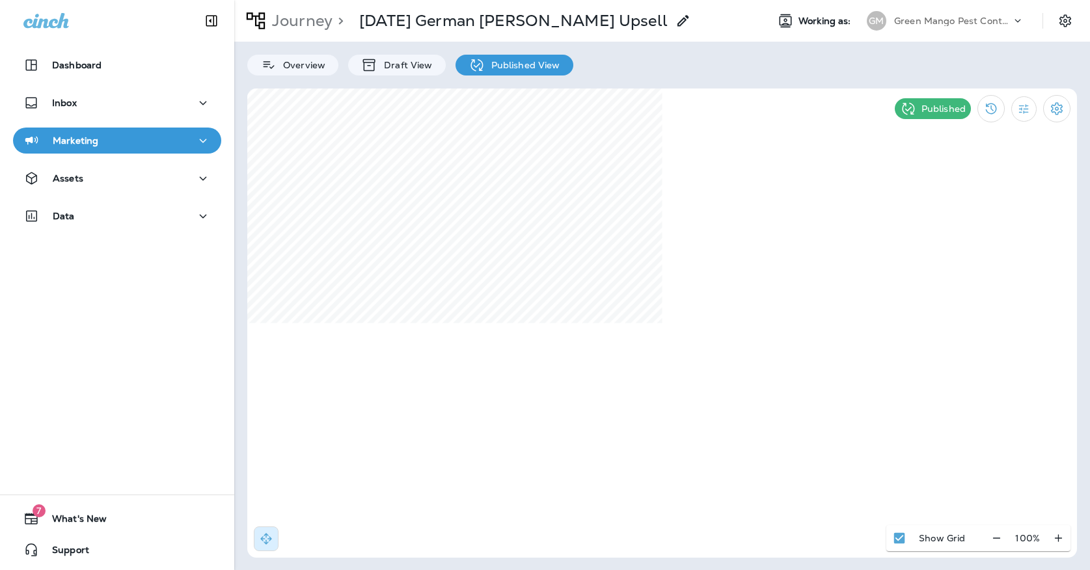
select select "*"
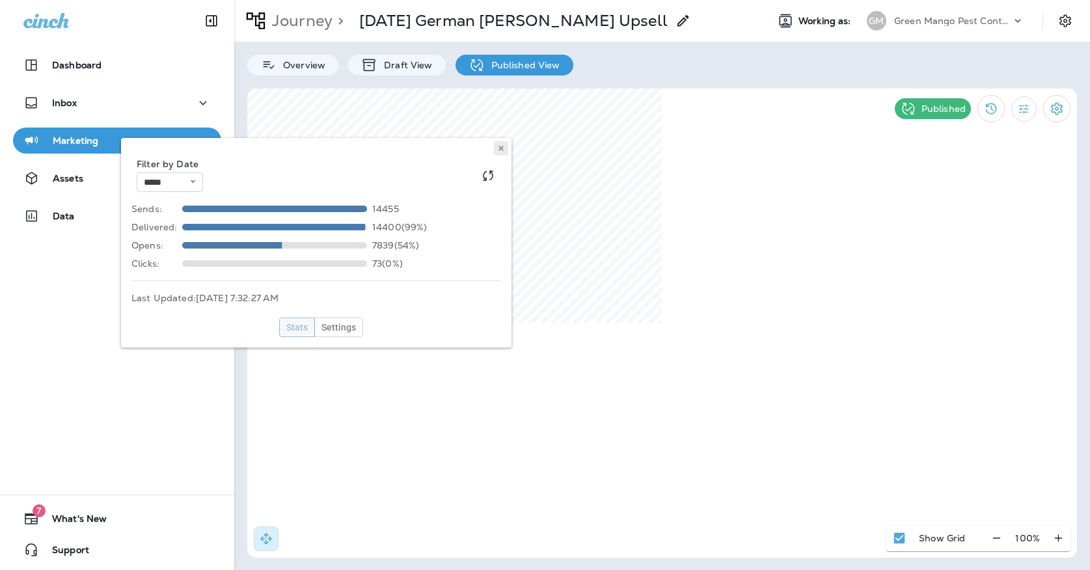
click at [506, 151] on button at bounding box center [501, 148] width 14 height 14
